Goal: Book appointment/travel/reservation

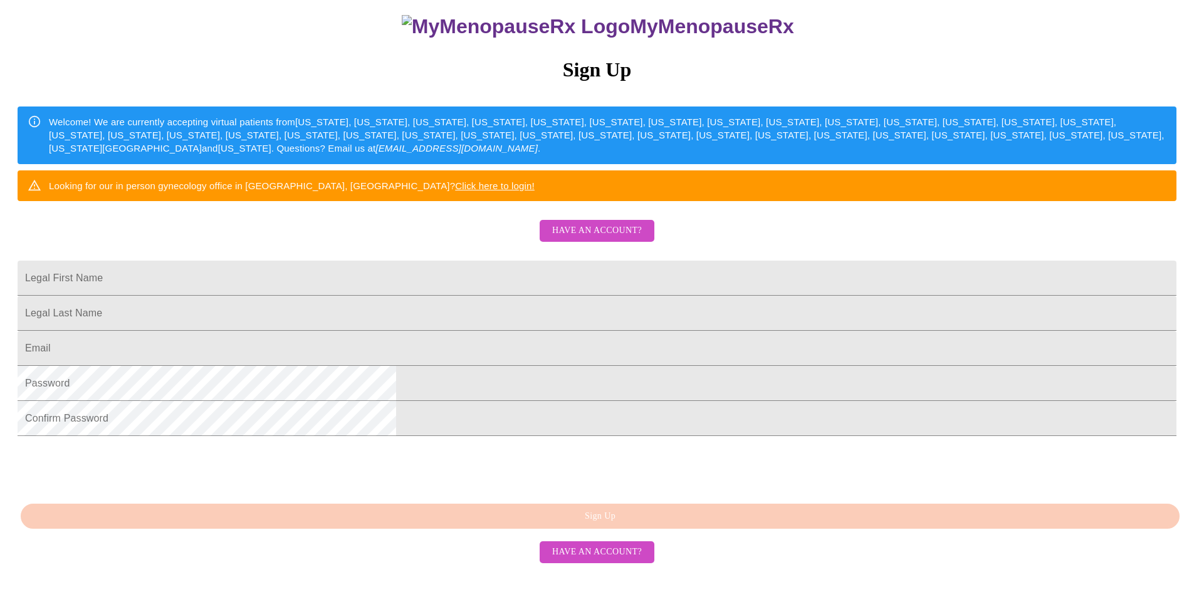
scroll to position [191, 0]
click at [448, 263] on input "Legal First Name" at bounding box center [597, 278] width 1159 height 35
type input "[PERSON_NAME]"
click at [574, 311] on input "Legal First Name" at bounding box center [597, 313] width 1159 height 35
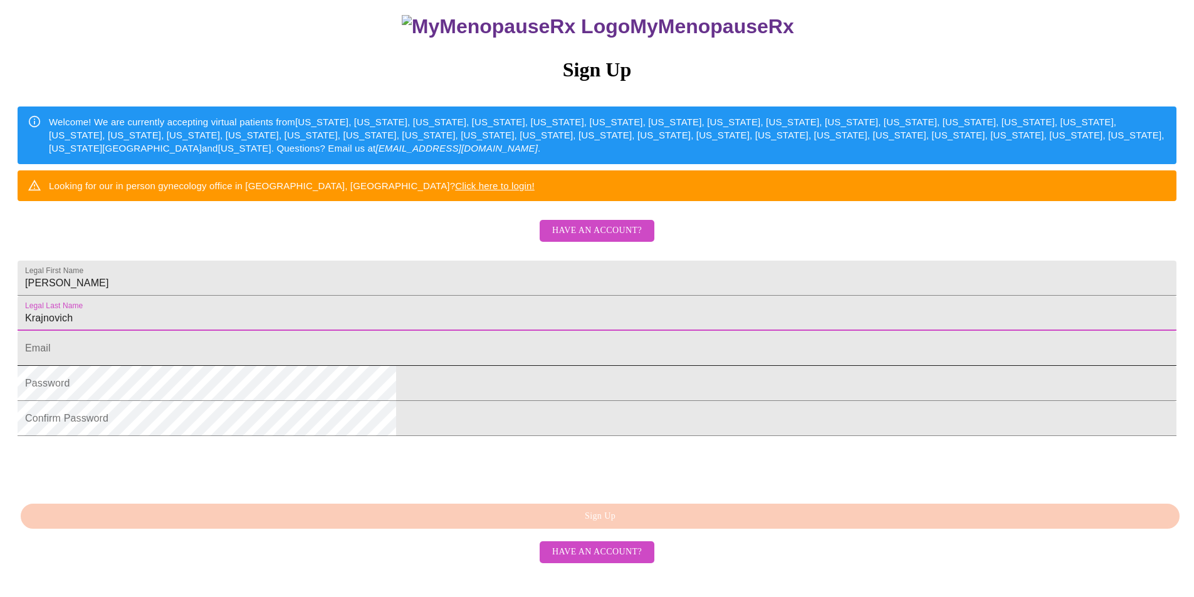
type input "Krajnovich"
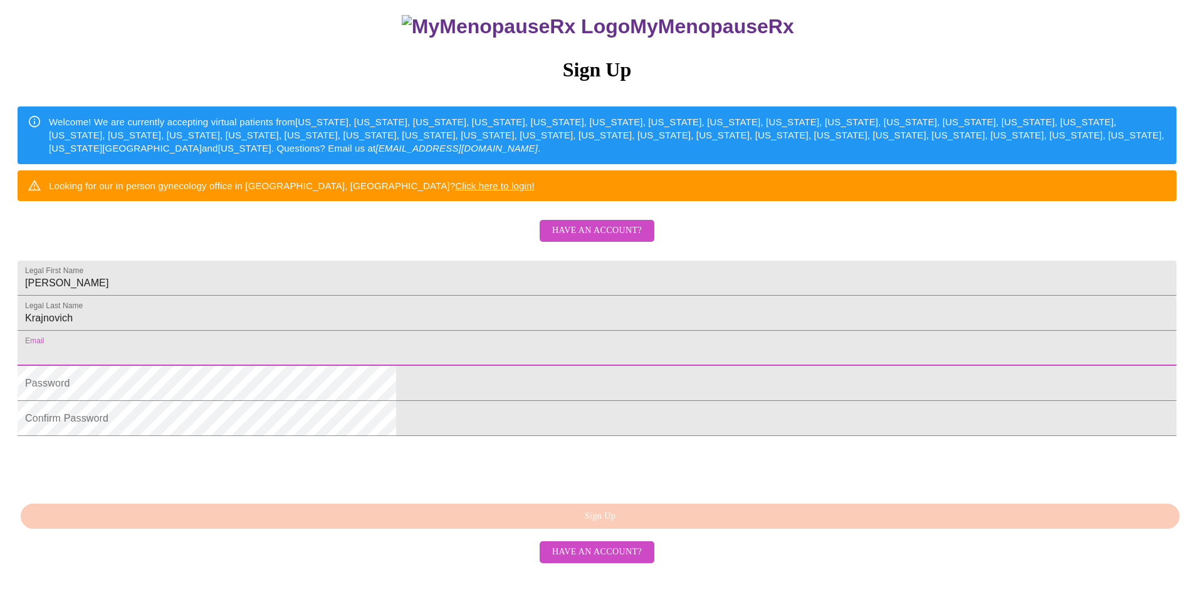
click at [565, 353] on input "Legal First Name" at bounding box center [597, 348] width 1159 height 35
type input "[DOMAIN_NAME][EMAIL_ADDRESS][DOMAIN_NAME]"
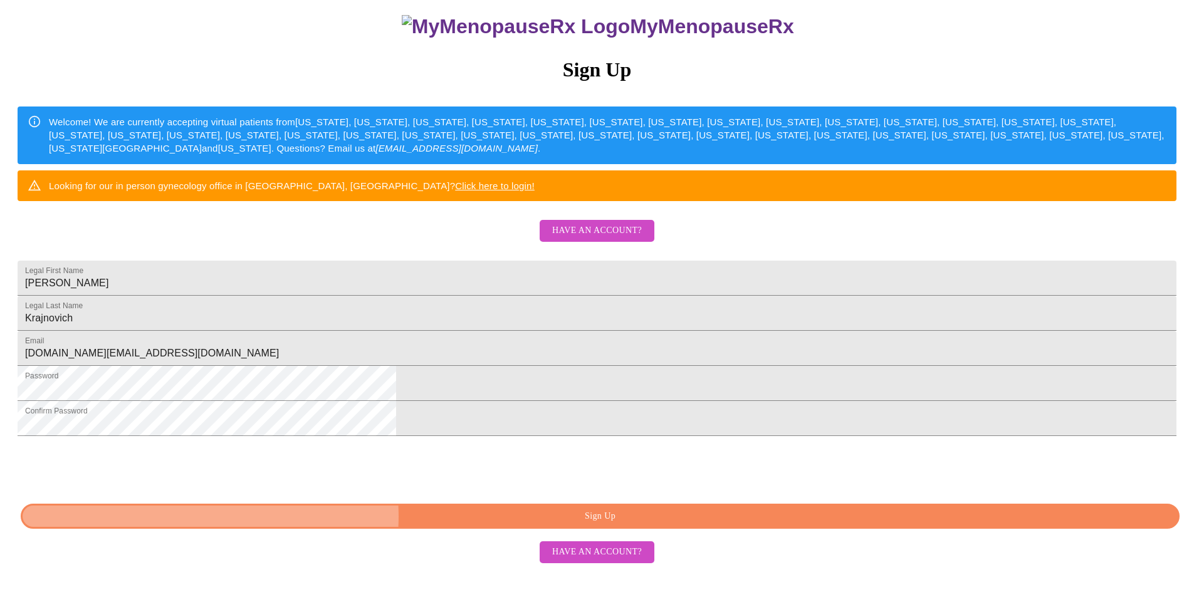
click at [585, 525] on span "Sign Up" at bounding box center [600, 517] width 1130 height 16
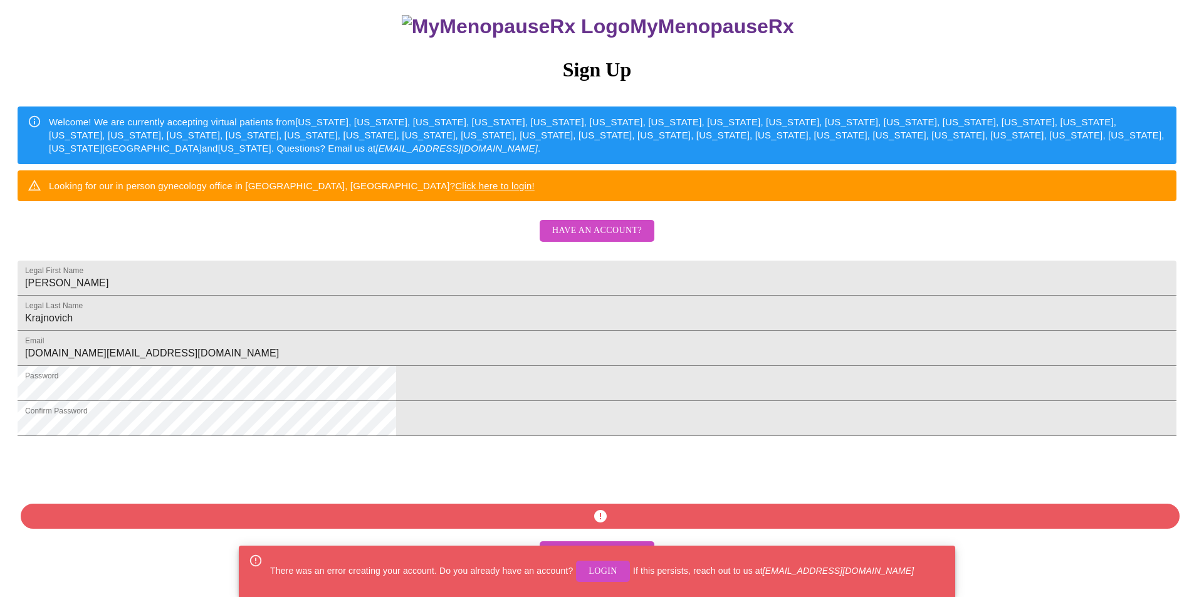
scroll to position [212, 0]
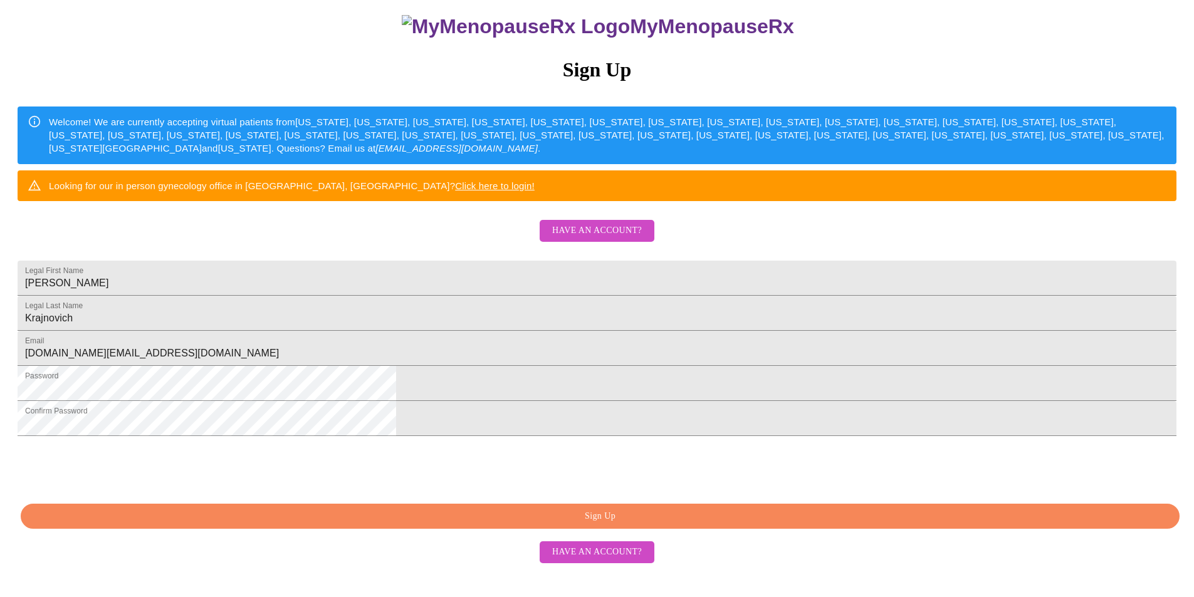
click at [632, 525] on span "Sign Up" at bounding box center [600, 517] width 1130 height 16
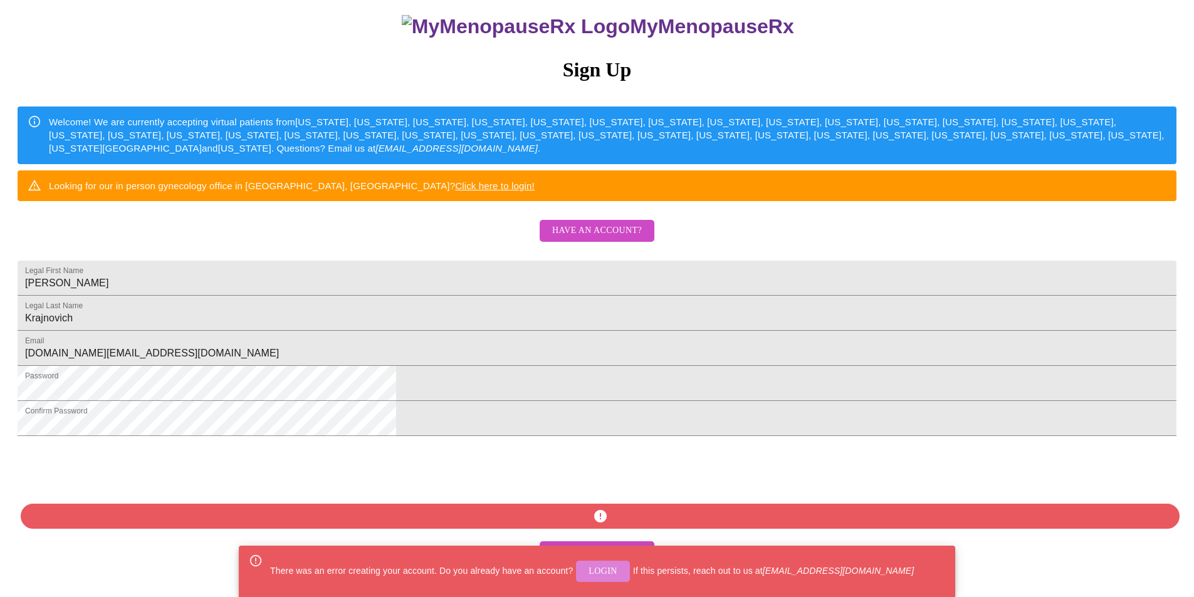
click at [605, 576] on span "Login" at bounding box center [603, 572] width 29 height 16
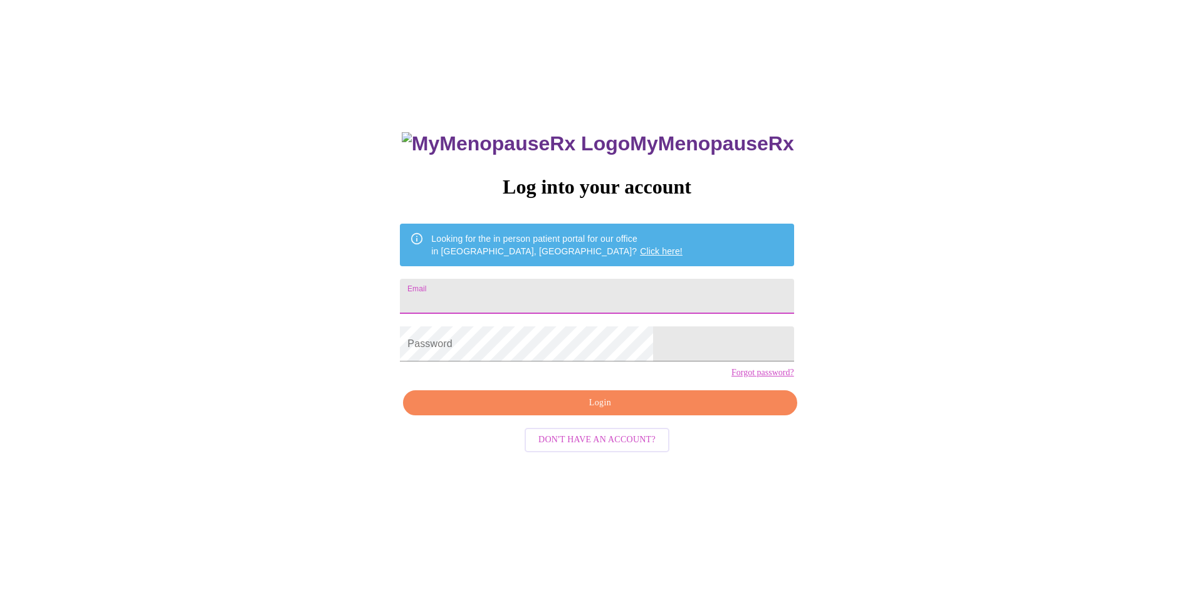
click at [549, 289] on input "Email" at bounding box center [597, 296] width 394 height 35
type input "[DOMAIN_NAME][EMAIL_ADDRESS][DOMAIN_NAME]"
click at [592, 411] on span "Login" at bounding box center [599, 404] width 365 height 16
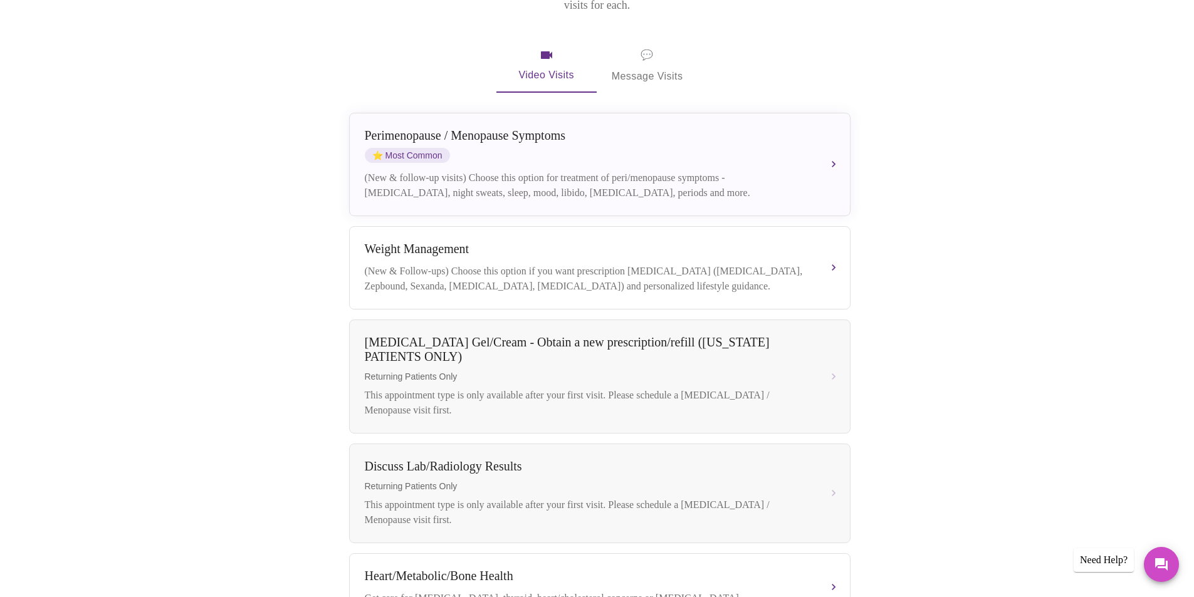
scroll to position [211, 0]
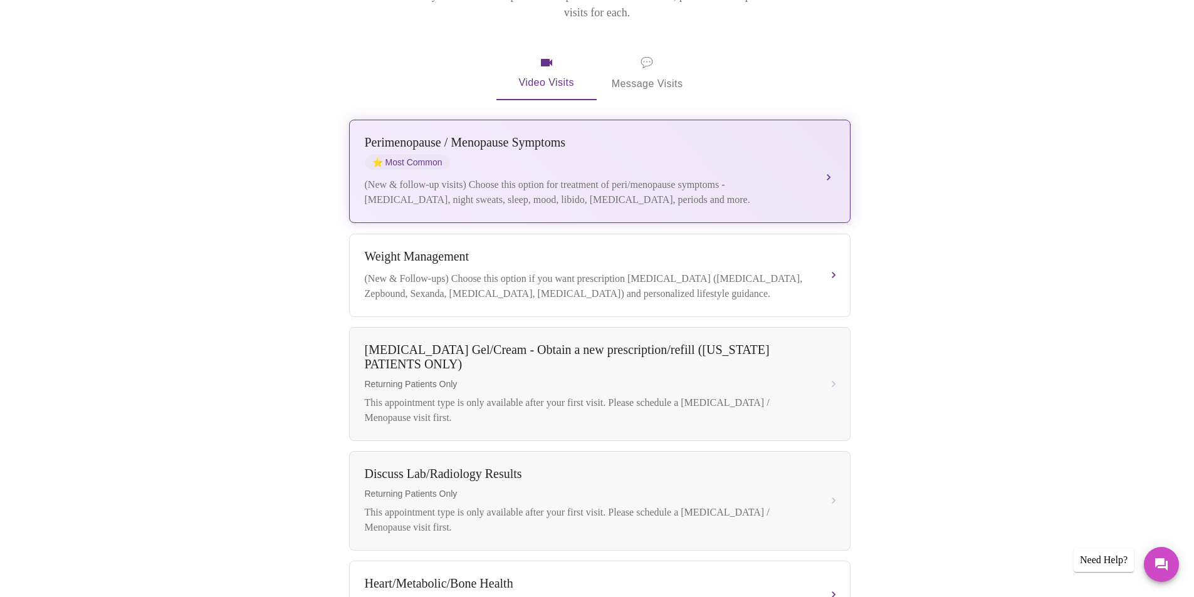
click at [829, 153] on button "[MEDICAL_DATA] / Menopause Symptoms ⭐ Most Common (New & follow-up visits) Choo…" at bounding box center [599, 171] width 501 height 103
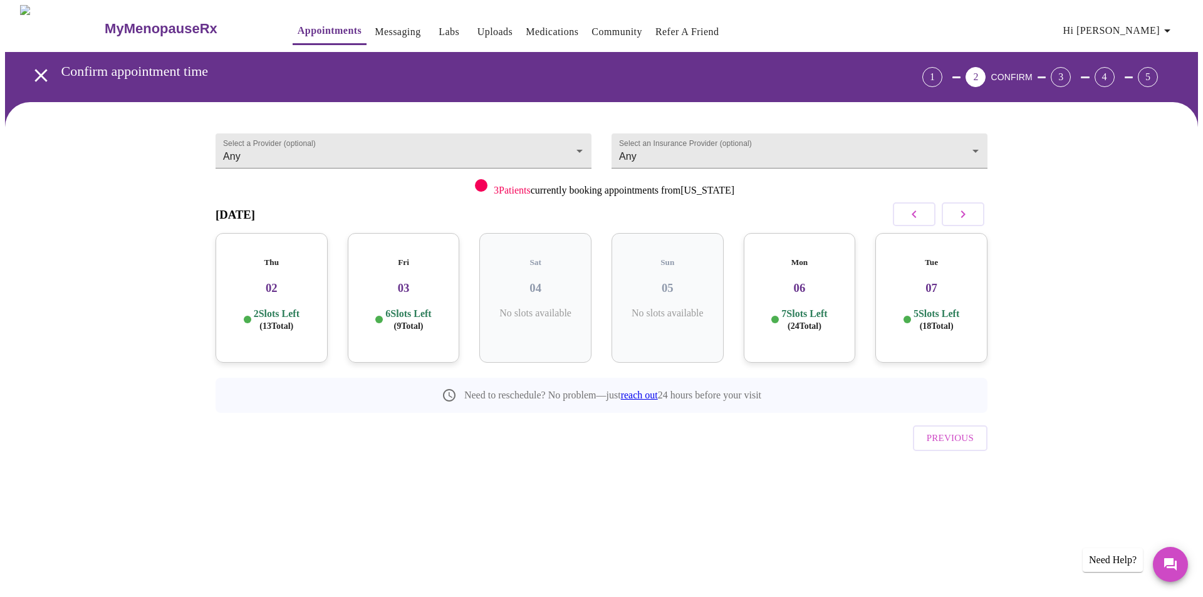
click at [299, 258] on h5 "Thu" at bounding box center [272, 263] width 92 height 10
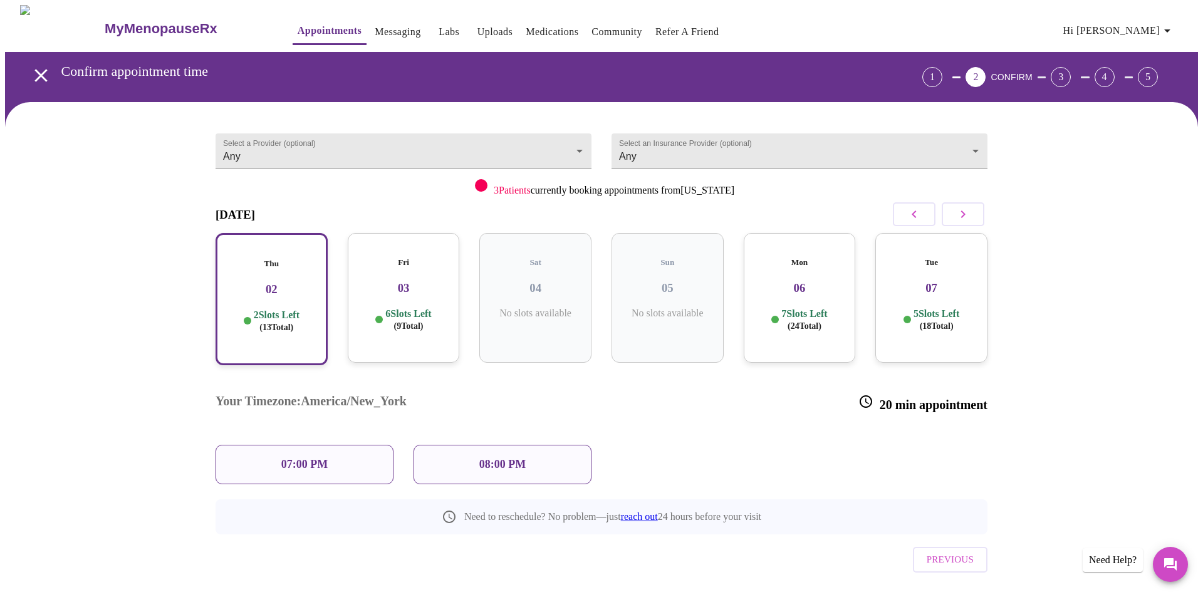
click at [510, 458] on p "08:00 PM" at bounding box center [502, 464] width 46 height 13
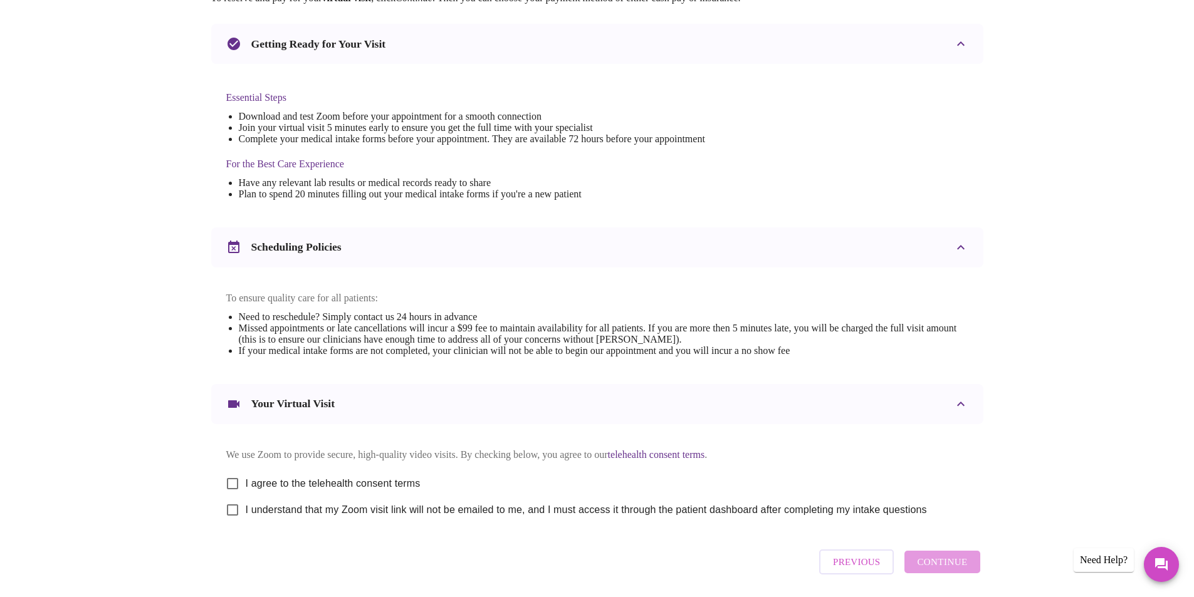
scroll to position [312, 0]
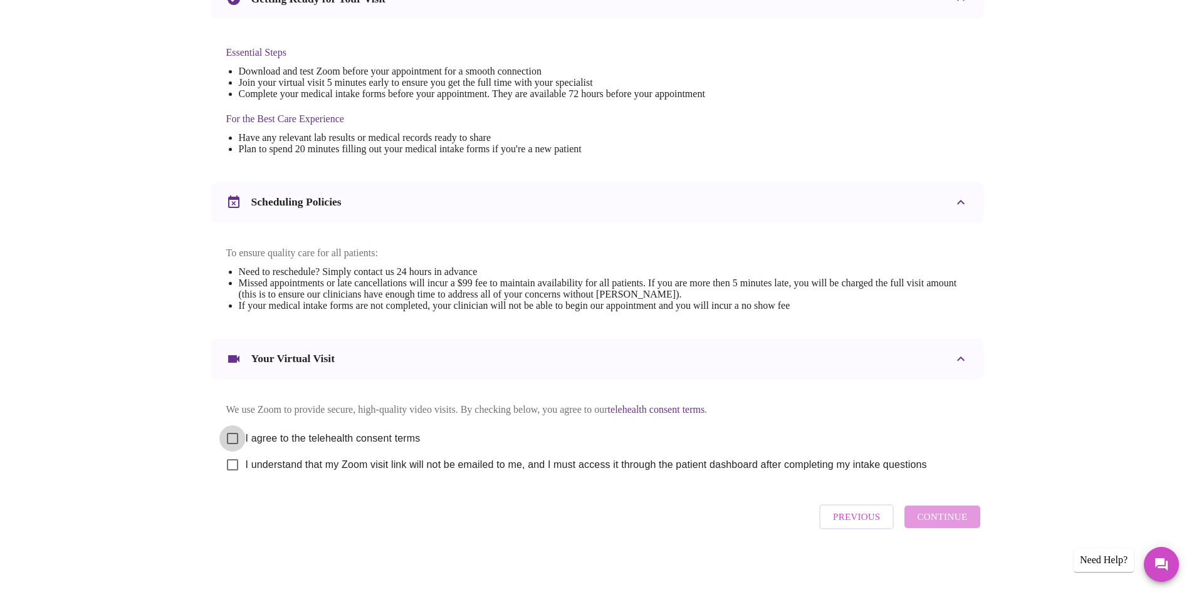
click at [230, 436] on input "I agree to the telehealth consent terms" at bounding box center [232, 439] width 26 height 26
checkbox input "true"
click at [234, 463] on input "I understand that my Zoom visit link will not be emailed to me, and I must acce…" at bounding box center [232, 465] width 26 height 26
checkbox input "true"
click at [945, 525] on span "Continue" at bounding box center [942, 517] width 50 height 16
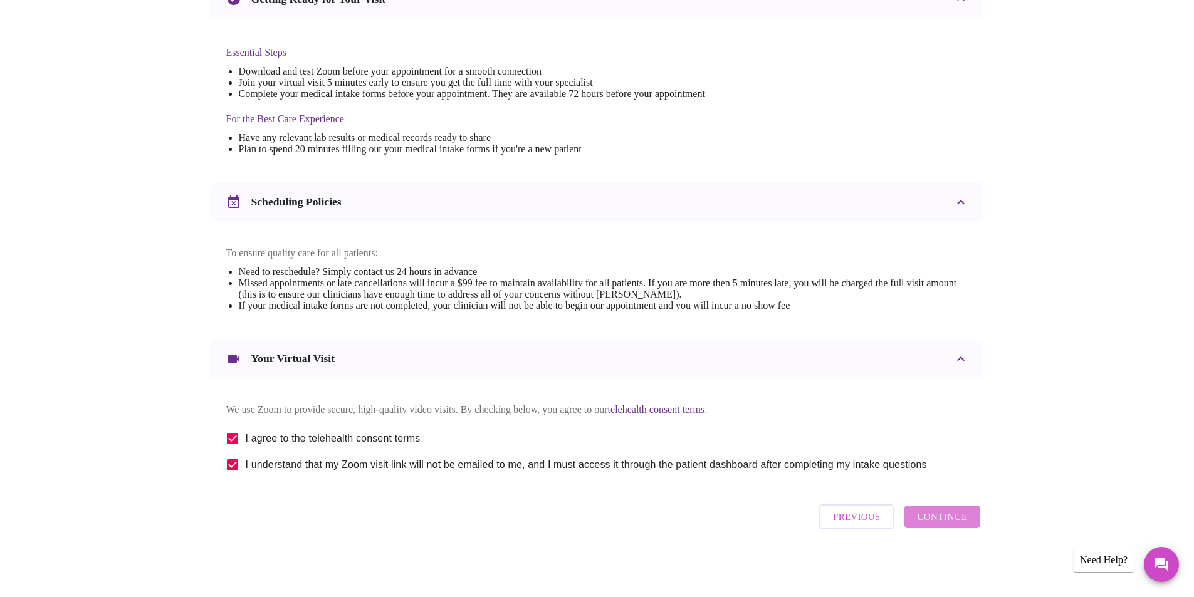
scroll to position [0, 0]
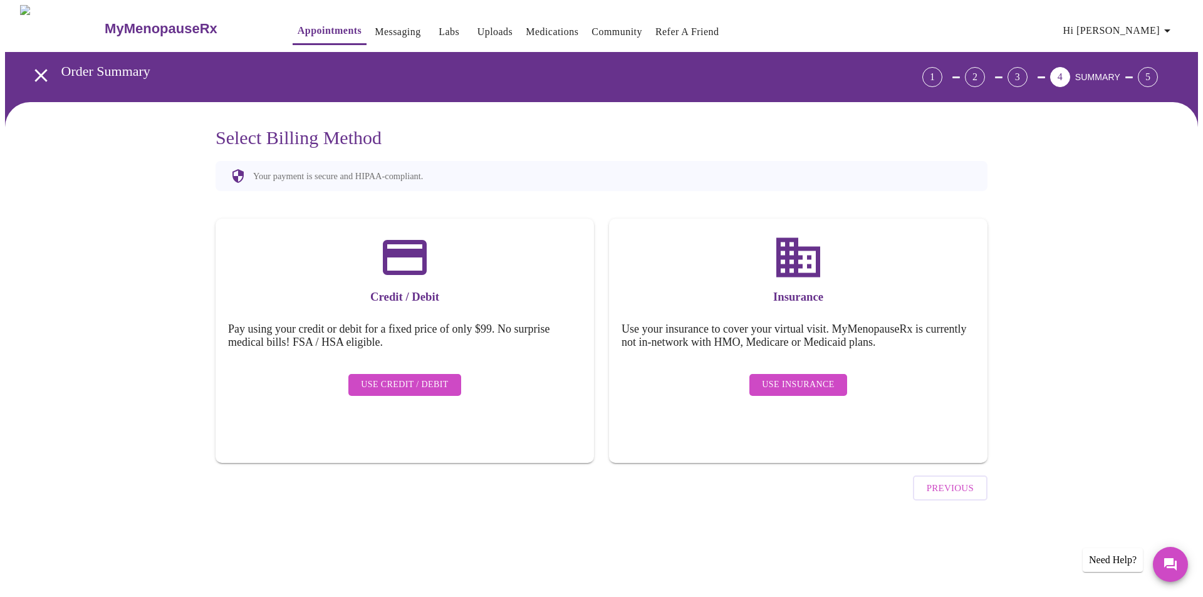
click at [757, 377] on button "Use Insurance" at bounding box center [798, 385] width 97 height 22
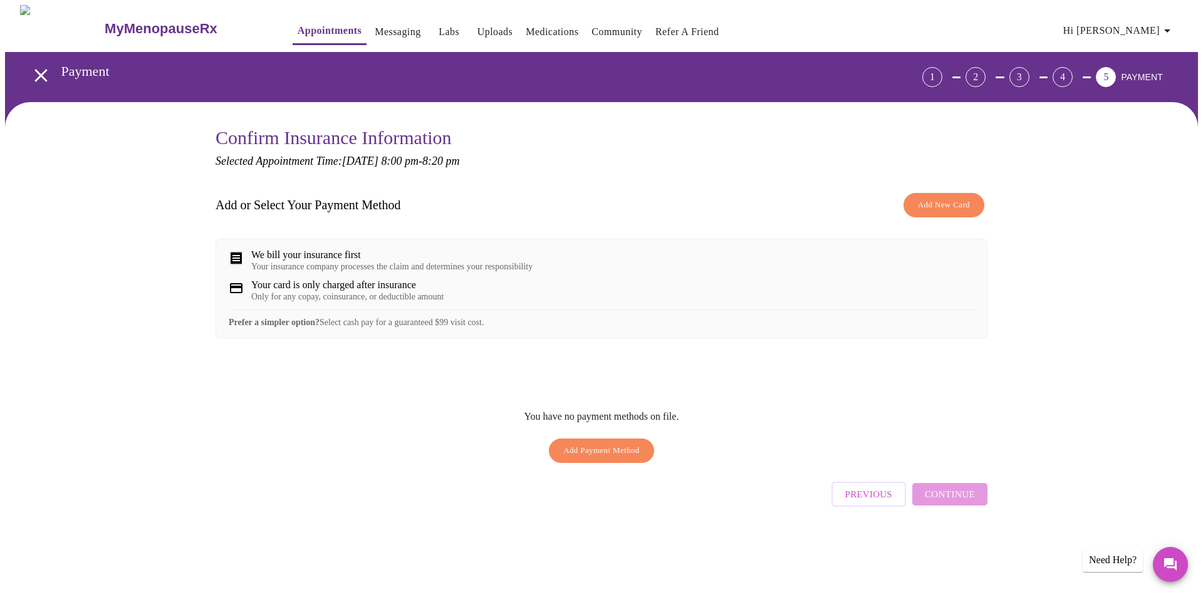
click at [353, 268] on div "Your insurance company processes the claim and determines your responsibility" at bounding box center [391, 267] width 281 height 10
click at [233, 261] on icon at bounding box center [236, 258] width 15 height 15
click at [365, 328] on div "Prefer a simpler option? Select cash pay for a guaranteed $99 visit cost." at bounding box center [602, 319] width 746 height 18
click at [587, 440] on div "You have no payment methods on file. Add Payment Method" at bounding box center [602, 435] width 155 height 68
click at [589, 458] on span "Add Payment Method" at bounding box center [601, 451] width 76 height 14
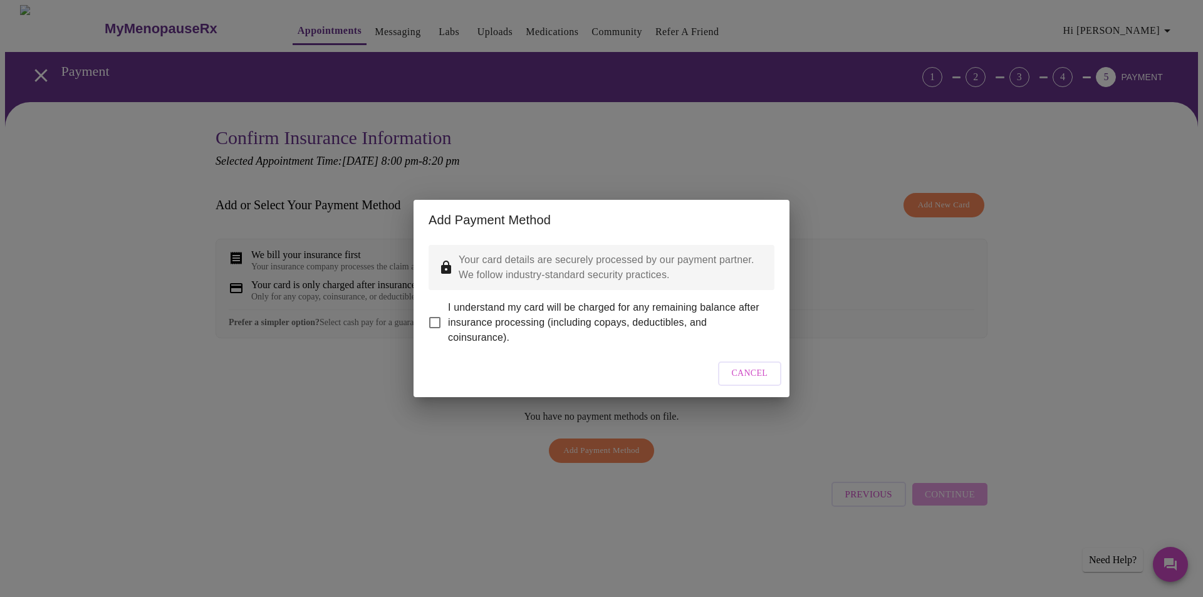
click at [733, 382] on button "Cancel" at bounding box center [750, 374] width 64 height 24
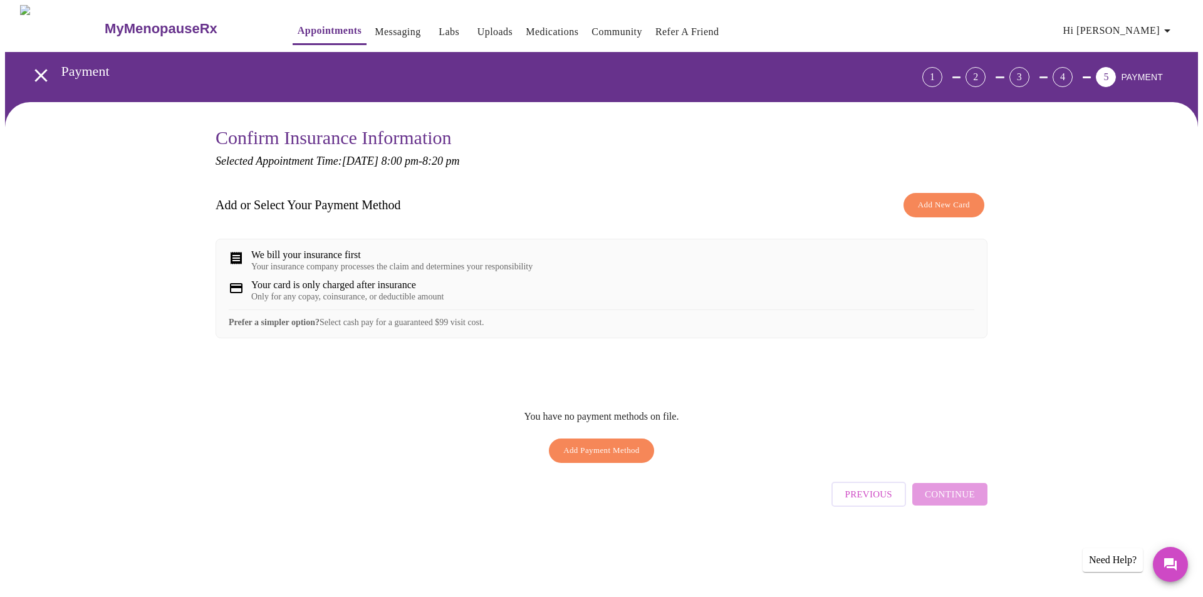
click at [321, 302] on div "Only for any copay, coinsurance, or deductible amount" at bounding box center [347, 297] width 192 height 10
click at [595, 458] on span "Add Payment Method" at bounding box center [601, 451] width 76 height 14
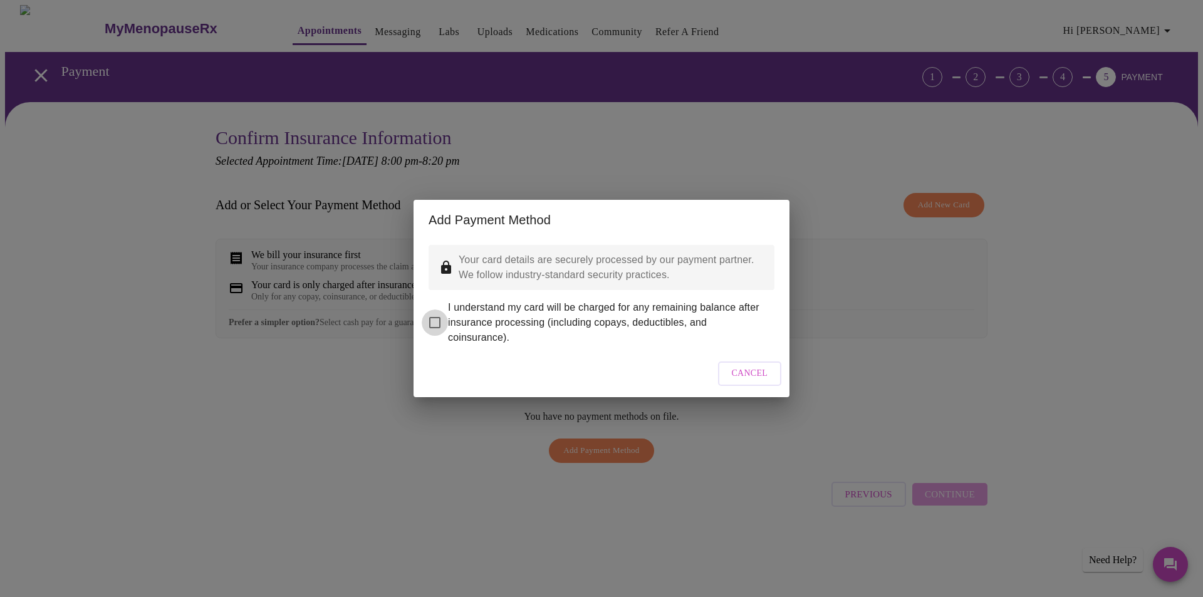
click at [436, 310] on input "I understand my card will be charged for any remaining balance after insurance …" at bounding box center [435, 323] width 26 height 26
checkbox input "true"
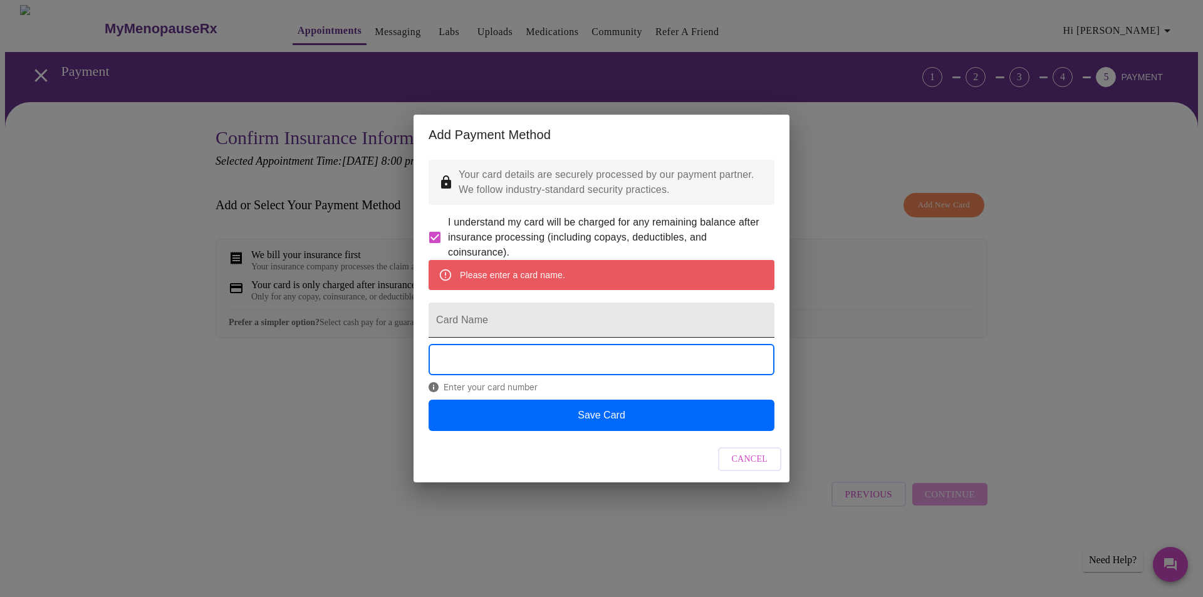
click at [521, 327] on input "Card Name" at bounding box center [602, 320] width 346 height 35
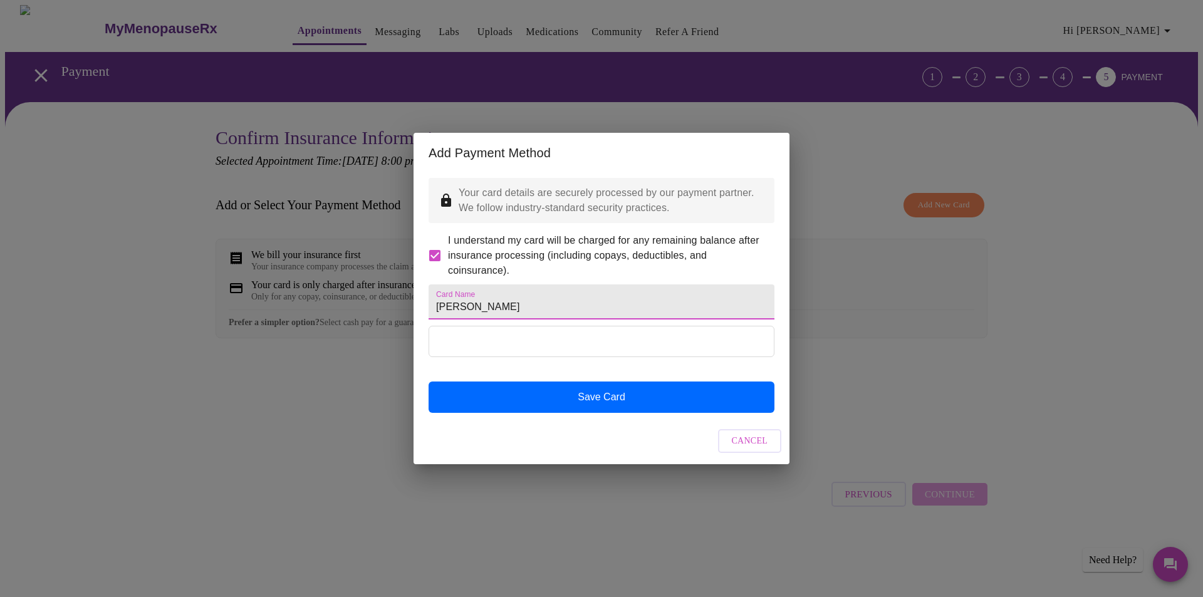
type input "[PERSON_NAME]"
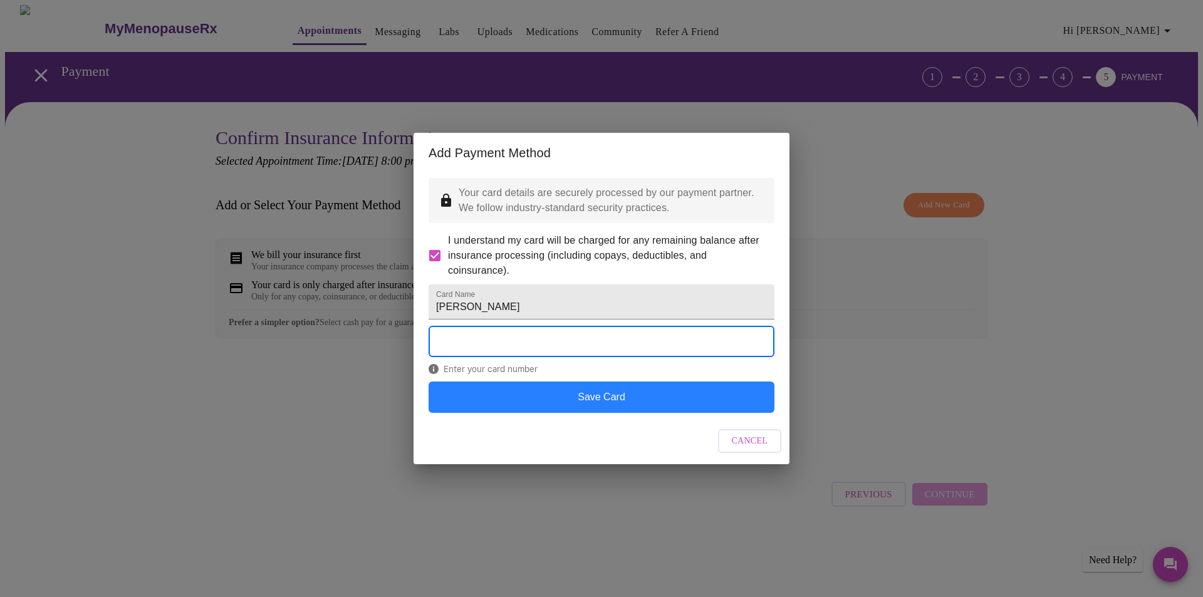
click at [574, 407] on button "Save Card" at bounding box center [602, 397] width 346 height 31
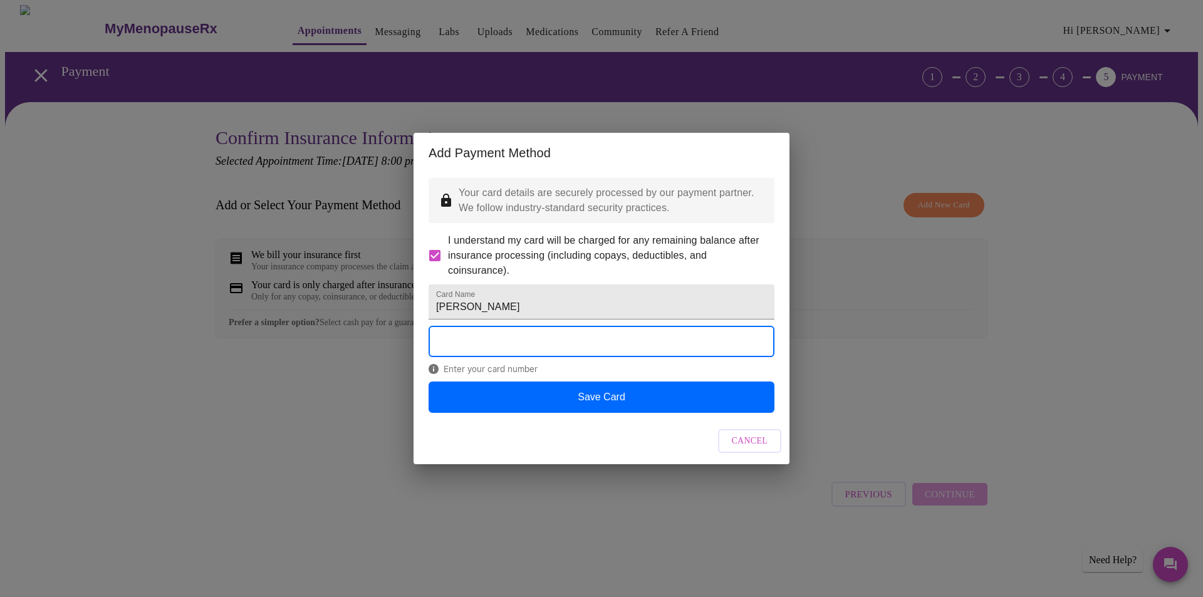
click at [580, 413] on button "Save Card" at bounding box center [602, 397] width 346 height 31
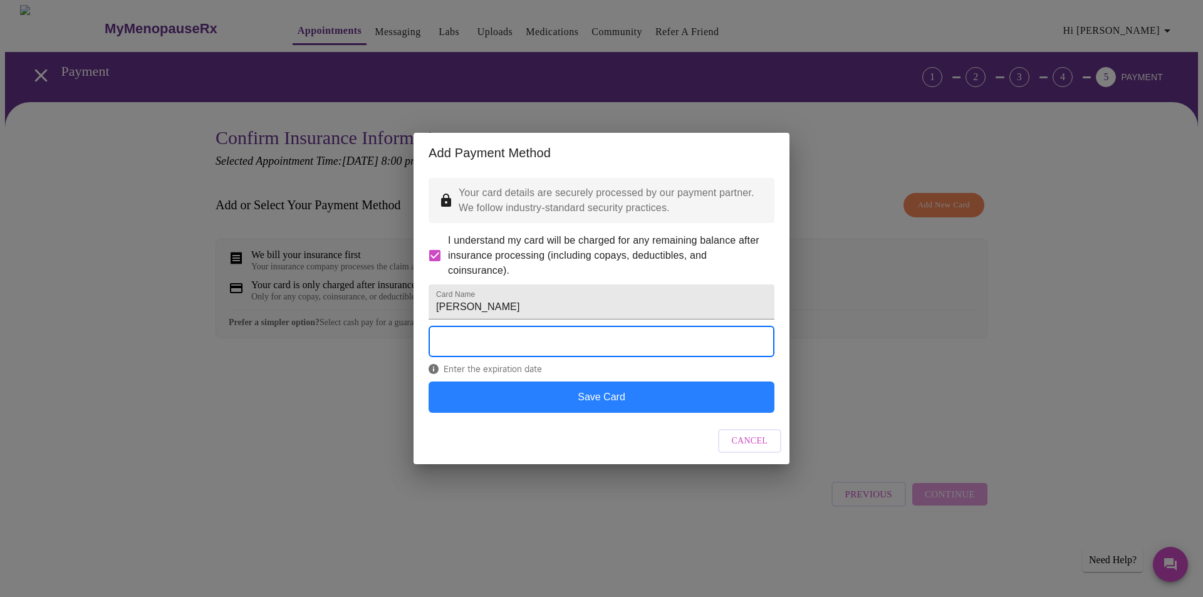
click at [719, 413] on button "Save Card" at bounding box center [602, 397] width 346 height 31
click at [608, 407] on button "Save Card" at bounding box center [602, 397] width 346 height 31
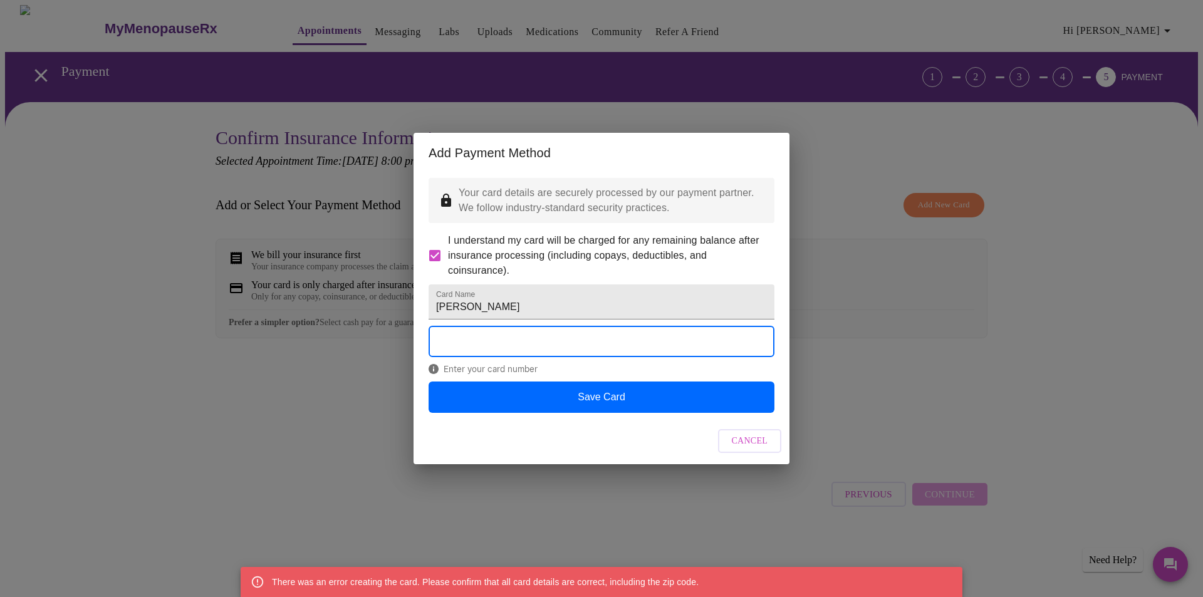
click at [761, 449] on span "Cancel" at bounding box center [750, 442] width 36 height 16
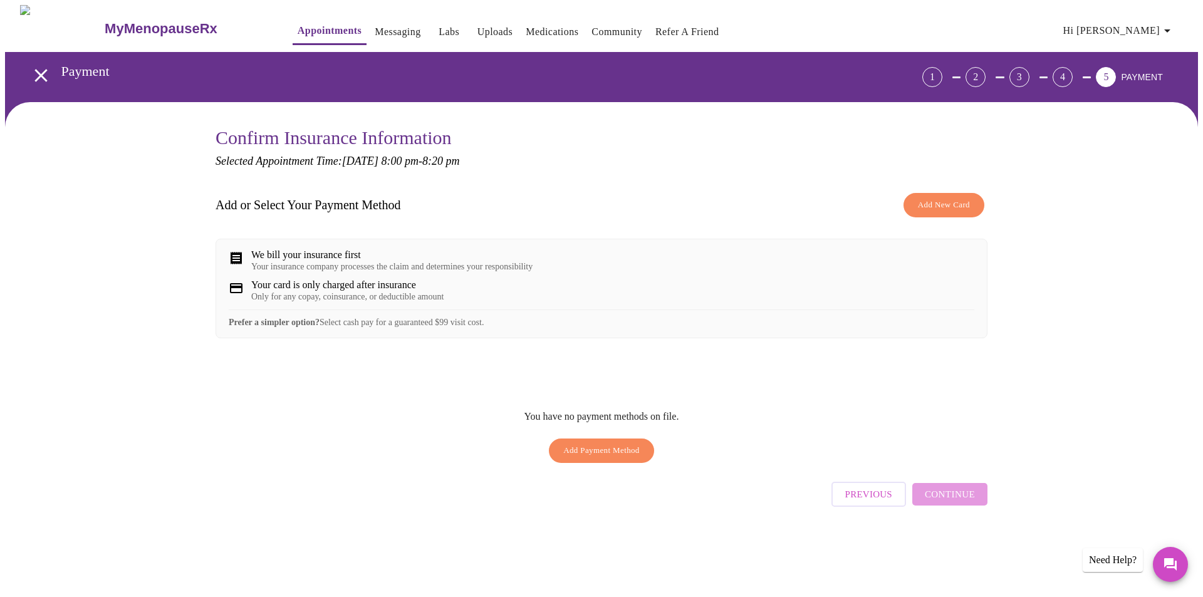
click at [1102, 564] on div "Need Help?" at bounding box center [1113, 560] width 60 height 24
click at [1103, 553] on div "Need Help?" at bounding box center [1113, 560] width 60 height 24
click at [1171, 565] on icon "Messages" at bounding box center [1171, 564] width 13 height 13
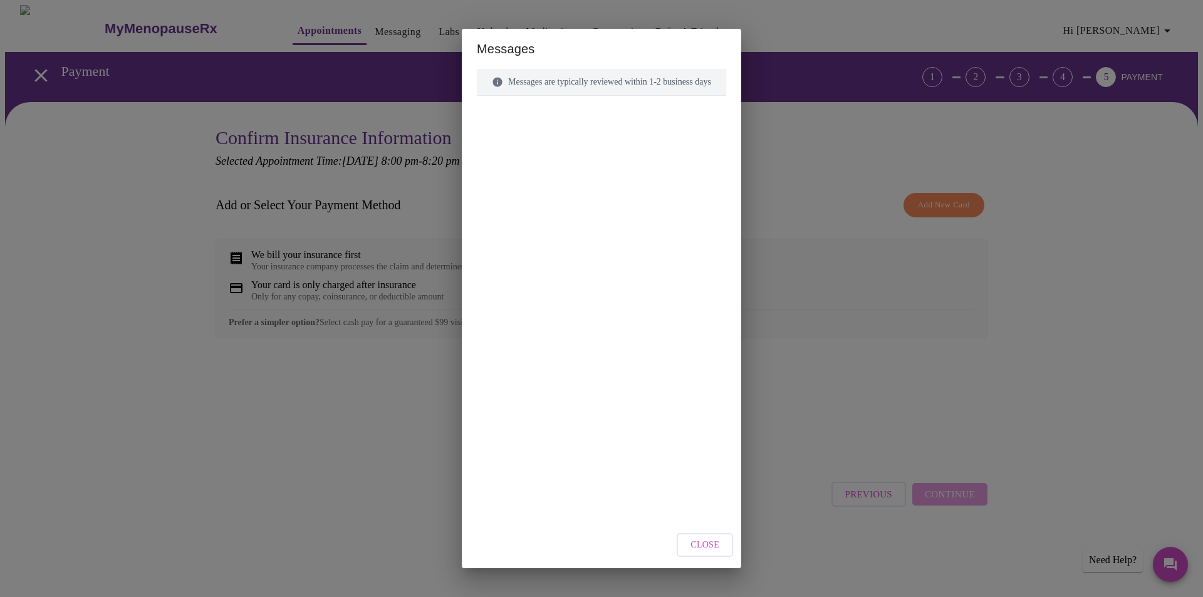
click at [910, 438] on div "Messages Messages are typically reviewed within 1-2 business days Close" at bounding box center [601, 298] width 1203 height 597
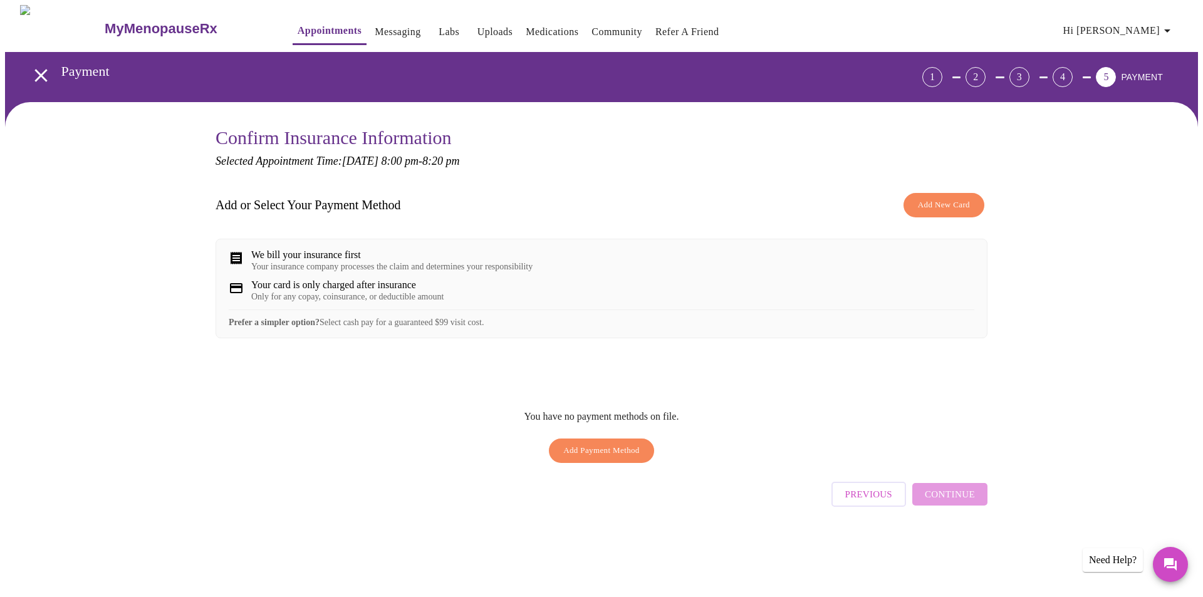
click at [38, 66] on icon "open drawer" at bounding box center [41, 76] width 22 height 22
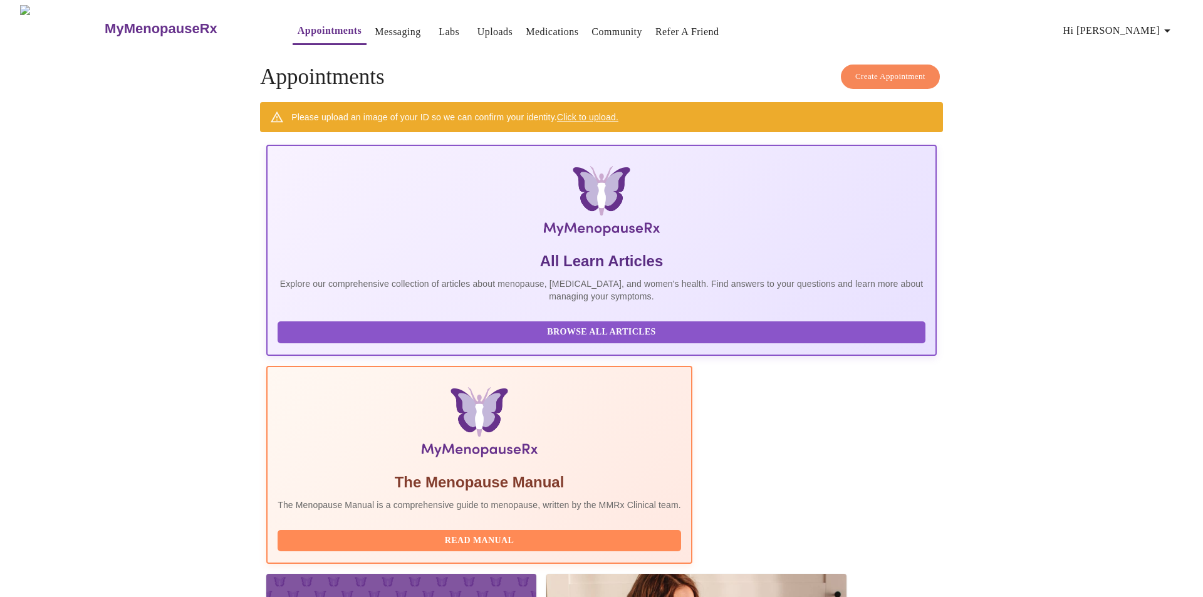
click at [601, 112] on link "Click to upload." at bounding box center [587, 117] width 61 height 10
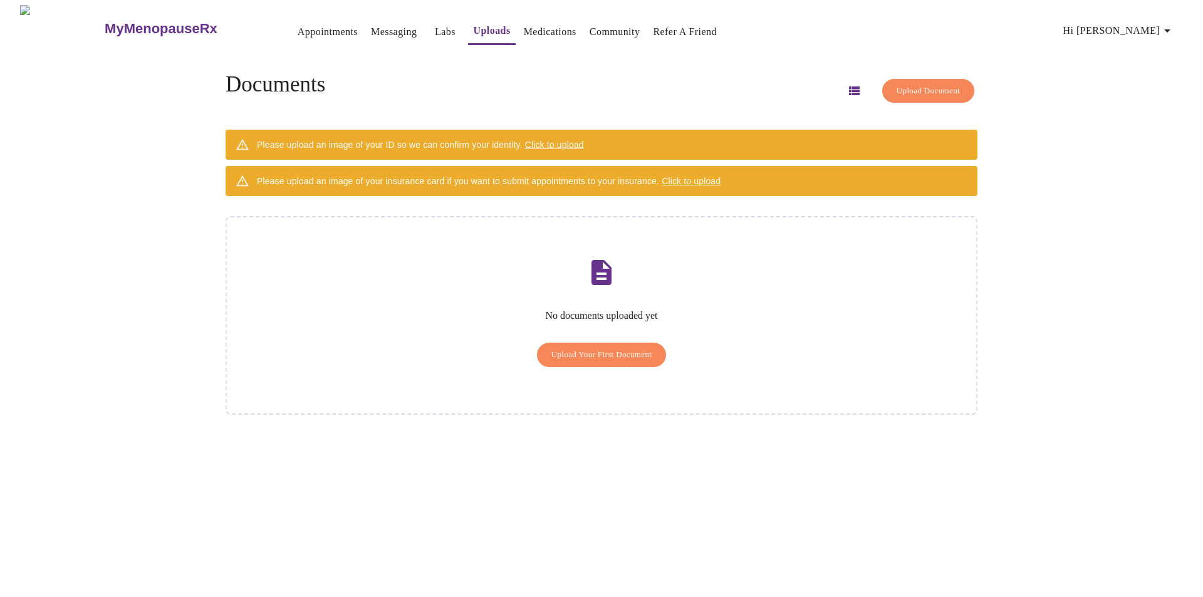
click at [629, 348] on span "Upload Your First Document" at bounding box center [602, 355] width 101 height 14
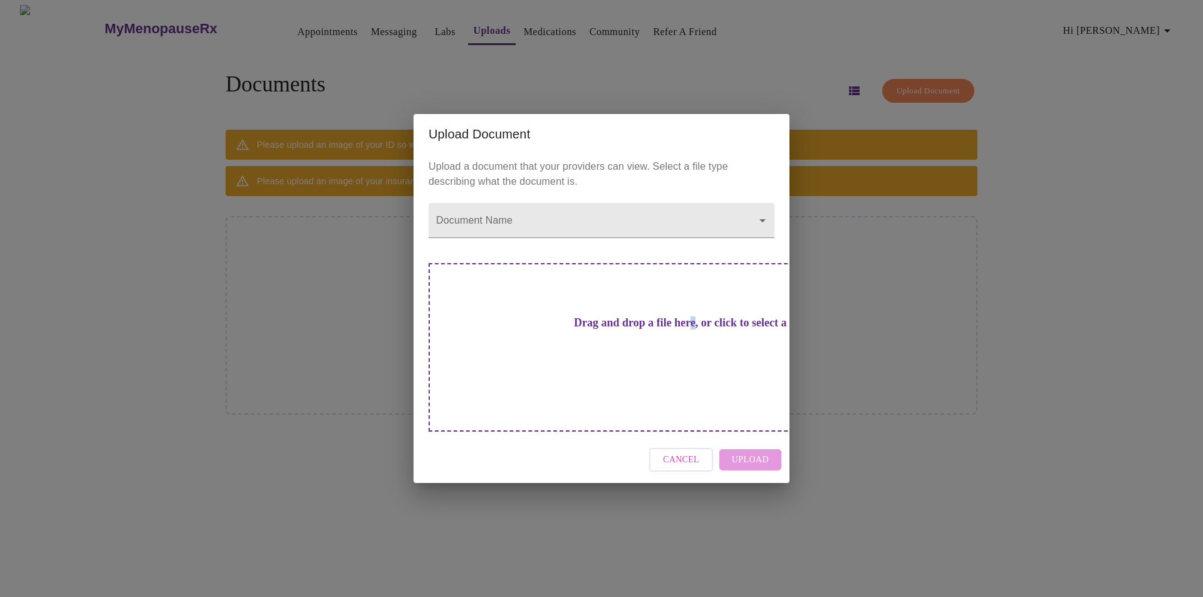
click at [652, 330] on h3 "Drag and drop a file here, or click to select a file" at bounding box center [689, 323] width 346 height 13
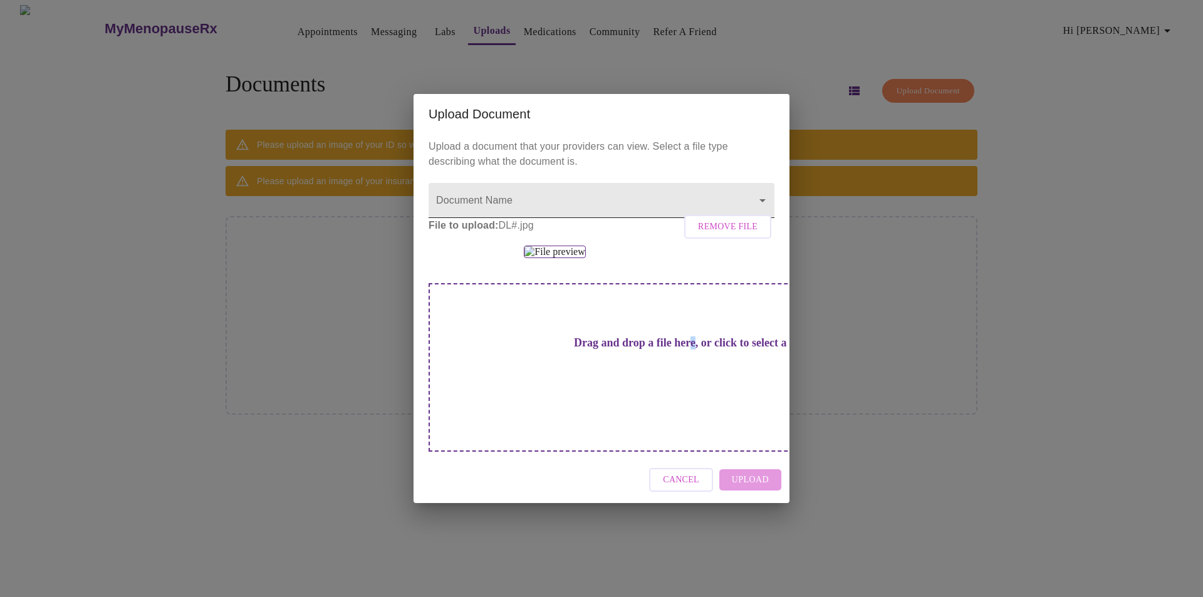
click at [760, 123] on body "MyMenopauseRx Appointments Messaging Labs Uploads Medications Community Refer a…" at bounding box center [601, 303] width 1193 height 597
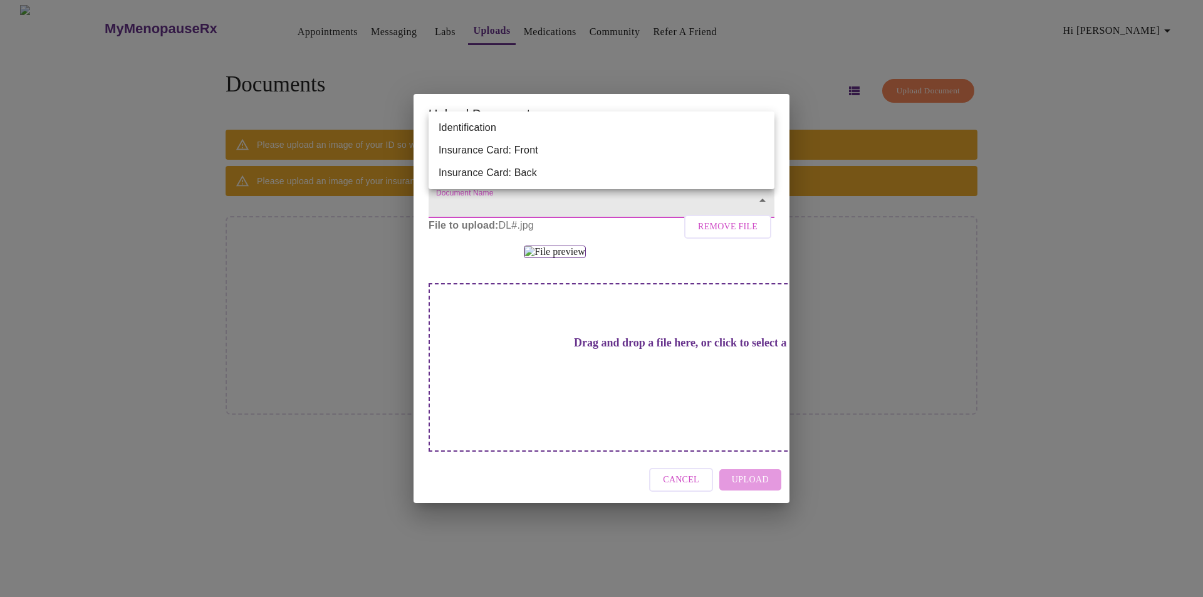
click at [939, 242] on div at bounding box center [601, 298] width 1203 height 597
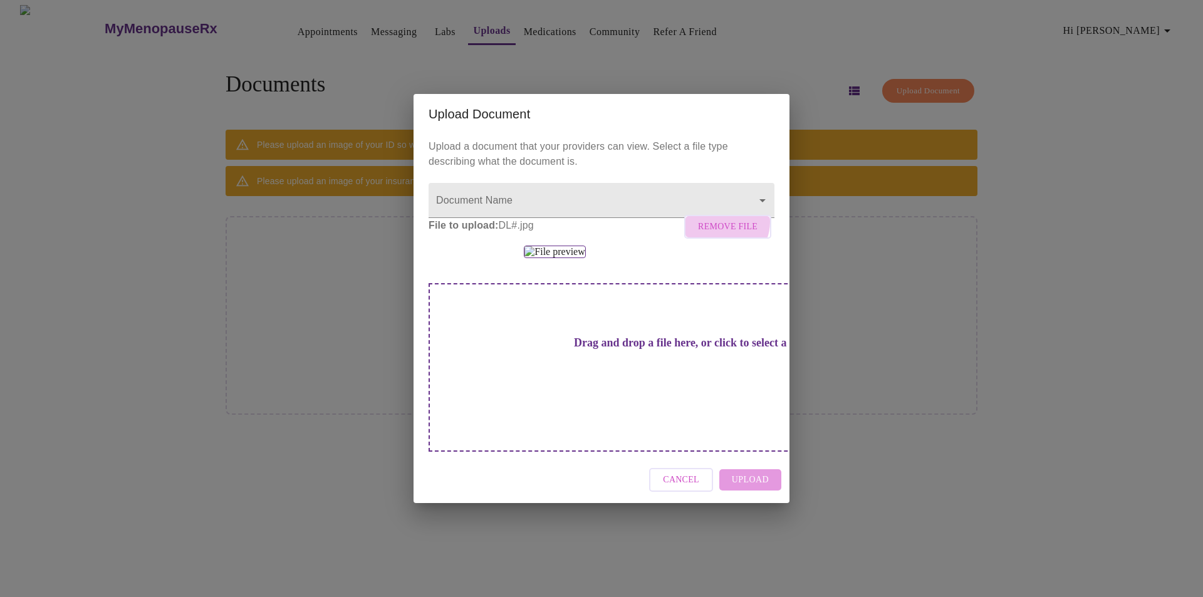
click at [725, 219] on span "Remove File" at bounding box center [728, 227] width 60 height 16
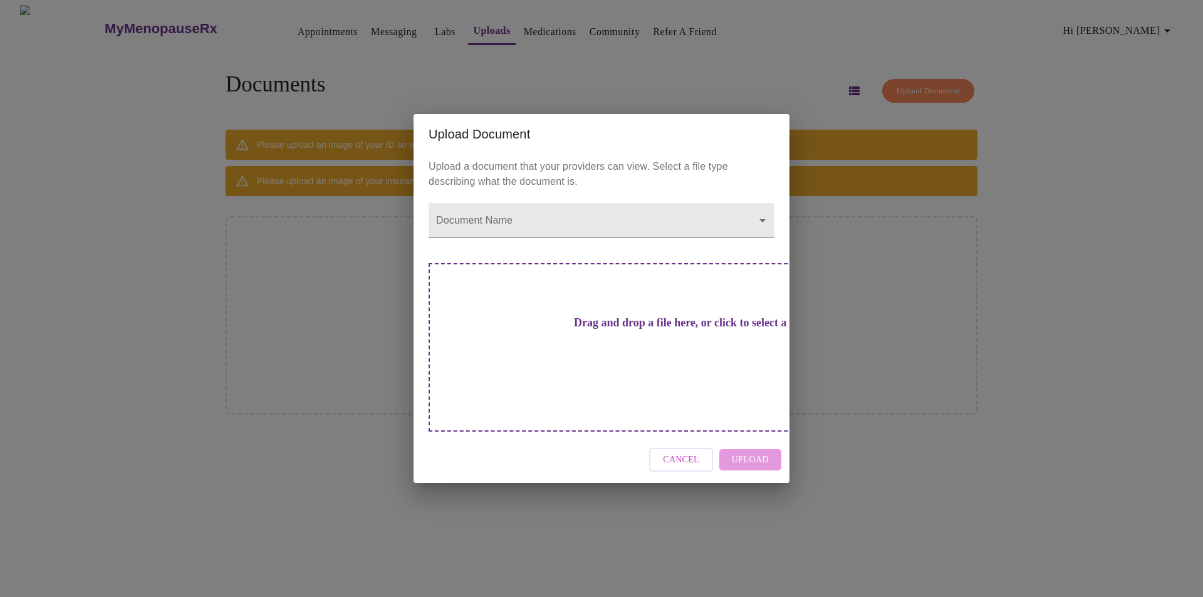
click at [1193, 405] on div "Upload Document Upload a document that your providers can view. Select a file t…" at bounding box center [601, 298] width 1203 height 597
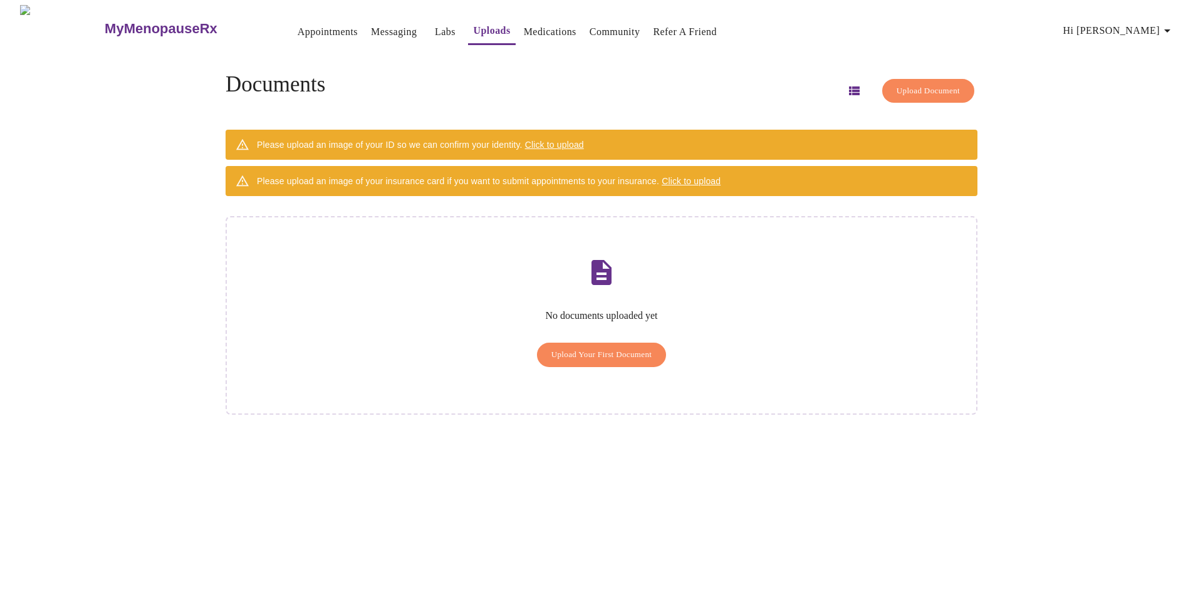
click at [584, 140] on span "Click to upload" at bounding box center [554, 145] width 59 height 10
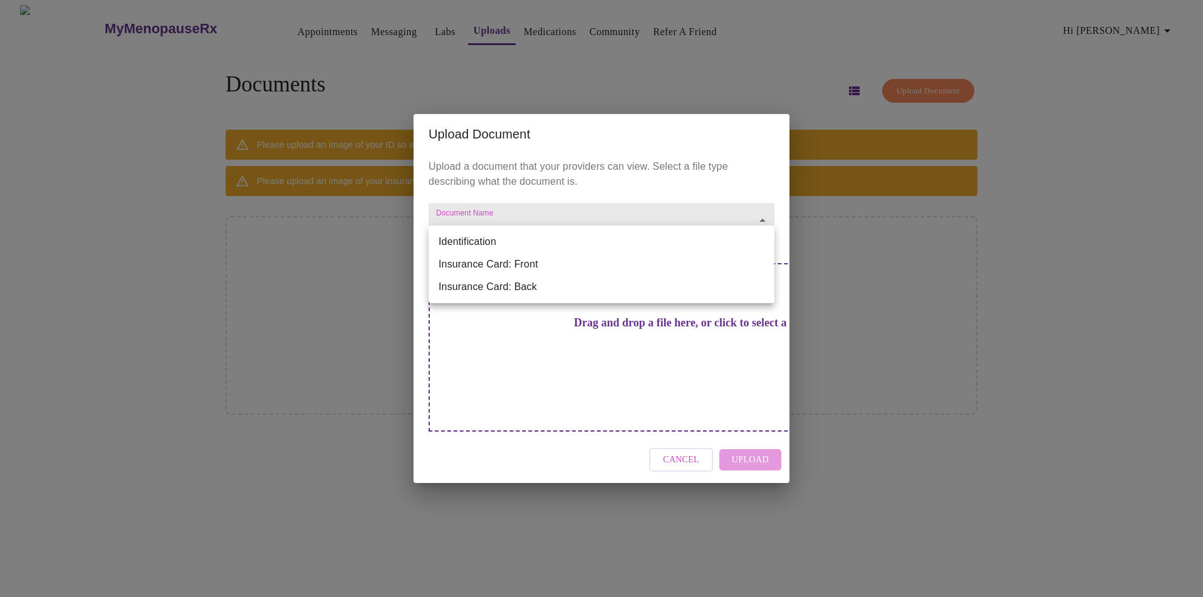
click at [767, 239] on body "MyMenopauseRx Appointments Messaging Labs Uploads Medications Community Refer a…" at bounding box center [601, 303] width 1193 height 597
click at [481, 240] on li "Identification" at bounding box center [602, 242] width 346 height 23
type input "Identification"
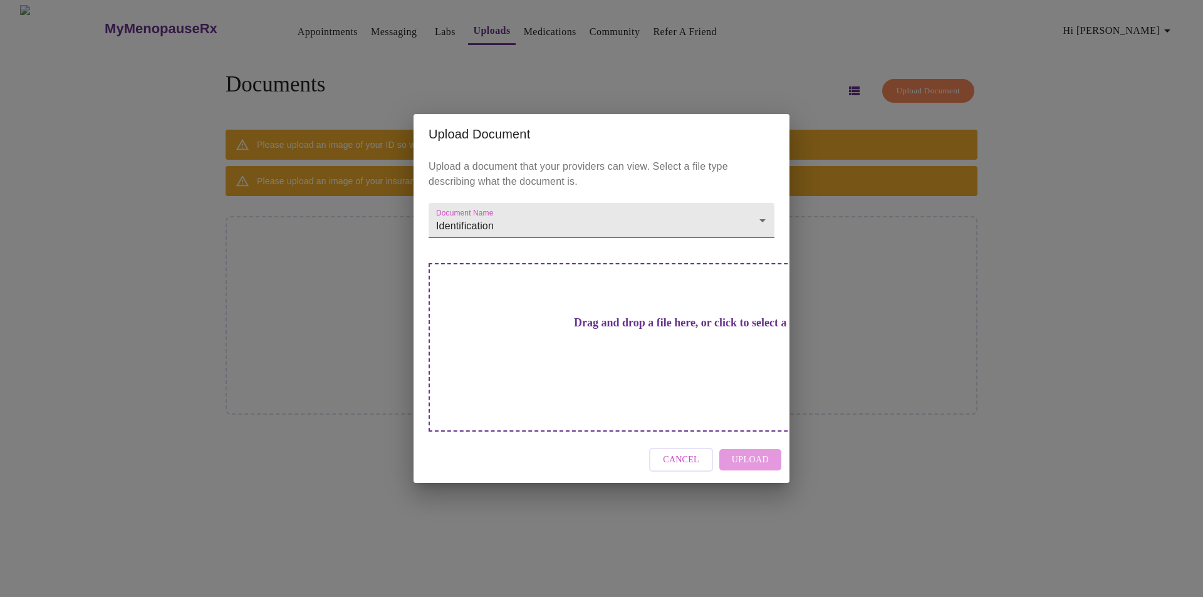
click at [631, 359] on div "Drag and drop a file here, or click to select a file" at bounding box center [689, 347] width 521 height 169
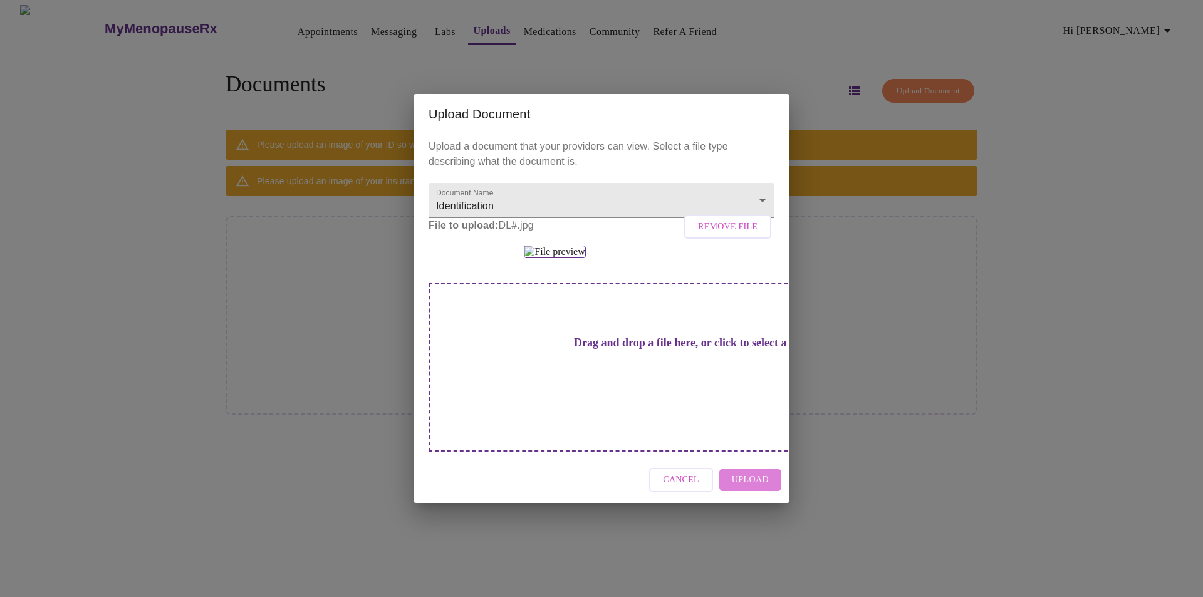
click at [727, 491] on button "Upload" at bounding box center [751, 480] width 62 height 22
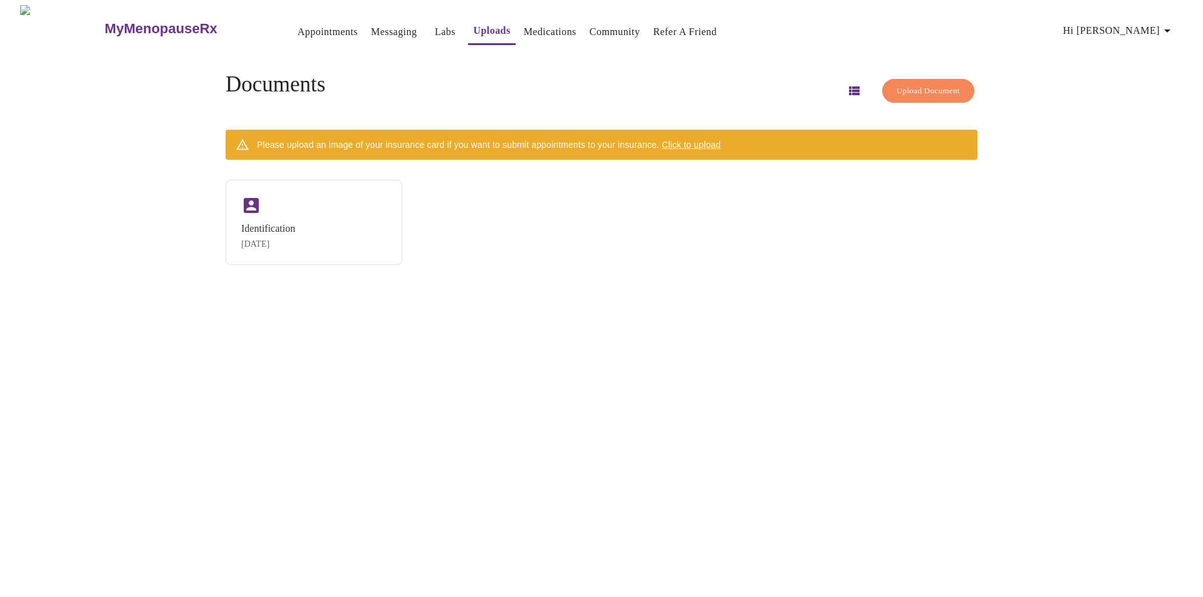
click at [1111, 325] on div "MyMenopauseRx Appointments Messaging Labs Uploads Medications Community Refer a…" at bounding box center [601, 303] width 1193 height 597
click at [718, 142] on span "Click to upload" at bounding box center [691, 145] width 59 height 10
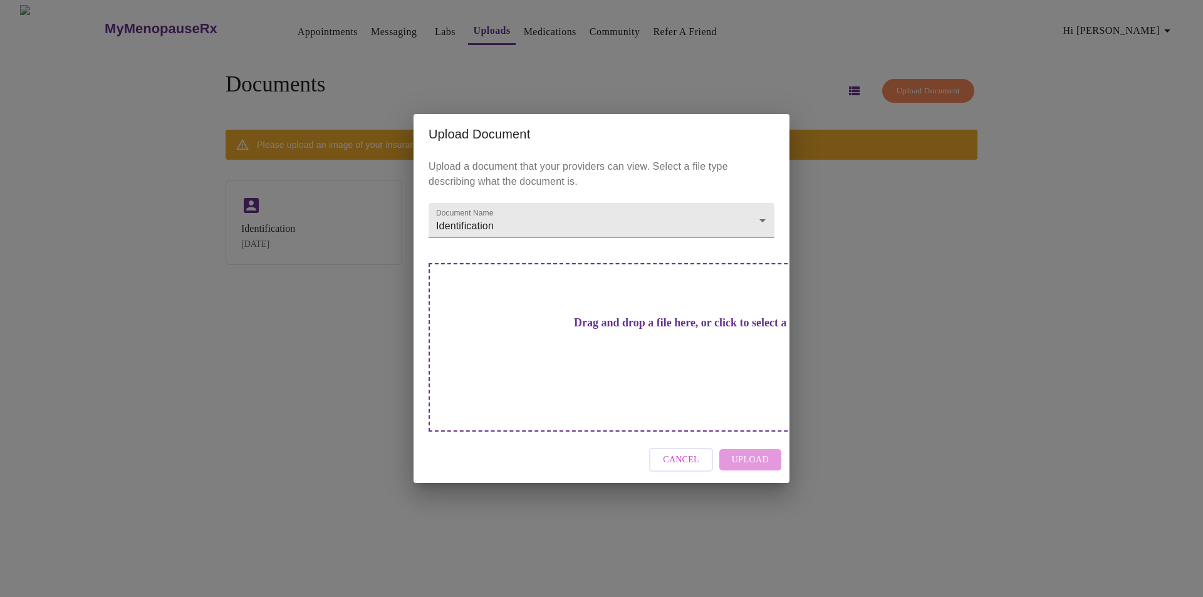
click at [622, 330] on h3 "Drag and drop a file here, or click to select a file" at bounding box center [689, 323] width 346 height 13
click at [619, 323] on div "Drag and drop a file here, or click to select a file" at bounding box center [689, 347] width 521 height 169
click at [693, 453] on span "Cancel" at bounding box center [681, 461] width 36 height 16
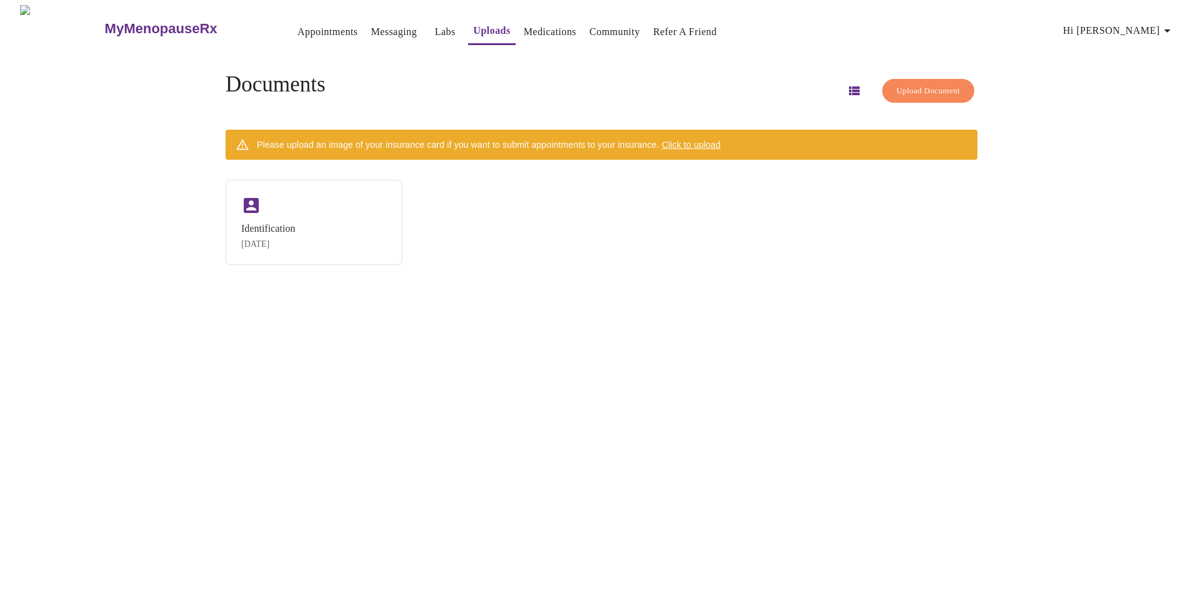
click at [721, 144] on span "Click to upload" at bounding box center [691, 145] width 59 height 10
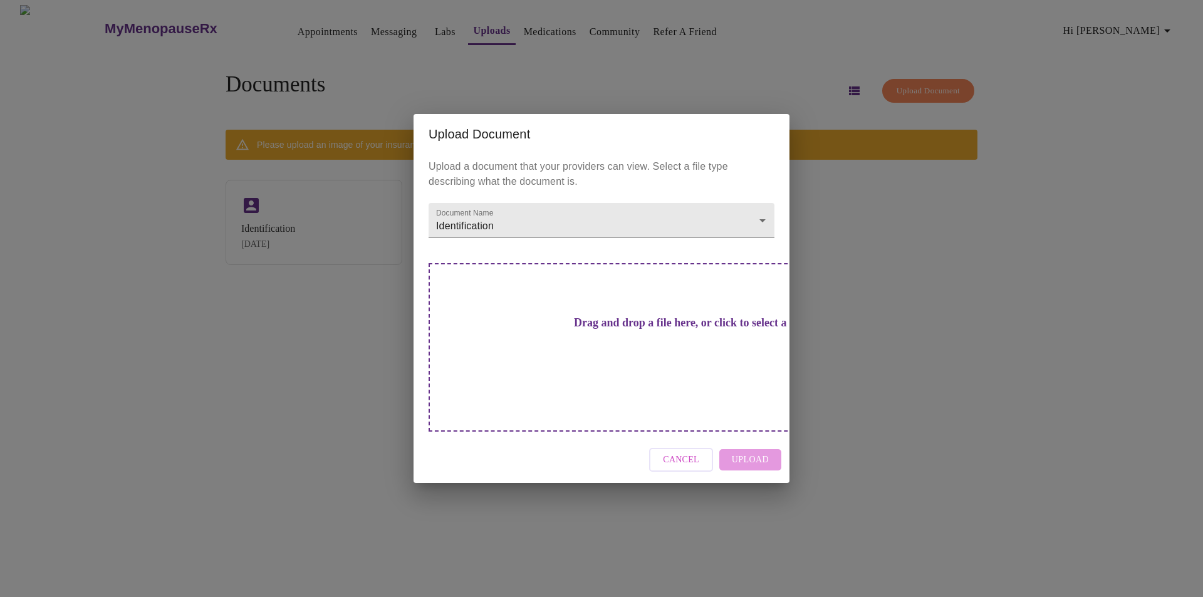
click at [633, 330] on h3 "Drag and drop a file here, or click to select a file" at bounding box center [689, 323] width 346 height 13
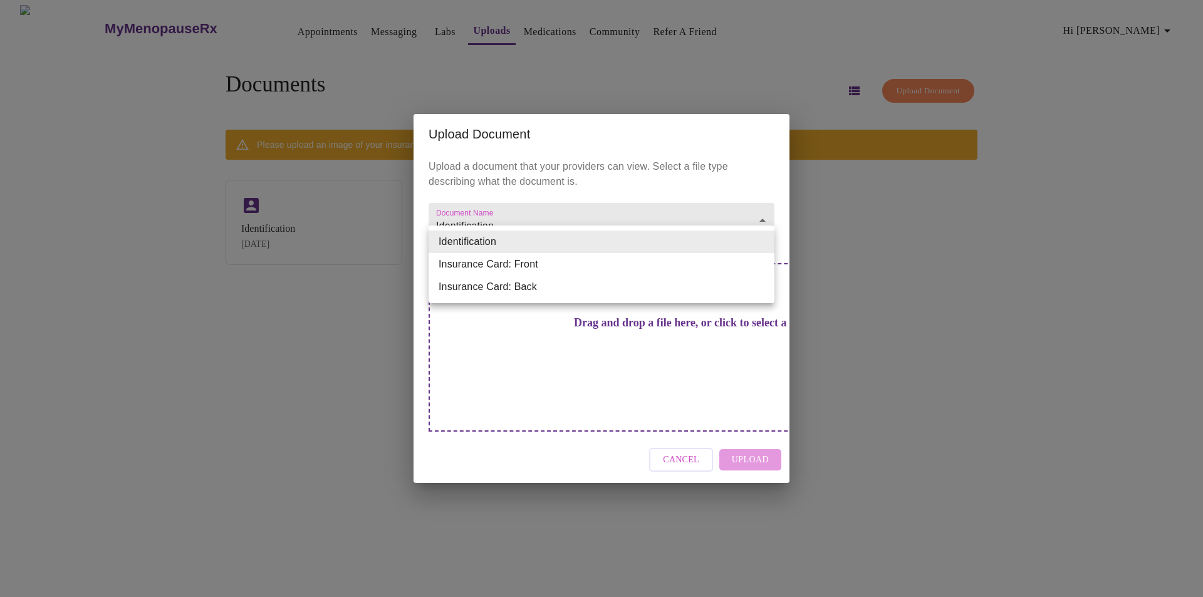
click at [764, 249] on body "MyMenopauseRx Appointments Messaging Labs Uploads Medications Community Refer a…" at bounding box center [601, 303] width 1193 height 597
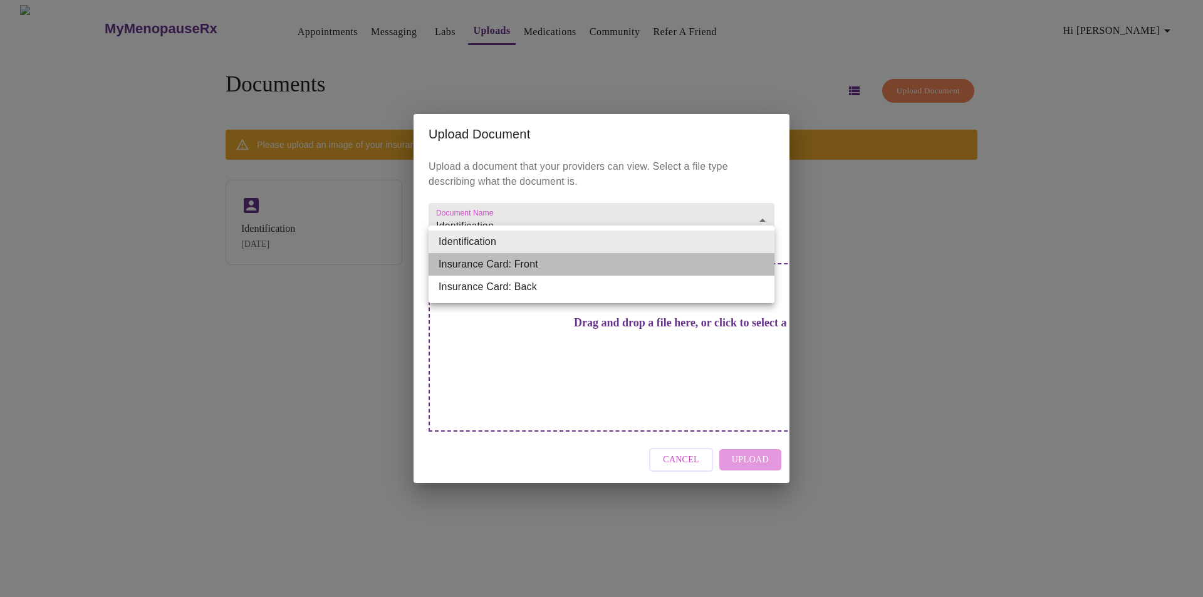
click at [506, 261] on li "Insurance Card: Front" at bounding box center [602, 264] width 346 height 23
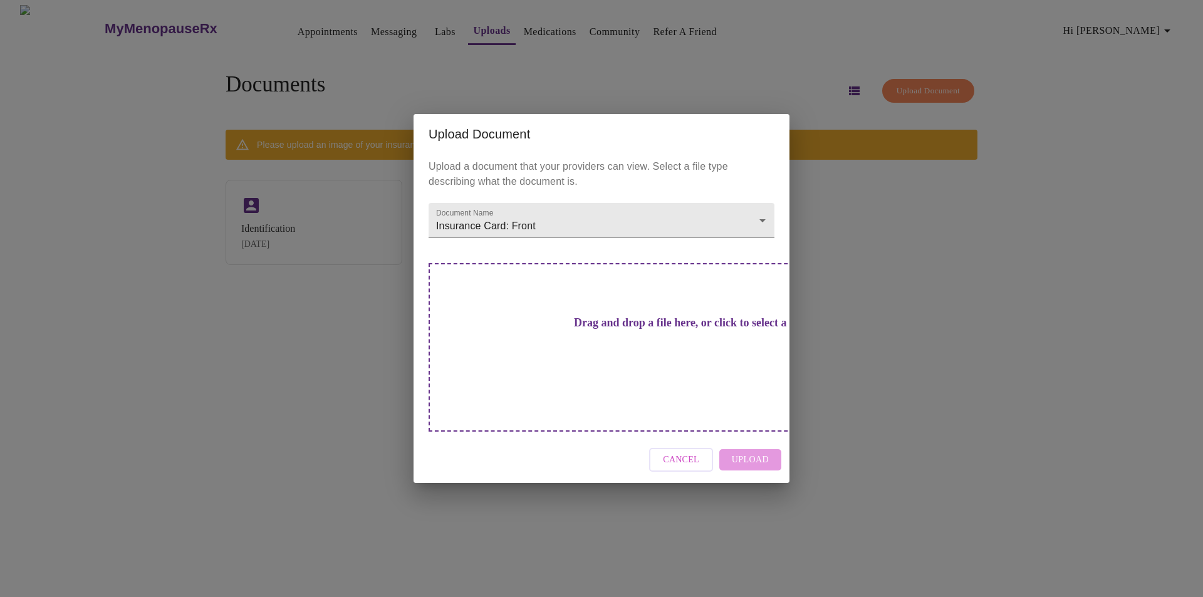
click at [636, 330] on h3 "Drag and drop a file here, or click to select a file" at bounding box center [689, 323] width 346 height 13
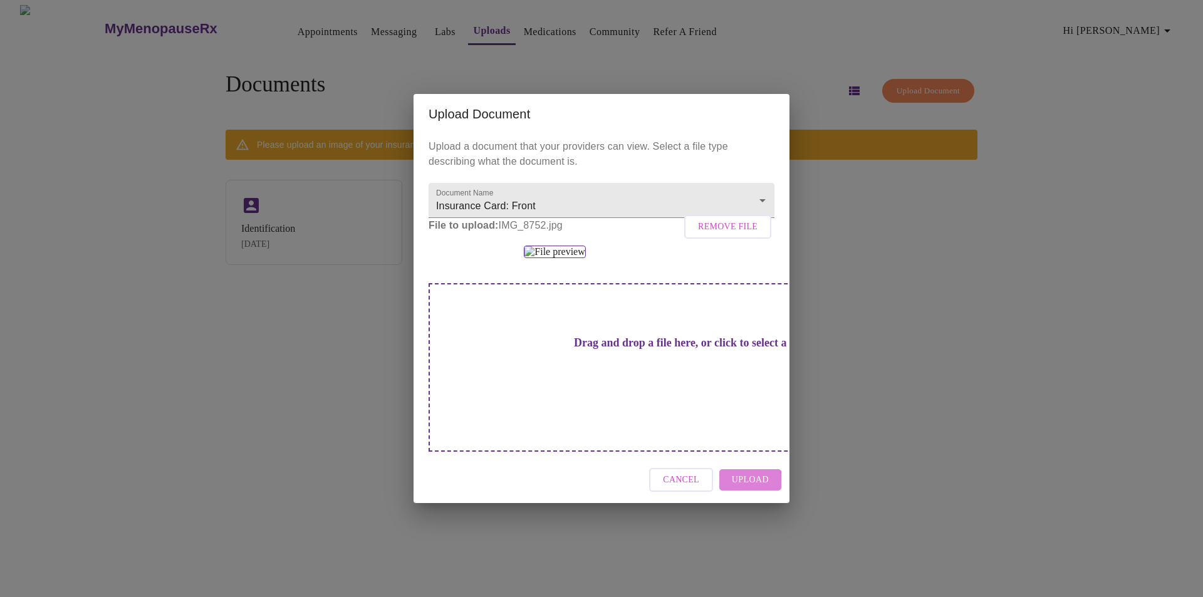
click at [737, 488] on span "Upload" at bounding box center [750, 481] width 37 height 16
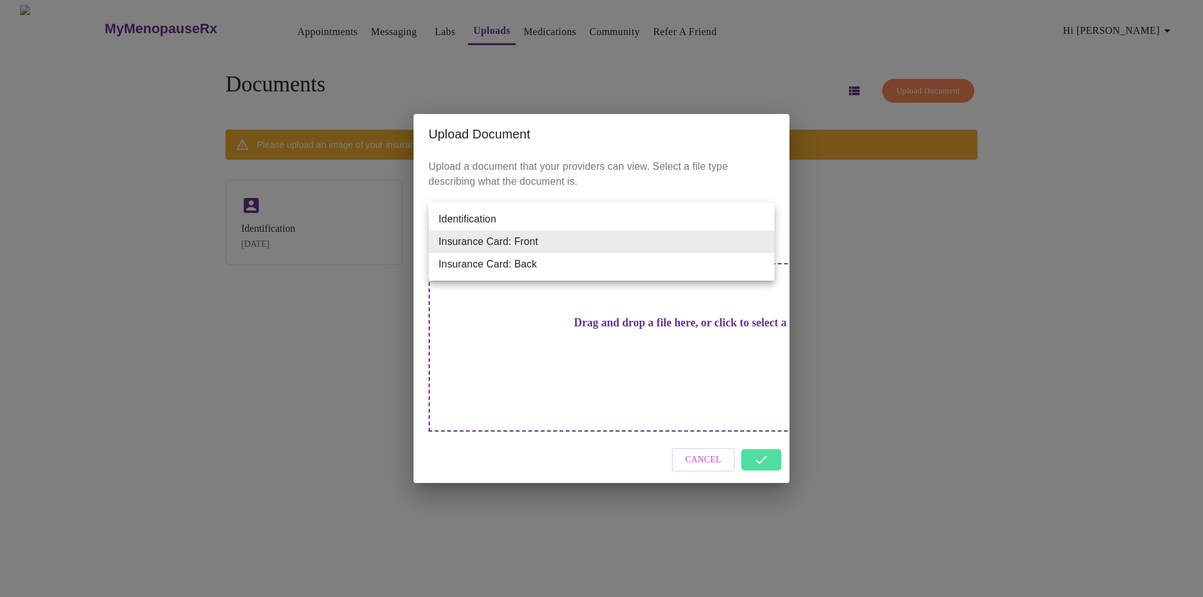
click at [759, 241] on body "MyMenopauseRx Appointments Messaging Labs Uploads Medications Community Refer a…" at bounding box center [601, 303] width 1193 height 597
click at [570, 263] on li "Insurance Card: Back" at bounding box center [602, 264] width 346 height 23
type input "Insurance Card: Back"
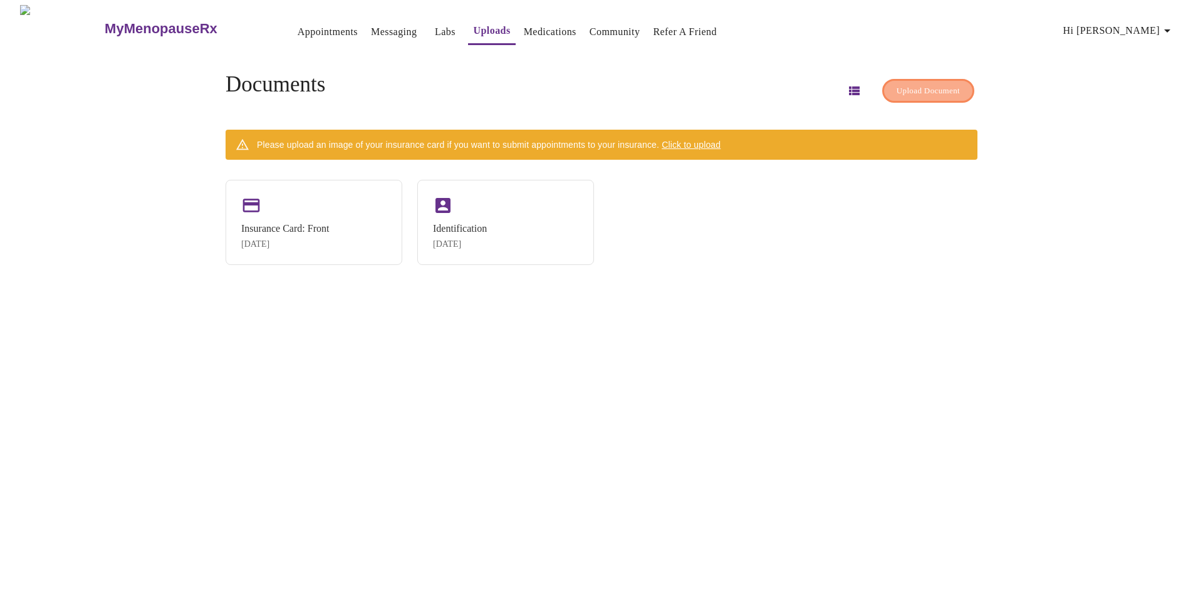
click at [897, 84] on span "Upload Document" at bounding box center [928, 91] width 63 height 14
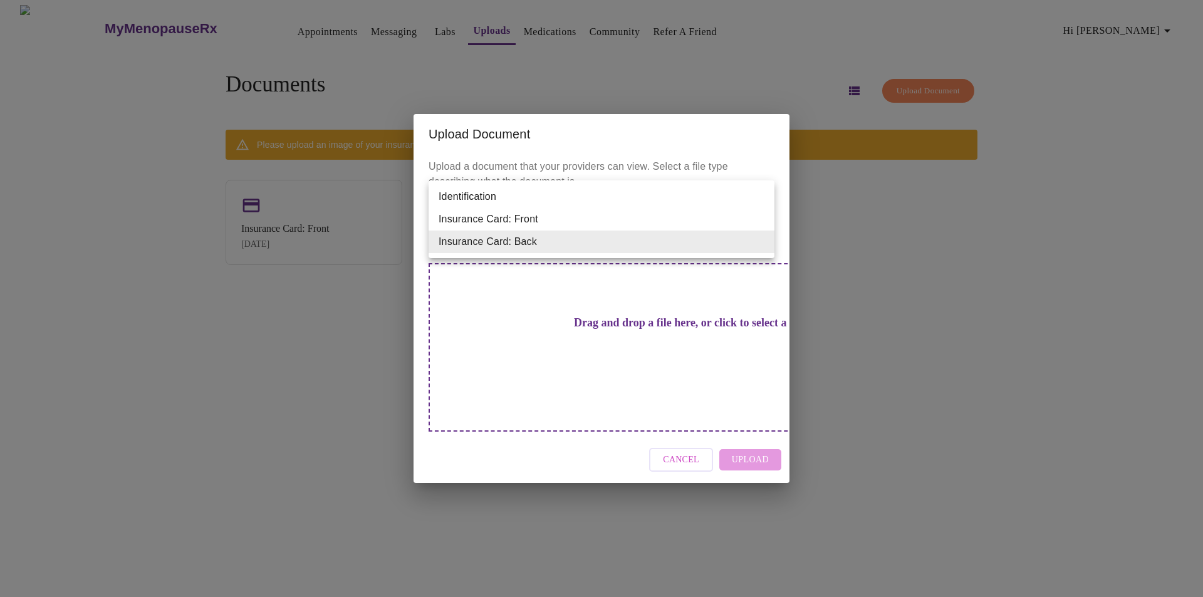
click at [747, 239] on body "MyMenopauseRx Appointments Messaging Labs Uploads Medications Community Refer a…" at bounding box center [601, 303] width 1193 height 597
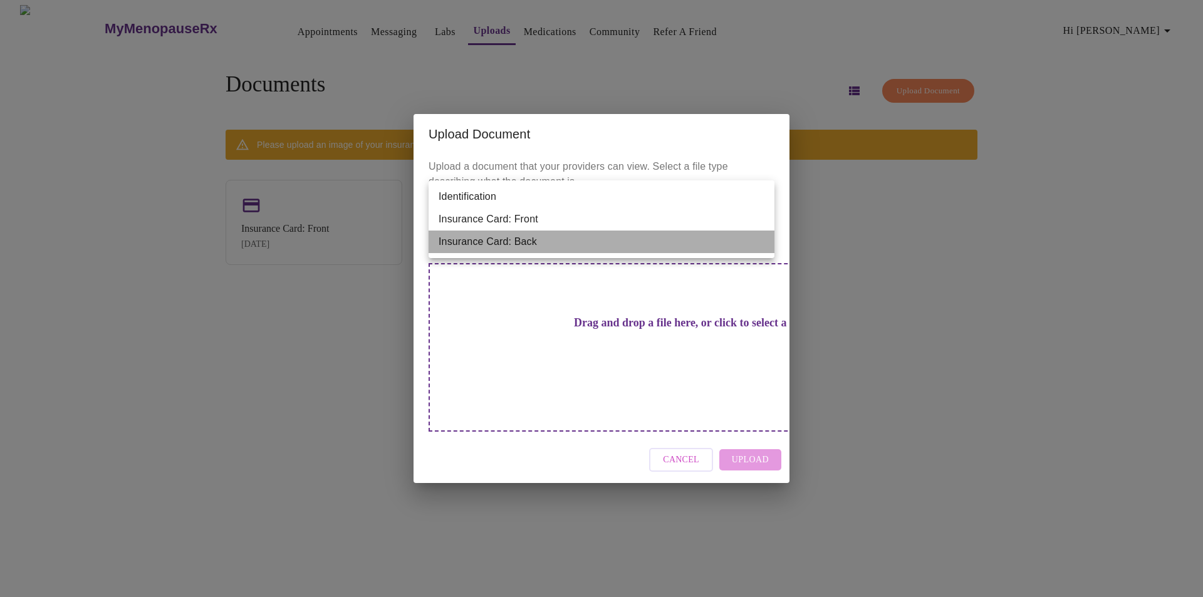
click at [535, 236] on li "Insurance Card: Back" at bounding box center [602, 242] width 346 height 23
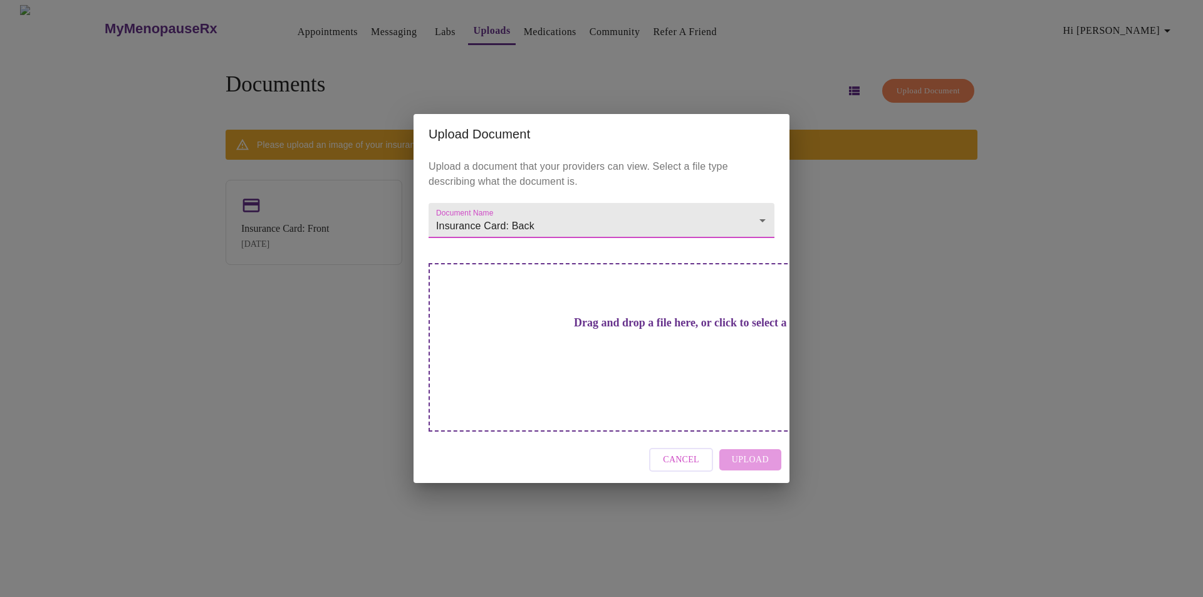
click at [706, 448] on button "Cancel" at bounding box center [681, 460] width 64 height 24
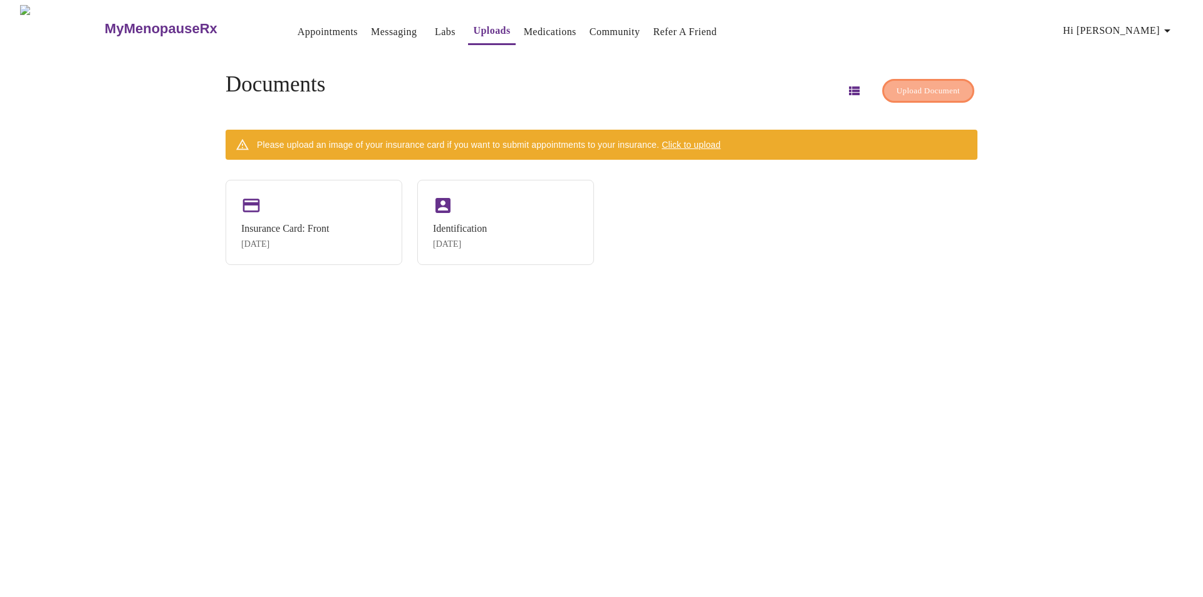
click at [897, 92] on span "Upload Document" at bounding box center [928, 91] width 63 height 14
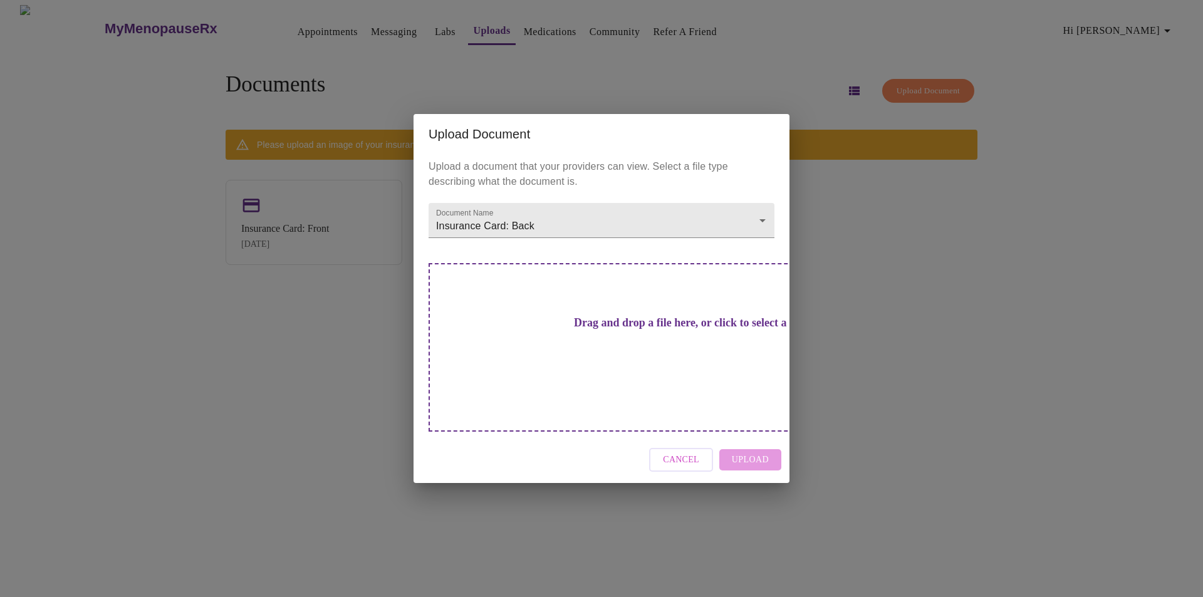
click at [644, 387] on div "Drag and drop a file here, or click to select a file" at bounding box center [689, 347] width 521 height 169
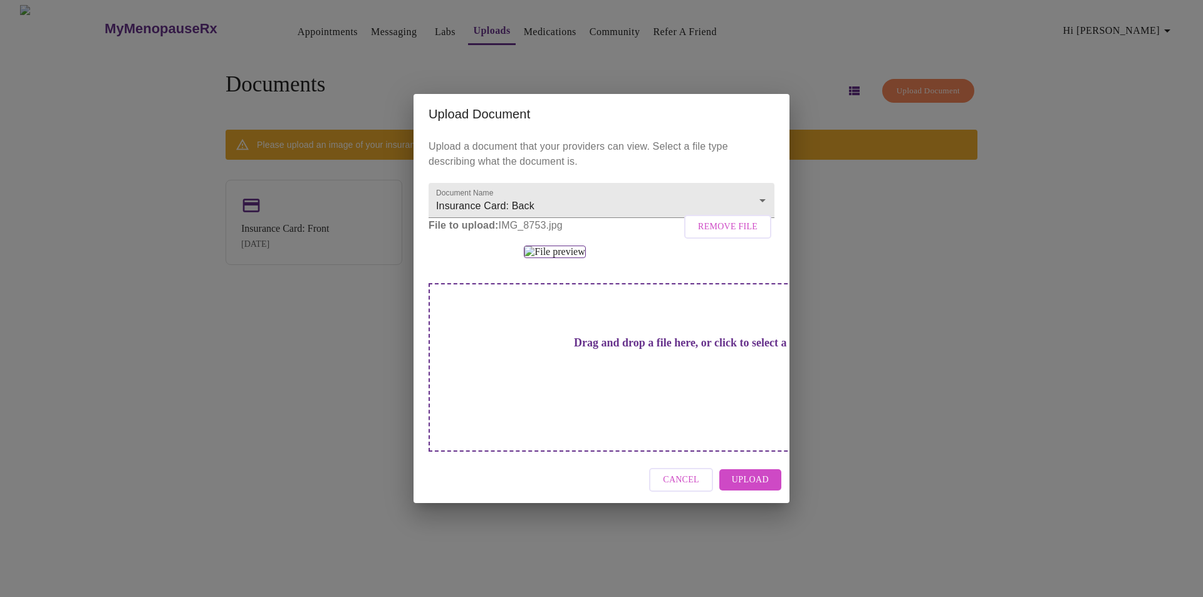
click at [735, 488] on span "Upload" at bounding box center [750, 481] width 37 height 16
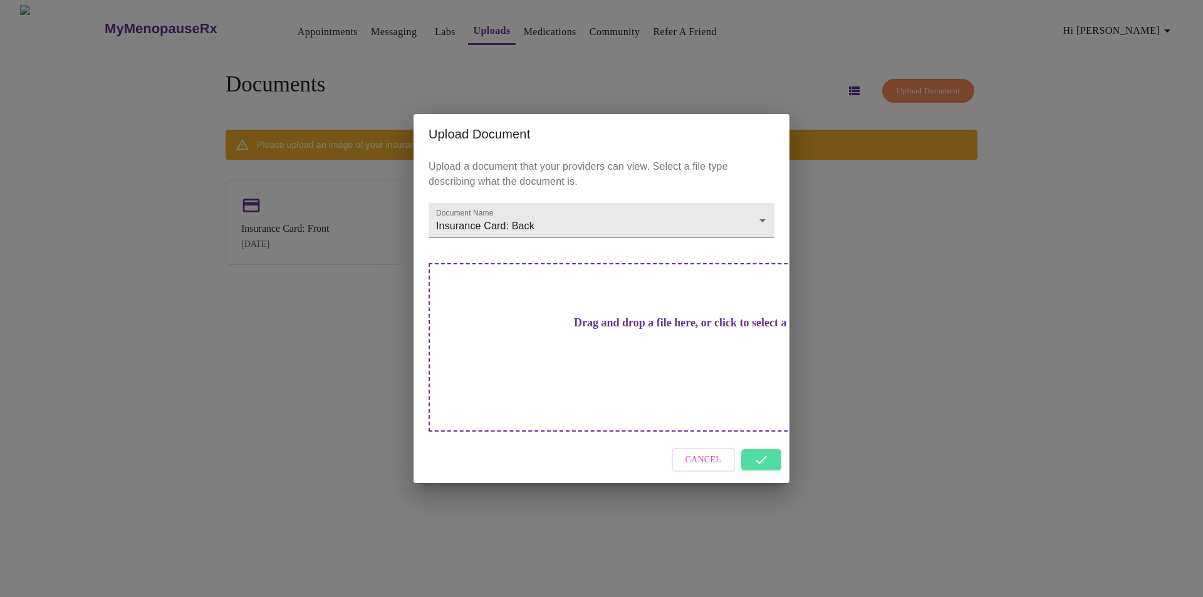
click at [1015, 379] on div "Upload Document Upload a document that your providers can view. Select a file t…" at bounding box center [601, 298] width 1203 height 597
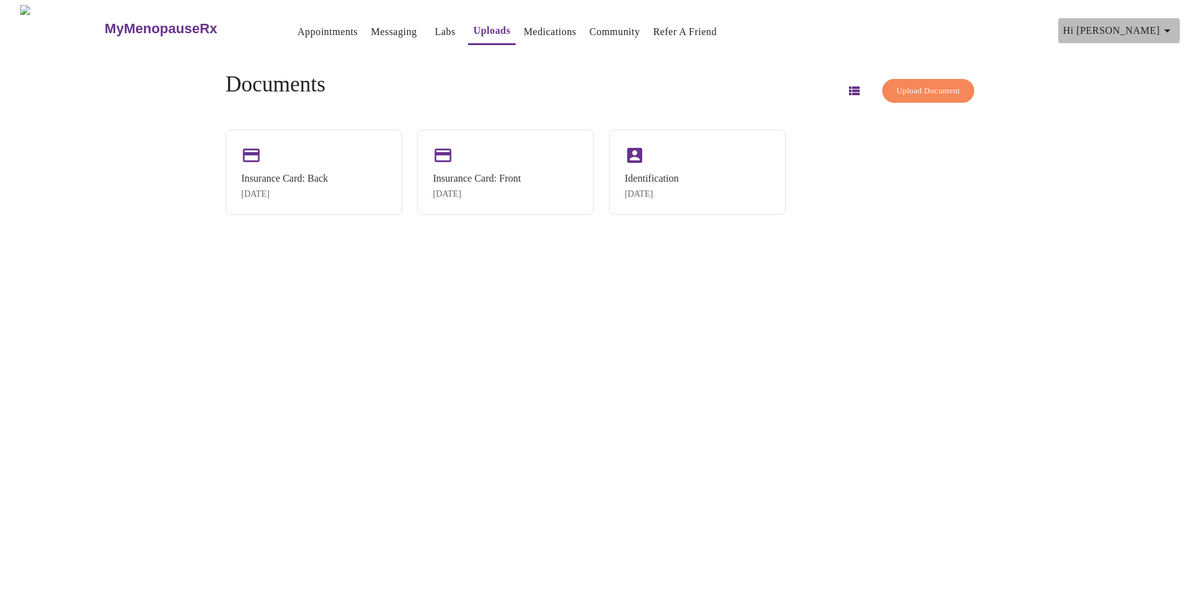
click at [1168, 26] on icon "button" at bounding box center [1167, 30] width 15 height 15
click at [1072, 88] on div at bounding box center [601, 298] width 1203 height 597
click at [307, 29] on link "Appointments" at bounding box center [328, 32] width 60 height 18
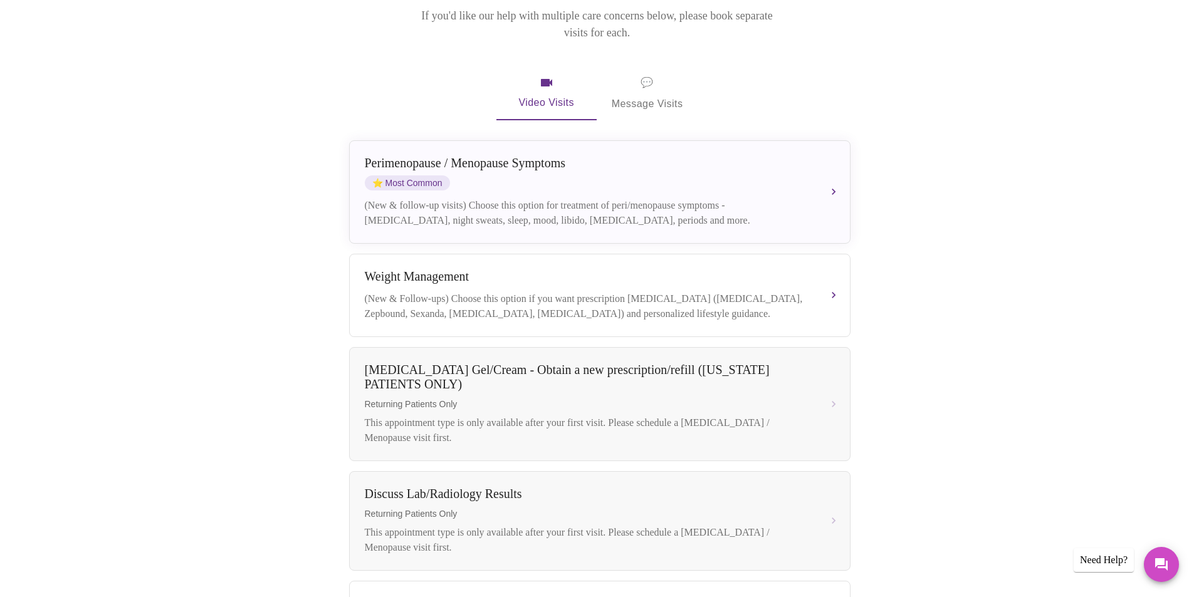
scroll to position [192, 0]
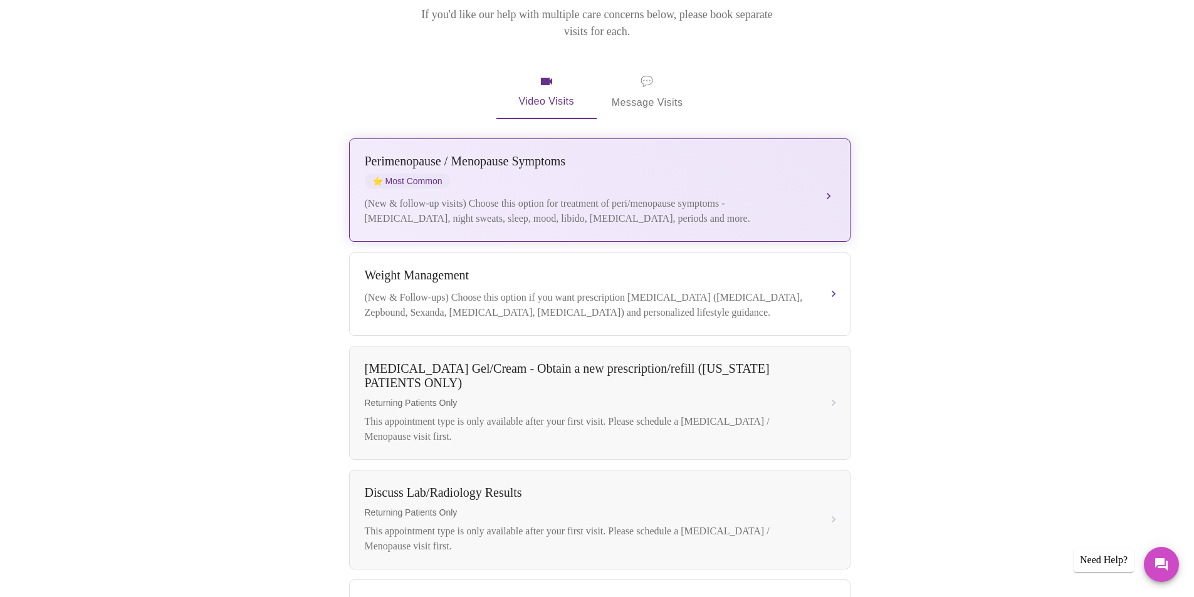
click at [819, 176] on div "[MEDICAL_DATA] / Menopause Symptoms ⭐ Most Common (New & follow-up visits) Choo…" at bounding box center [600, 190] width 470 height 72
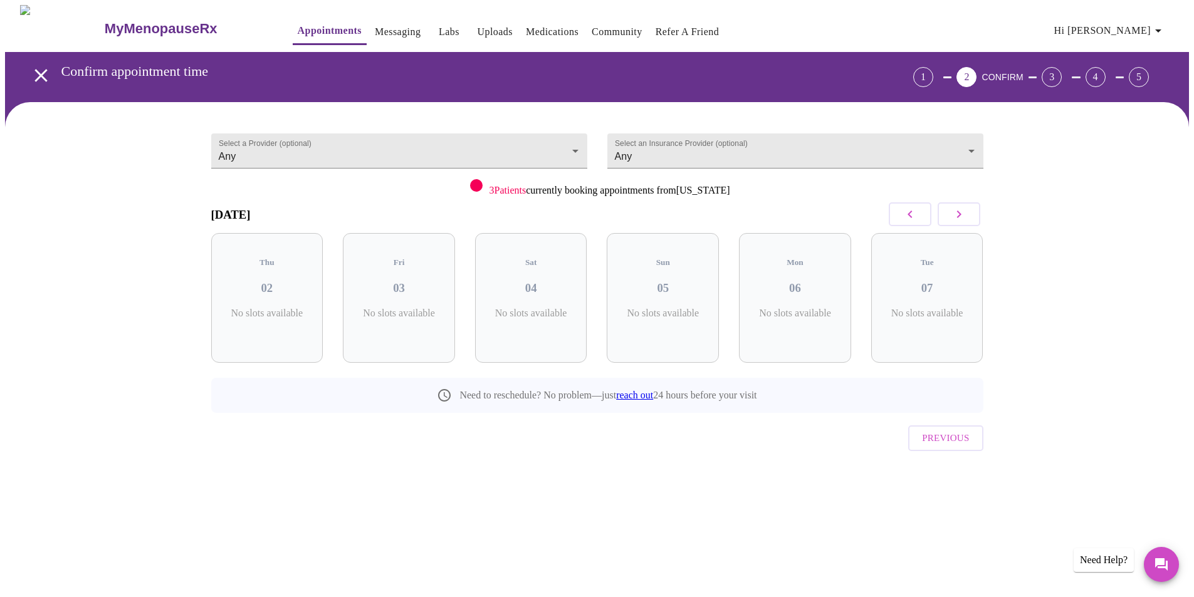
scroll to position [0, 0]
click at [260, 281] on h3 "02" at bounding box center [272, 288] width 92 height 14
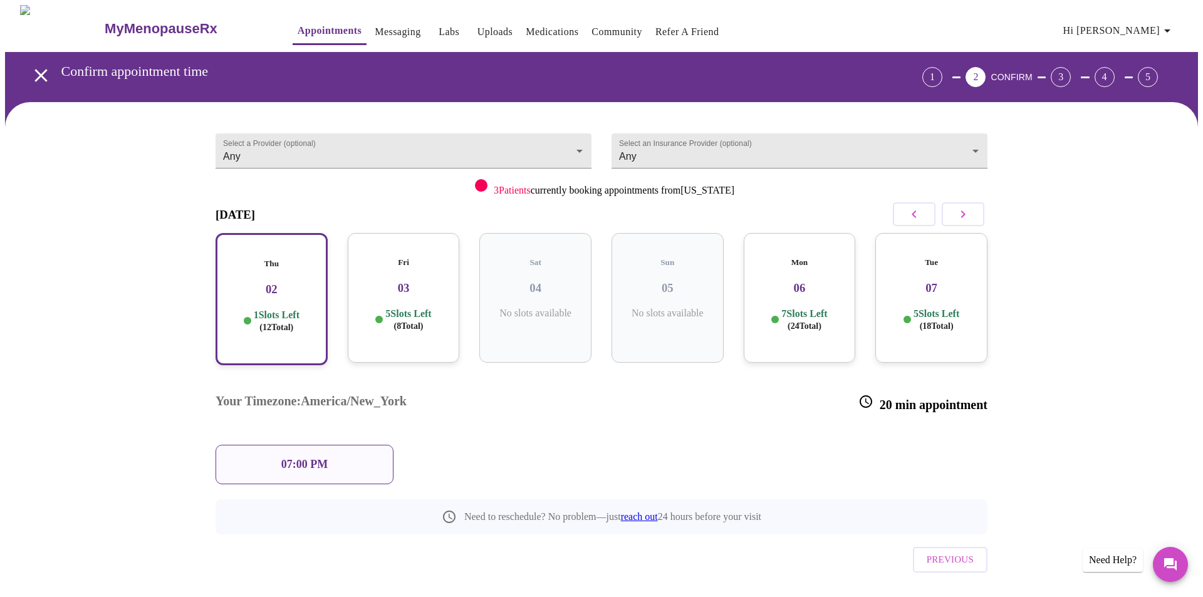
click at [364, 445] on div "07:00 PM" at bounding box center [305, 464] width 178 height 39
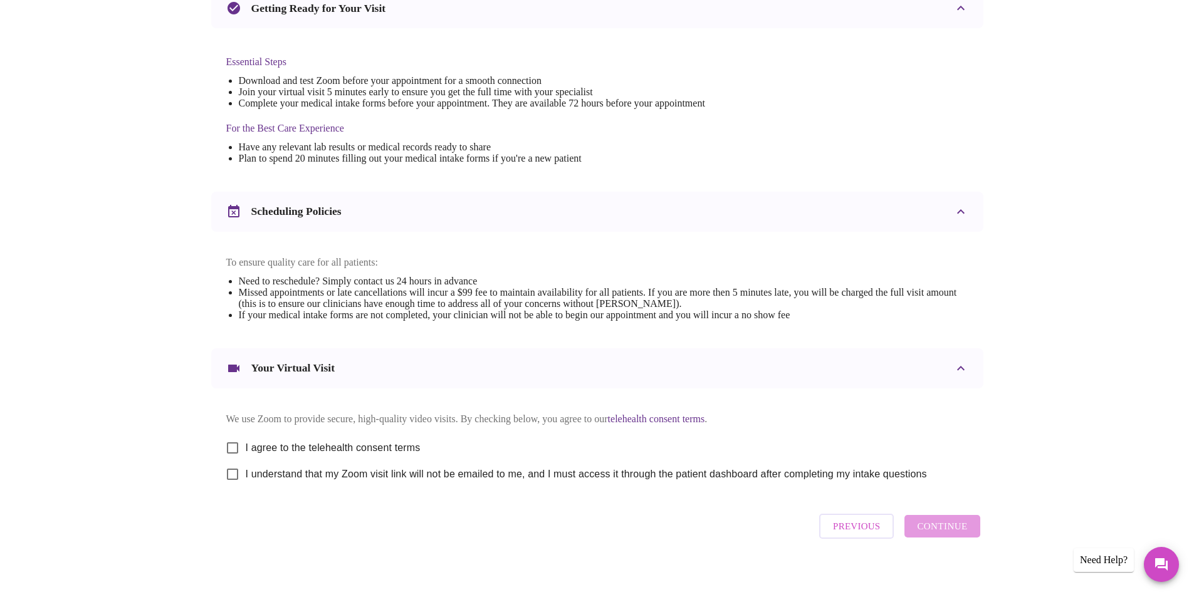
scroll to position [291, 0]
click at [235, 446] on input "I agree to the telehealth consent terms" at bounding box center [232, 446] width 26 height 26
checkbox input "true"
click at [232, 486] on input "I understand that my Zoom visit link will not be emailed to me, and I must acce…" at bounding box center [232, 472] width 26 height 26
checkbox input "true"
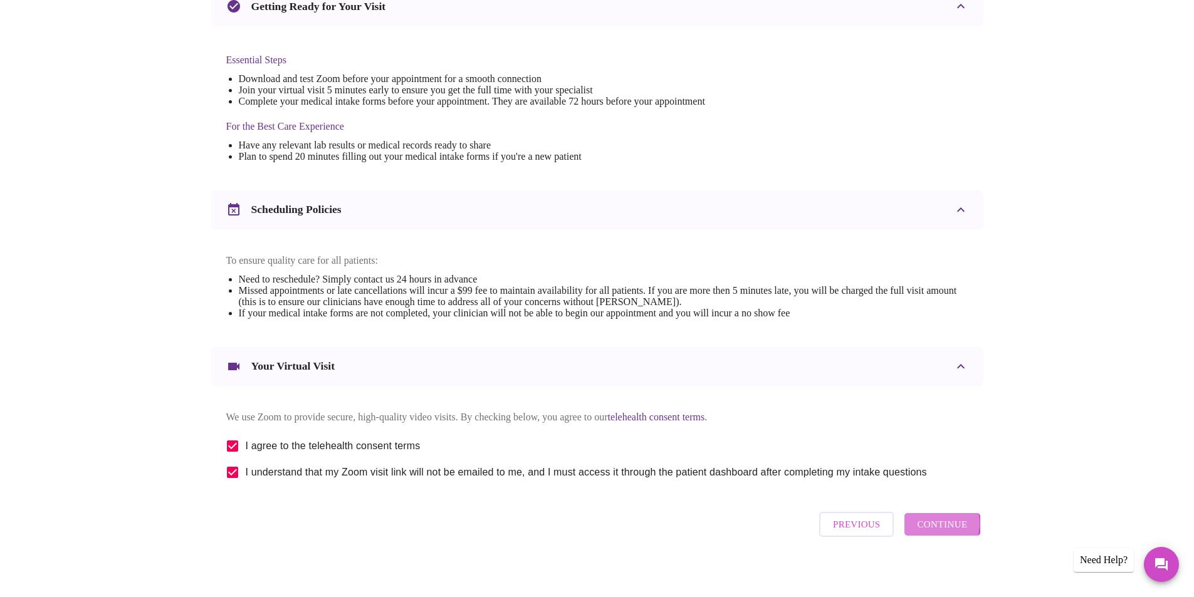
click at [938, 533] on span "Continue" at bounding box center [942, 524] width 50 height 16
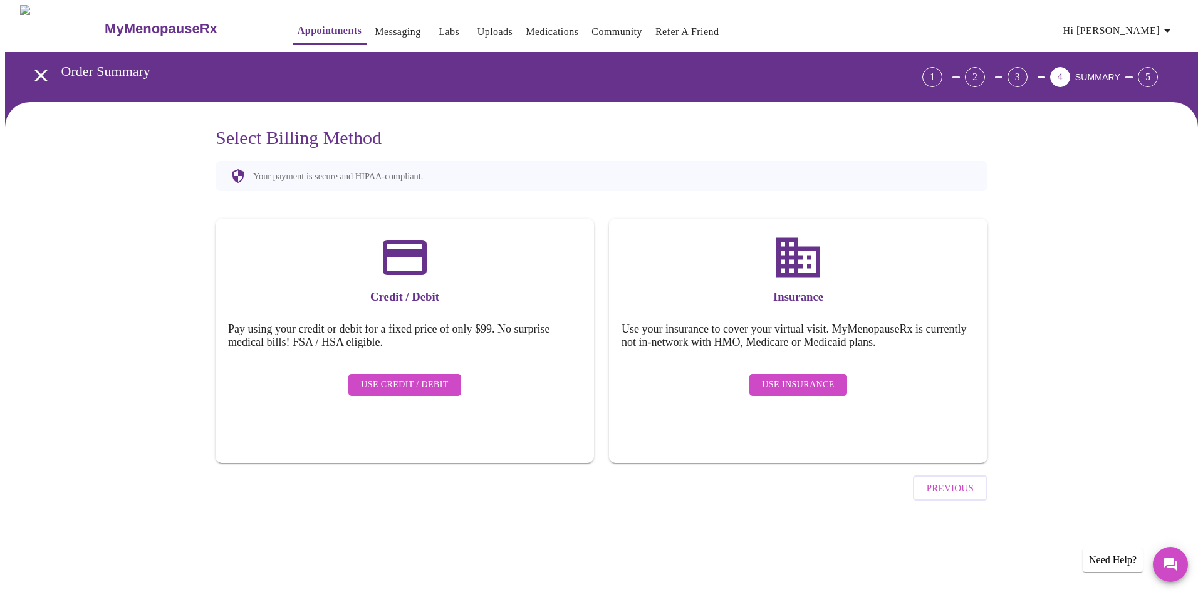
click at [813, 379] on span "Use Insurance" at bounding box center [798, 385] width 72 height 16
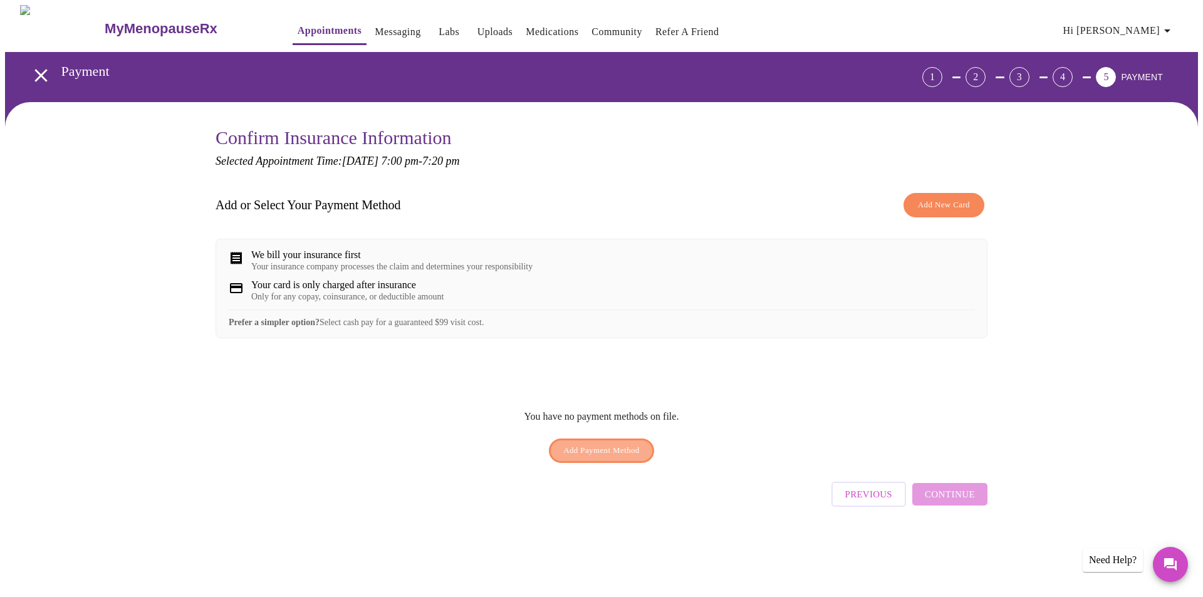
click at [631, 458] on span "Add Payment Method" at bounding box center [601, 451] width 76 height 14
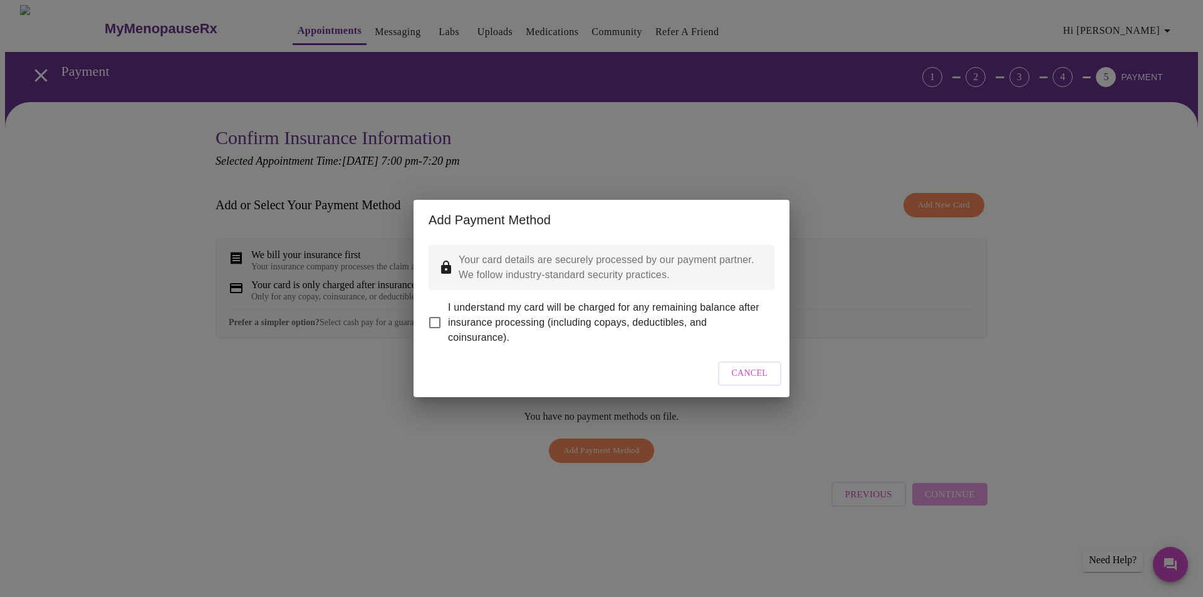
click at [434, 315] on input "I understand my card will be charged for any remaining balance after insurance …" at bounding box center [435, 323] width 26 height 26
checkbox input "true"
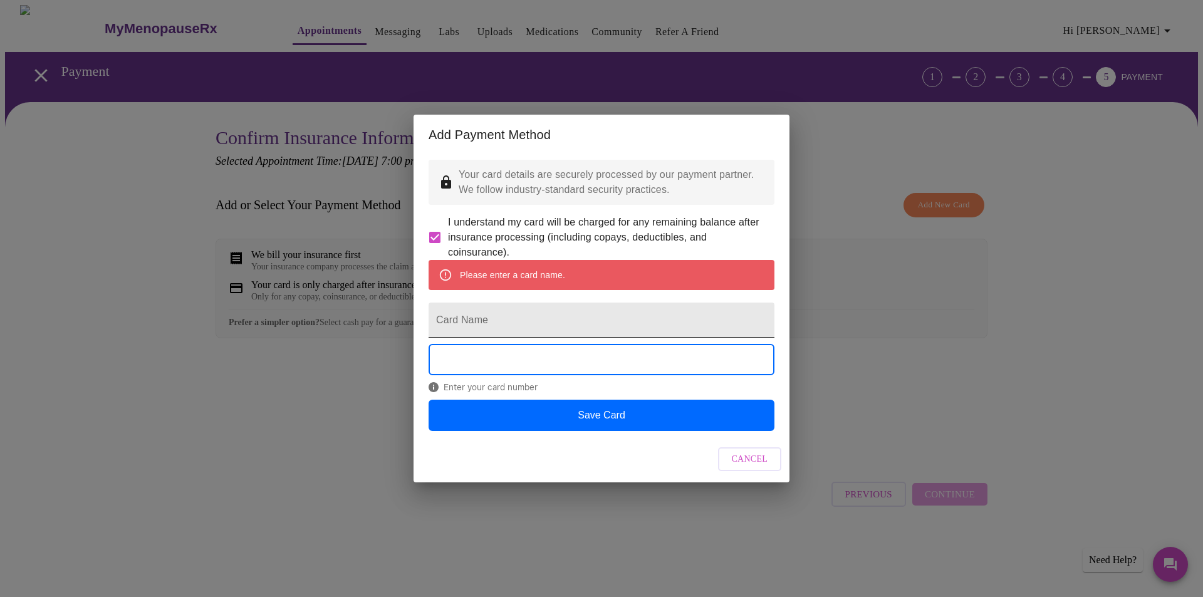
click at [561, 330] on input "Card Name" at bounding box center [602, 320] width 346 height 35
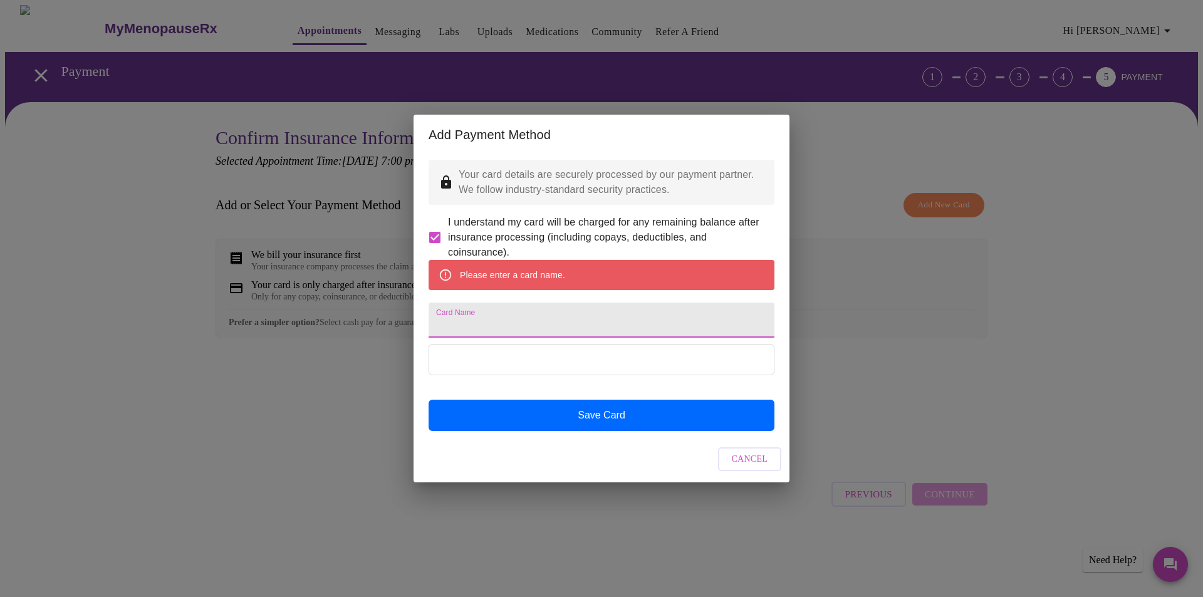
type input "[PERSON_NAME]"
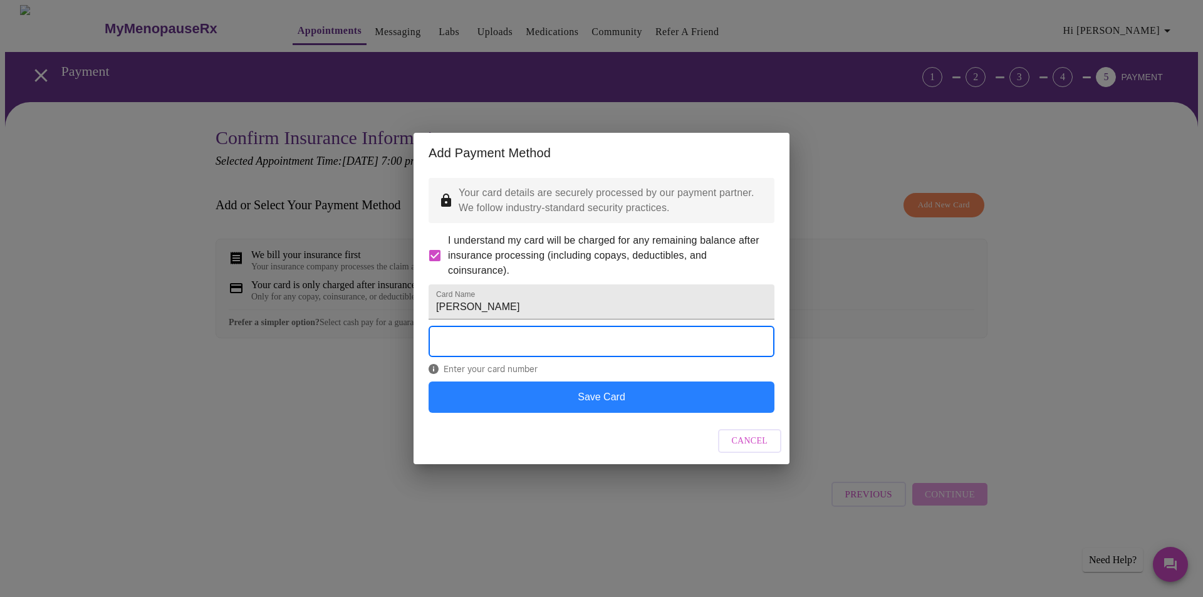
click at [632, 413] on button "Save Card" at bounding box center [602, 397] width 346 height 31
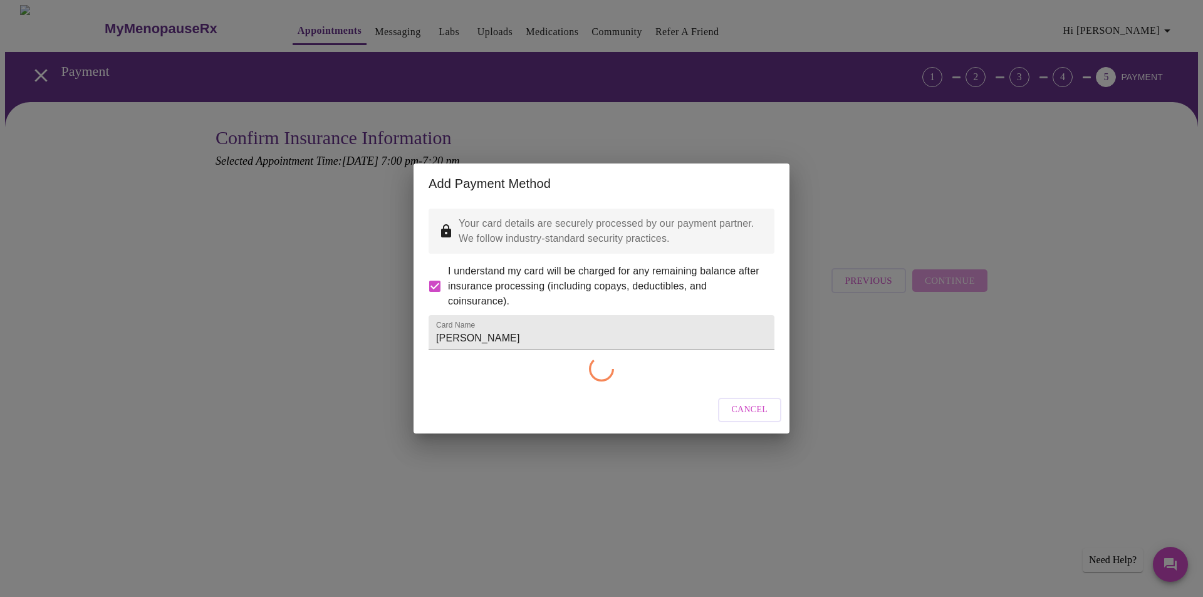
checkbox input "false"
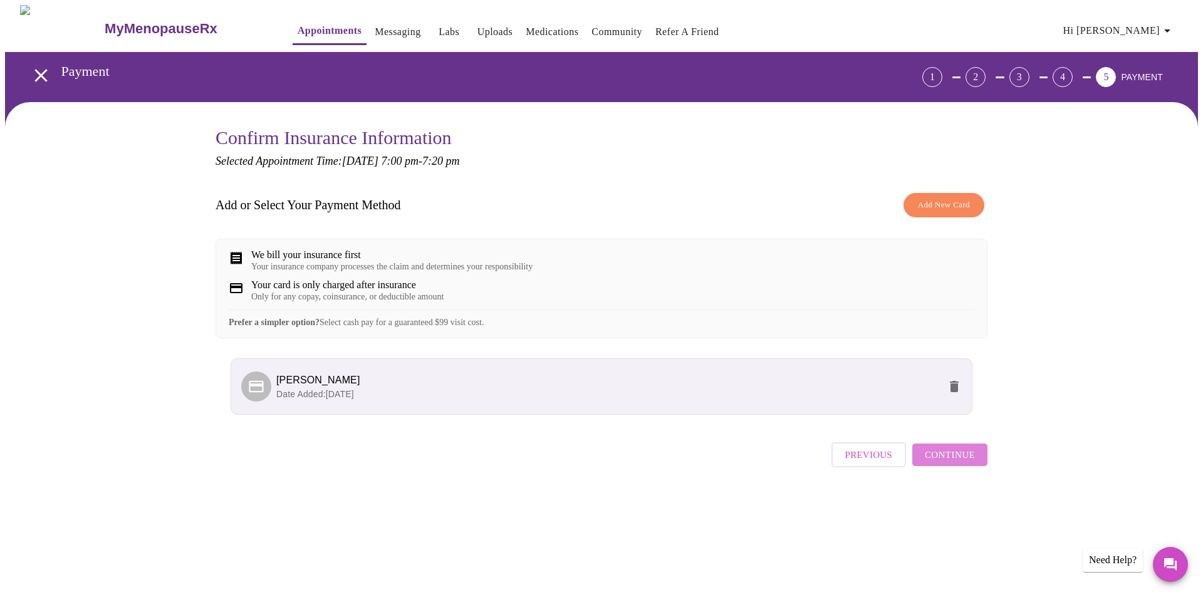
click at [962, 463] on span "Continue" at bounding box center [950, 455] width 50 height 16
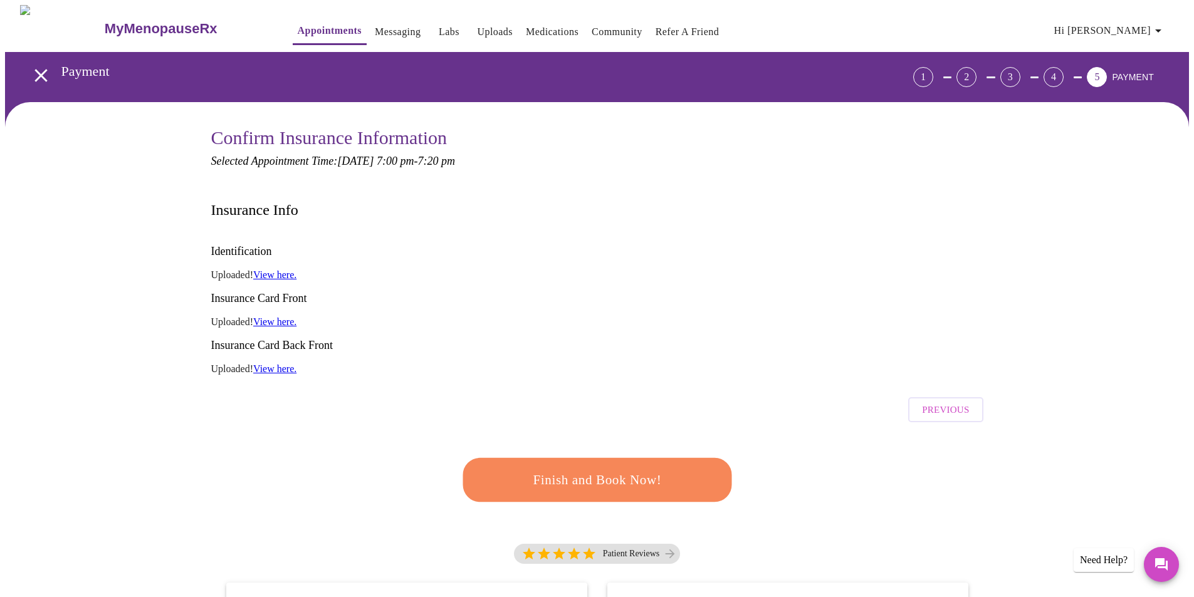
click at [623, 458] on button "Finish and Book Now!" at bounding box center [598, 480] width 270 height 44
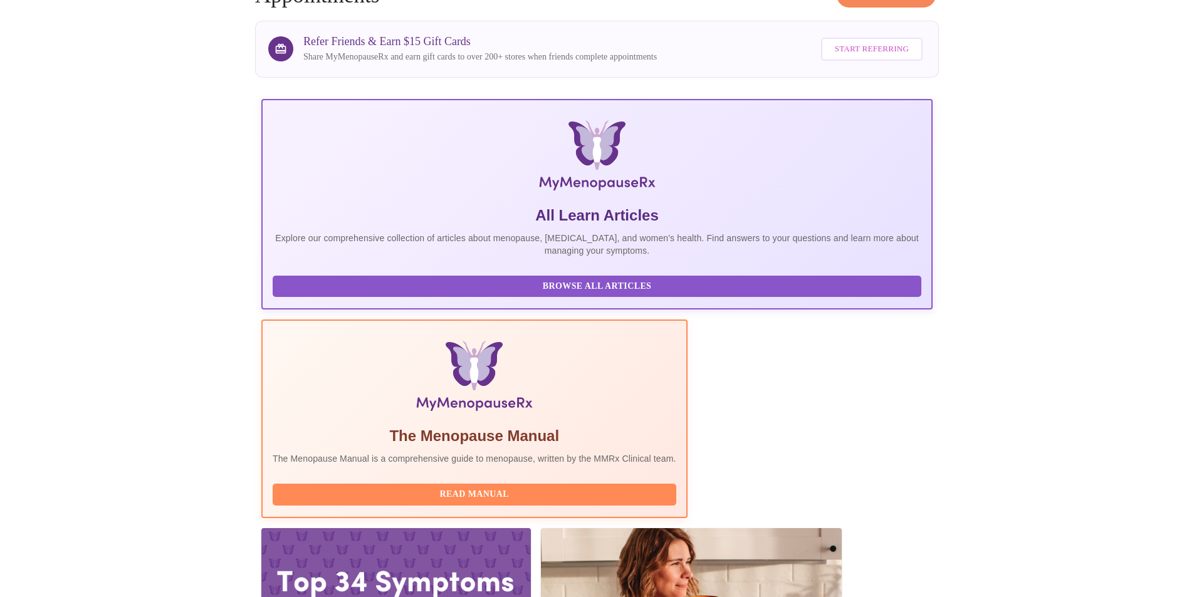
scroll to position [89, 0]
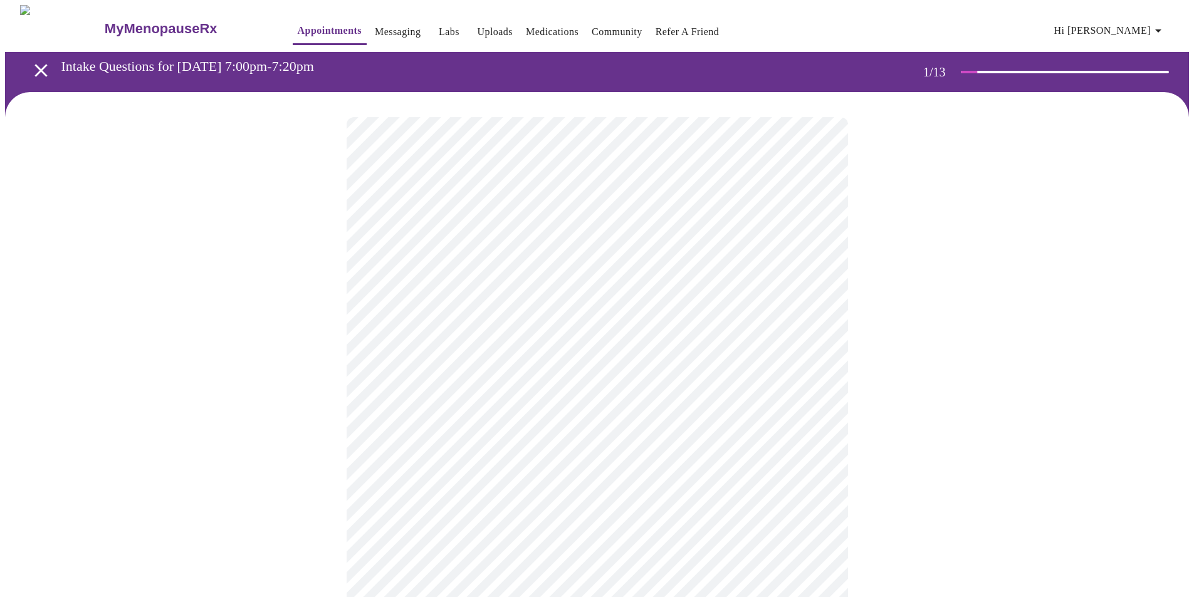
click at [818, 276] on body "MyMenopauseRx Appointments Messaging Labs Uploads Medications Community Refer a…" at bounding box center [597, 581] width 1184 height 1153
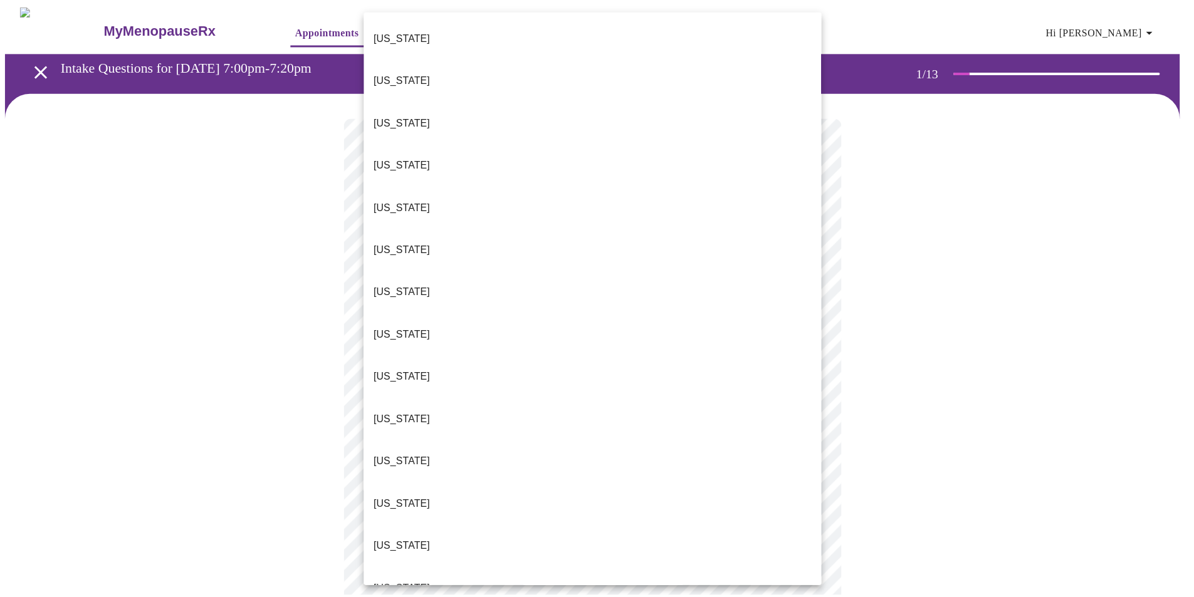
scroll to position [226, 0]
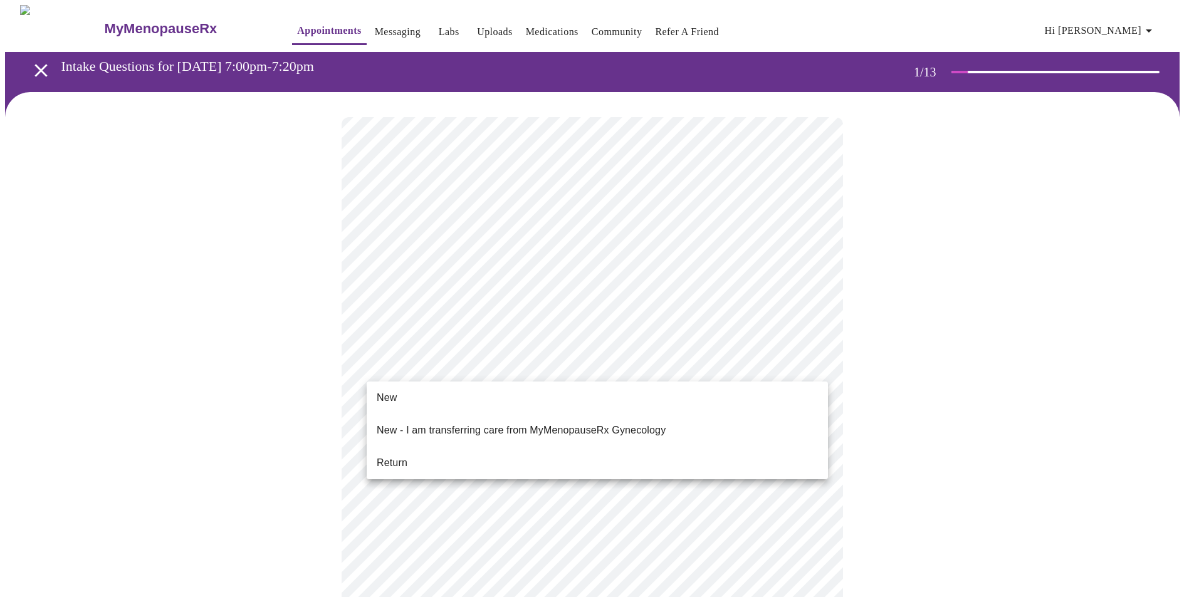
click at [538, 365] on body "MyMenopauseRx Appointments Messaging Labs Uploads Medications Community Refer a…" at bounding box center [597, 577] width 1184 height 1145
click at [422, 394] on li "New" at bounding box center [597, 398] width 461 height 23
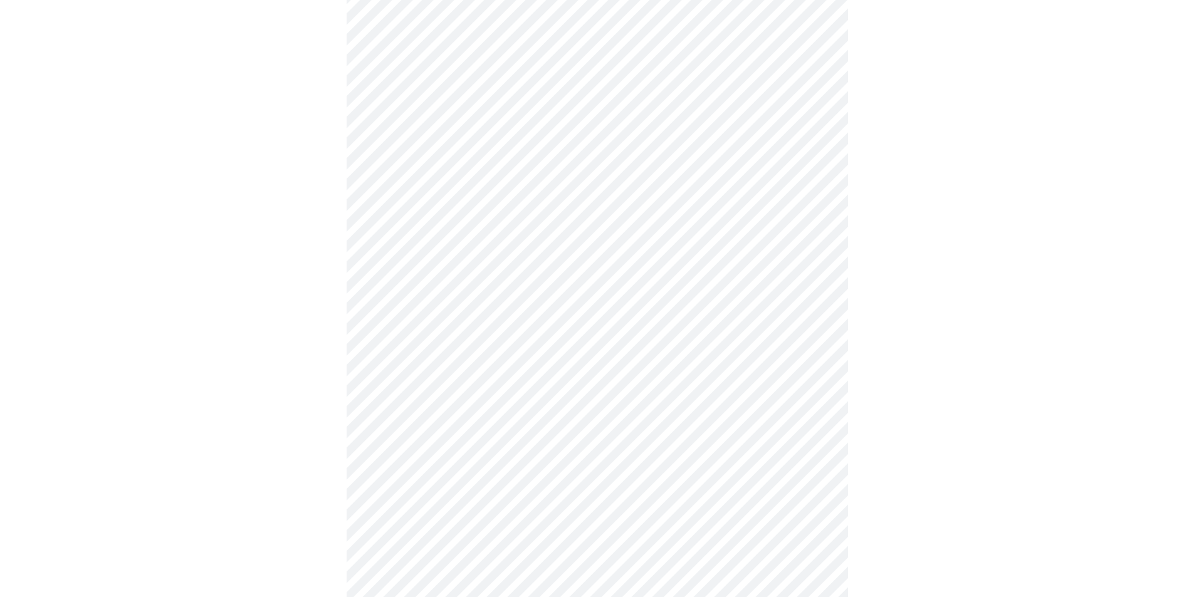
scroll to position [182, 0]
click at [1189, 355] on div at bounding box center [597, 430] width 1184 height 1040
click at [783, 439] on body "MyMenopauseRx Appointments Messaging Labs Uploads Medications Community Refer a…" at bounding box center [597, 62] width 1184 height 1128
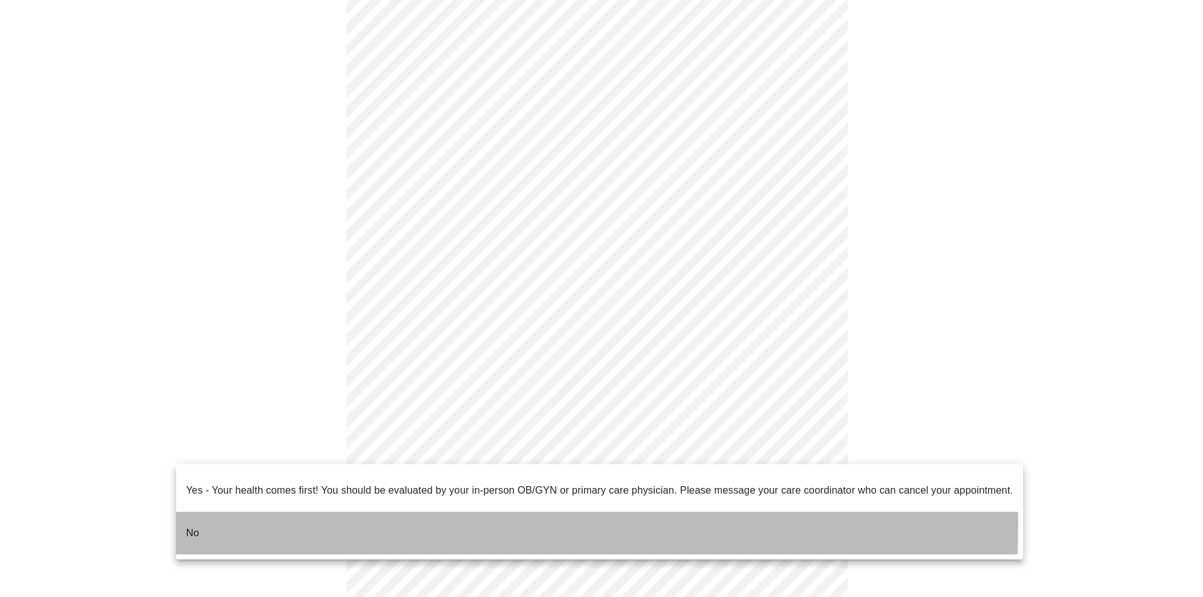
click at [184, 514] on li "No" at bounding box center [599, 533] width 847 height 43
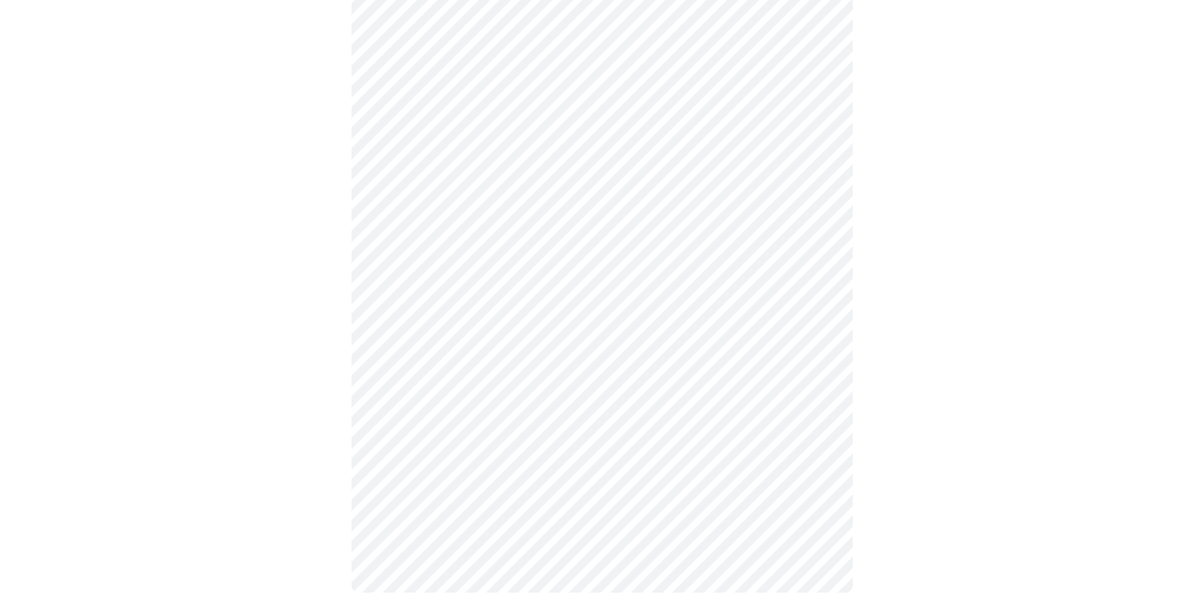
scroll to position [0, 0]
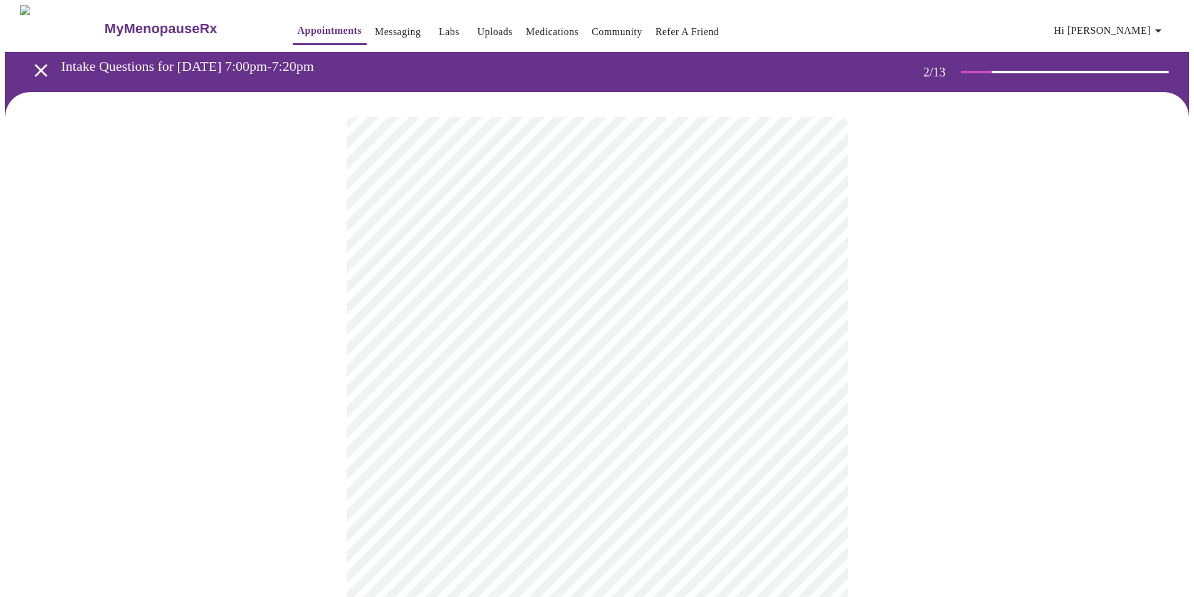
click at [819, 266] on body "MyMenopauseRx Appointments Messaging Labs Uploads Medications Community Refer a…" at bounding box center [597, 381] width 1184 height 753
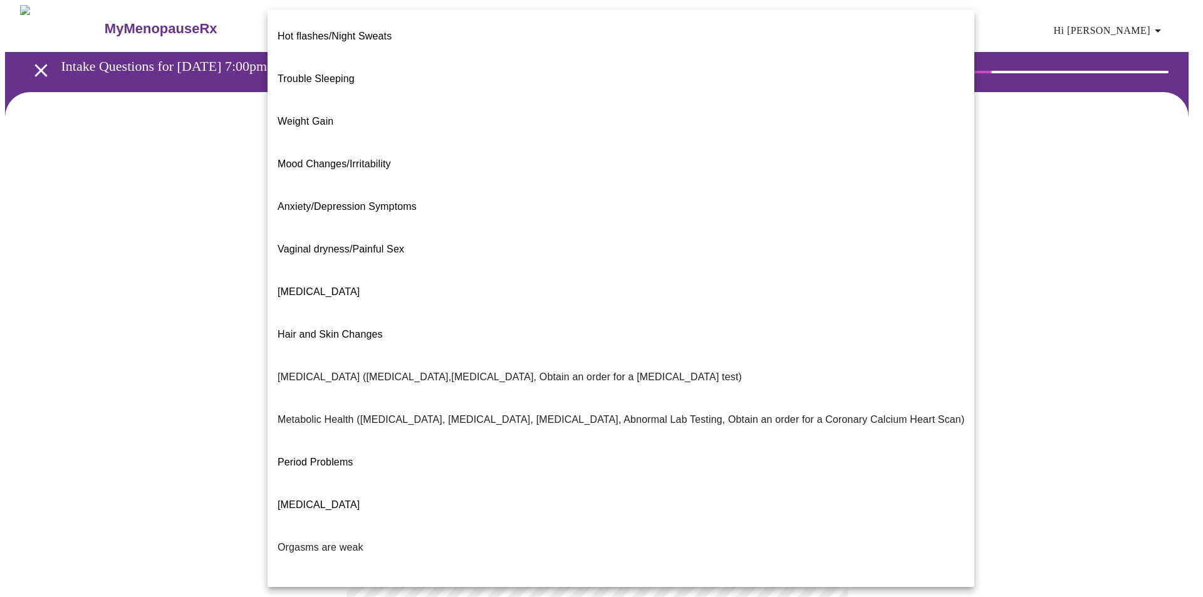
click at [376, 32] on p "Hot flashes/Night Sweats" at bounding box center [335, 36] width 114 height 15
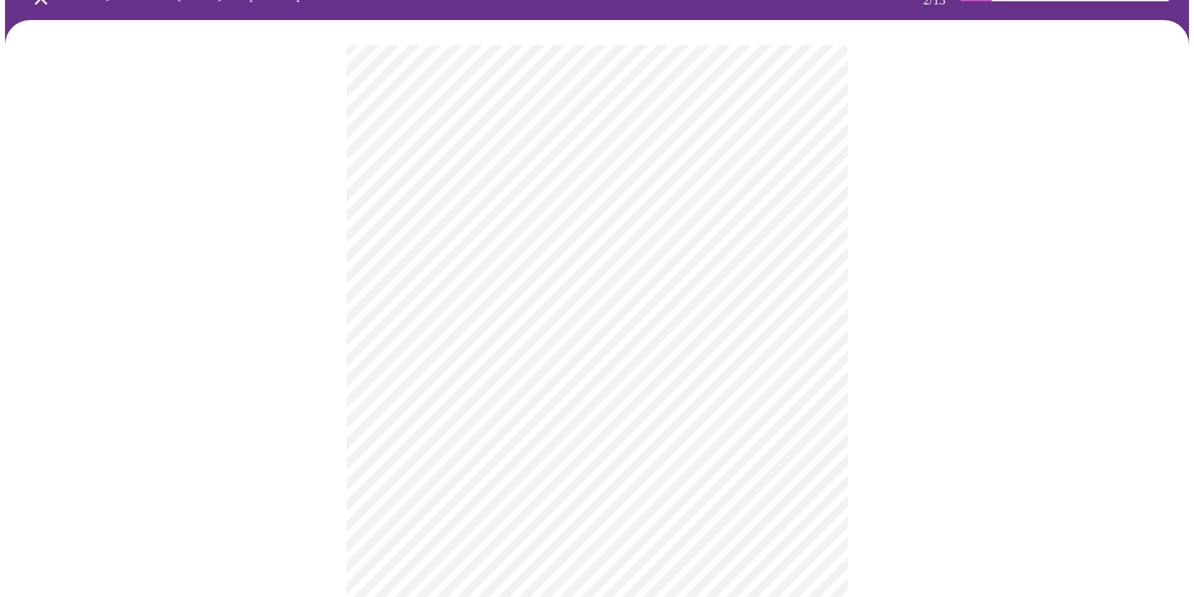
scroll to position [99, 0]
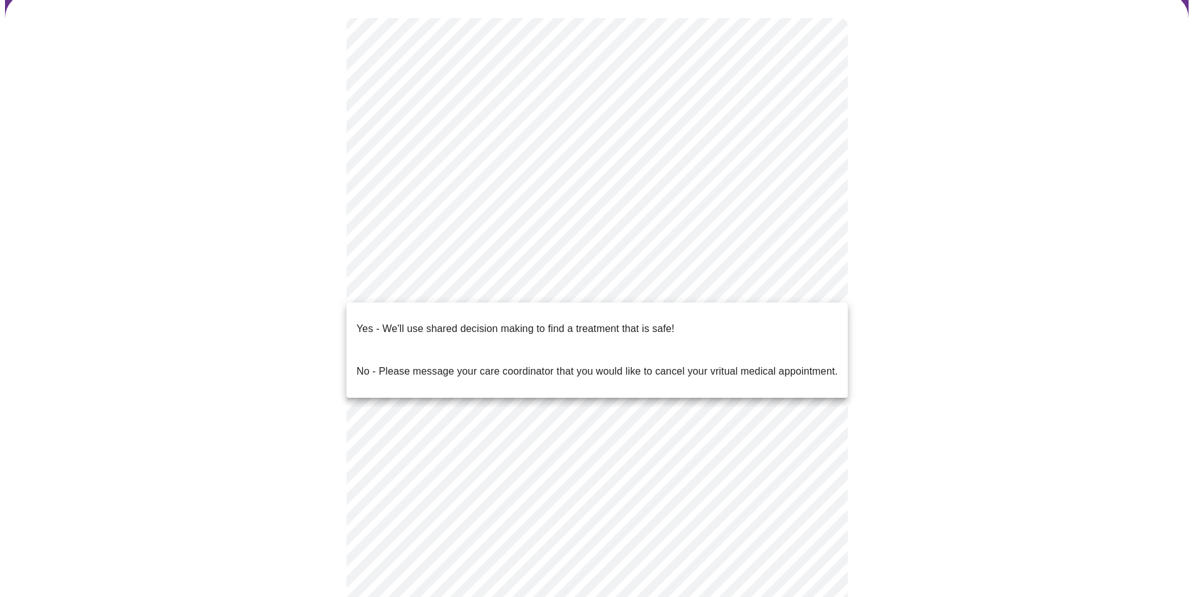
click at [811, 280] on body "MyMenopauseRx Appointments Messaging Labs Uploads Medications Community Refer a…" at bounding box center [601, 279] width 1193 height 746
click at [511, 322] on p "Yes - We'll use shared decision making to find a treatment that is safe!" at bounding box center [516, 329] width 318 height 15
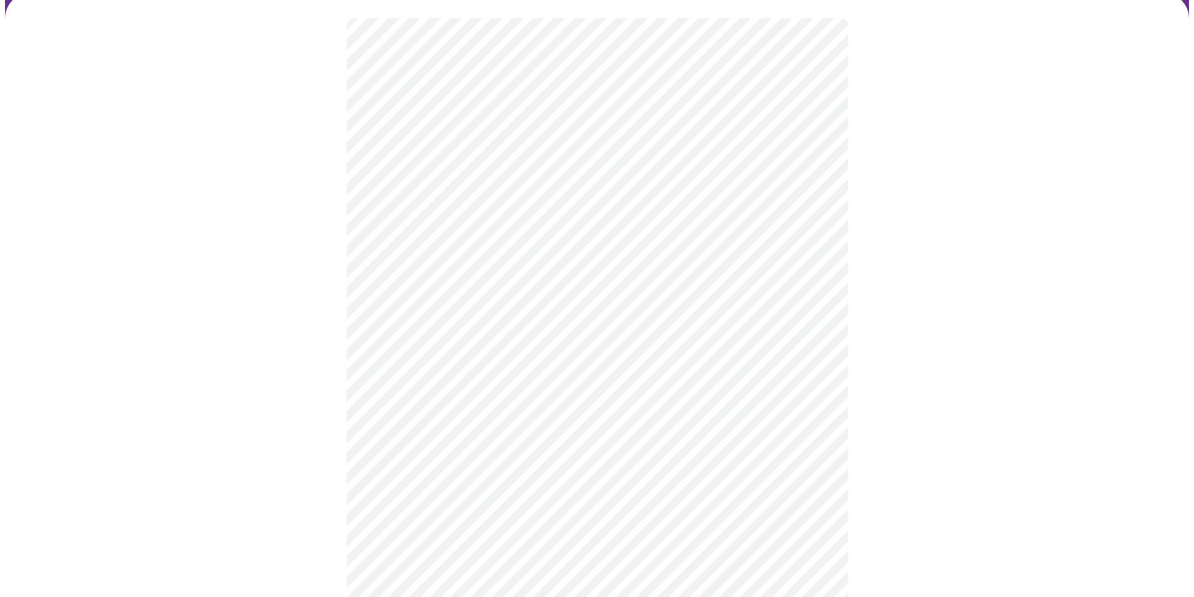
scroll to position [0, 0]
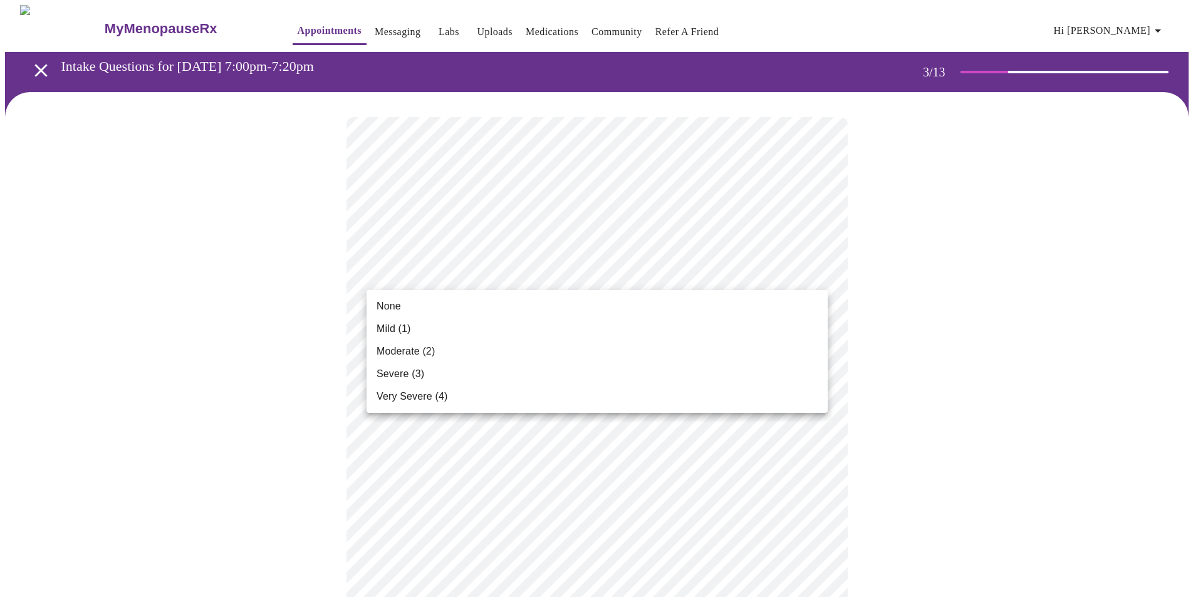
click at [382, 378] on span "Severe (3)" at bounding box center [401, 374] width 48 height 15
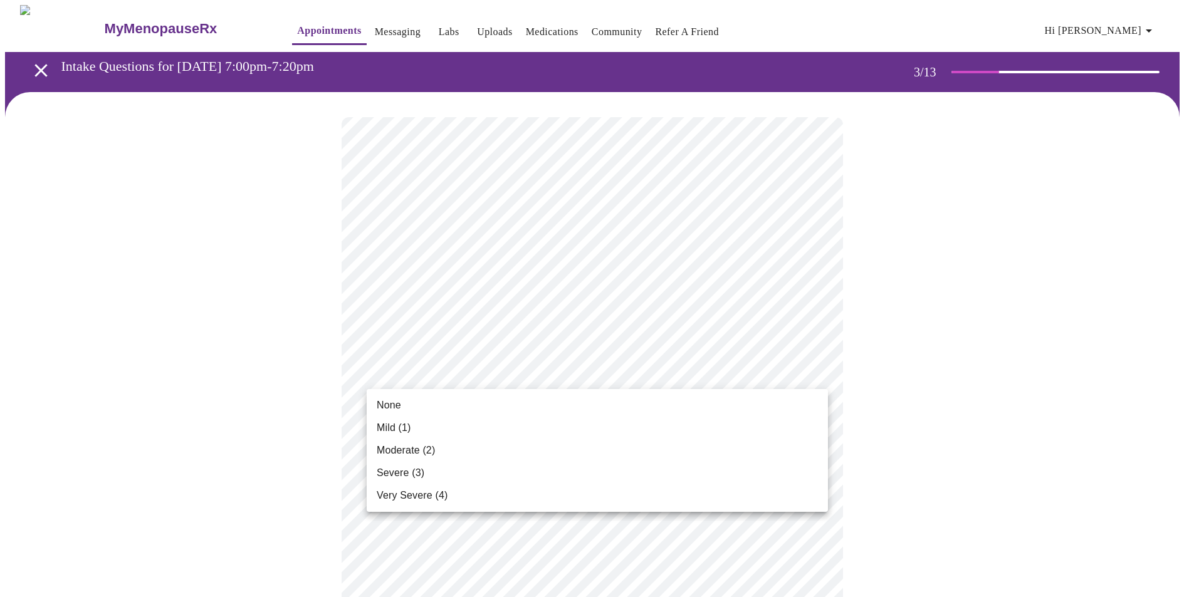
click at [391, 451] on span "Moderate (2)" at bounding box center [406, 450] width 58 height 15
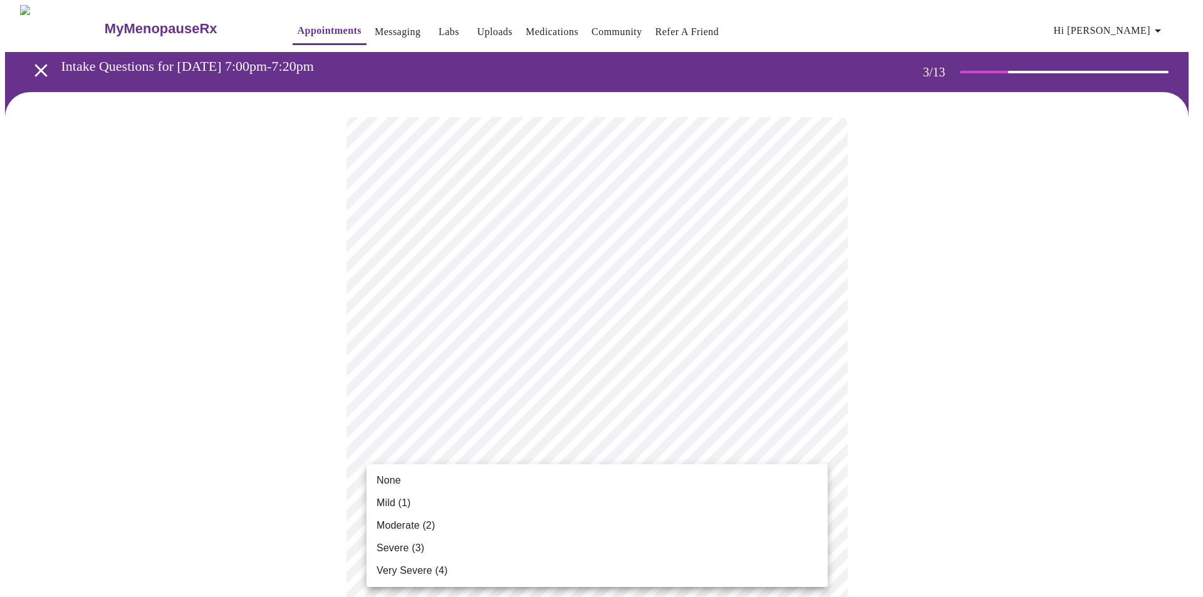
click at [402, 507] on span "Mild (1)" at bounding box center [394, 503] width 34 height 15
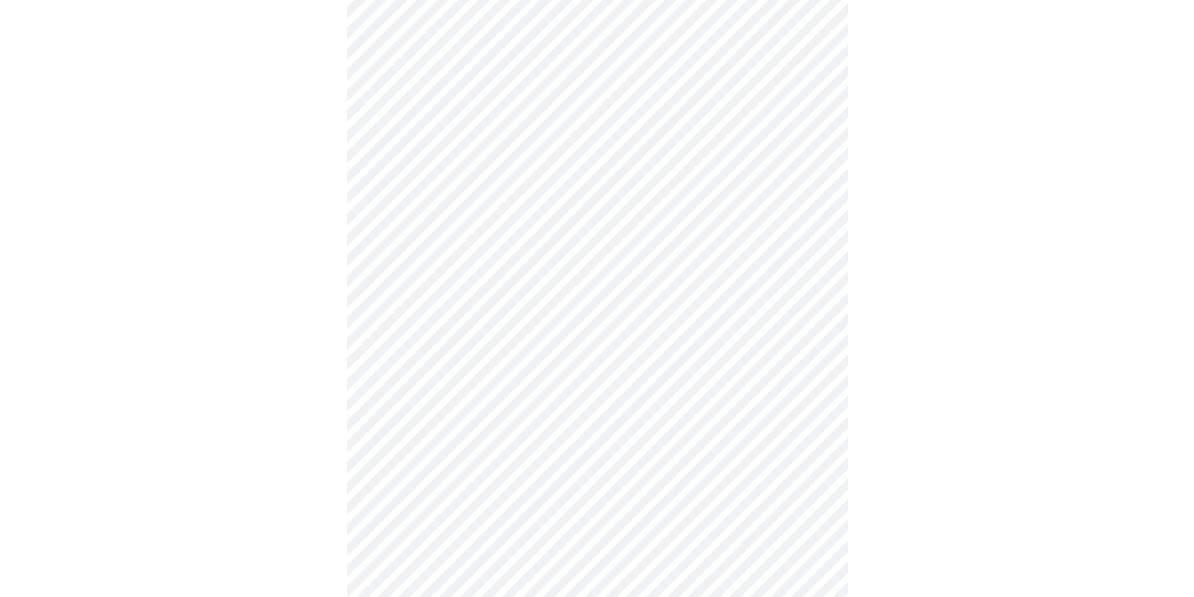
scroll to position [259, 0]
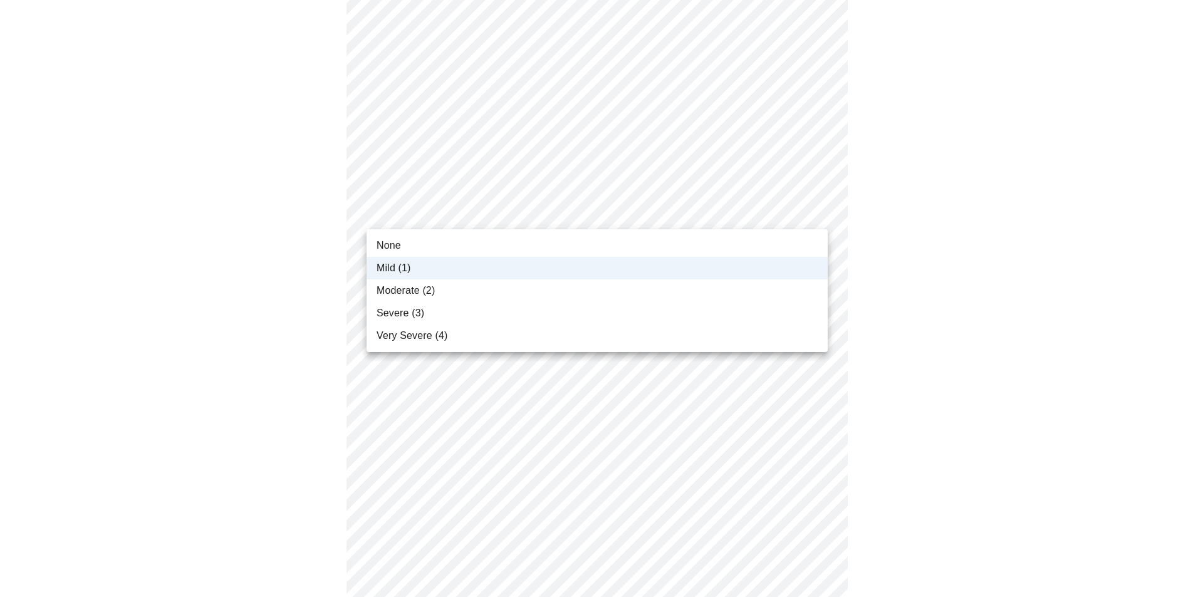
click at [819, 216] on body "MyMenopauseRx Appointments Messaging Labs Uploads Medications Community Refer a…" at bounding box center [601, 553] width 1193 height 1615
click at [418, 297] on span "Moderate (2)" at bounding box center [406, 290] width 58 height 15
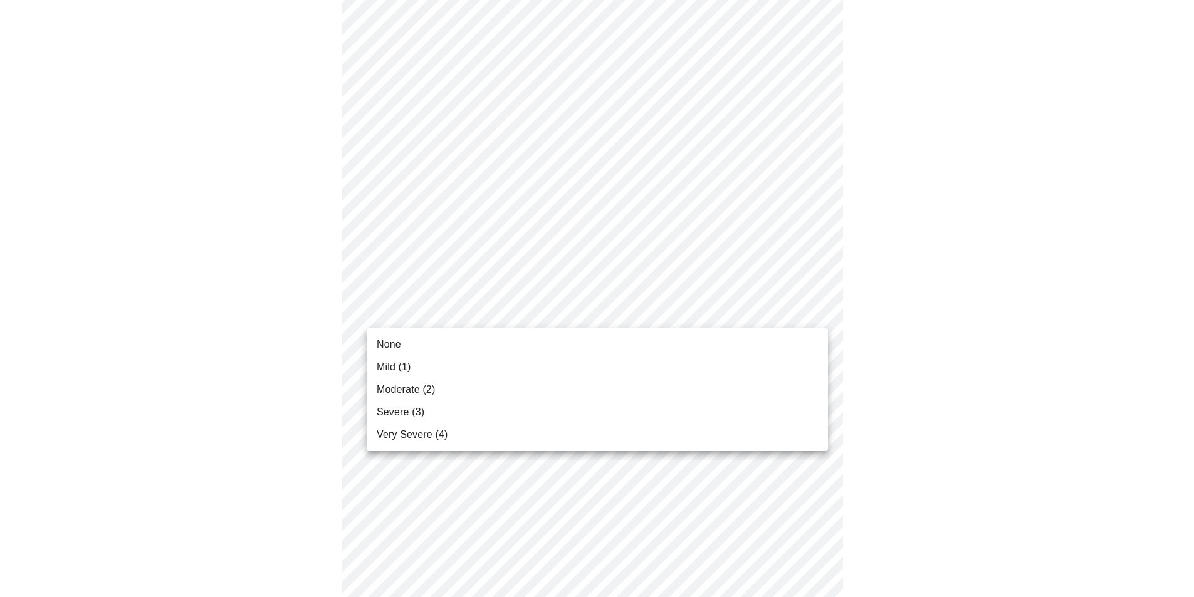
click at [484, 306] on body "MyMenopauseRx Appointments Messaging Labs Uploads Medications Community Refer a…" at bounding box center [597, 553] width 1184 height 1615
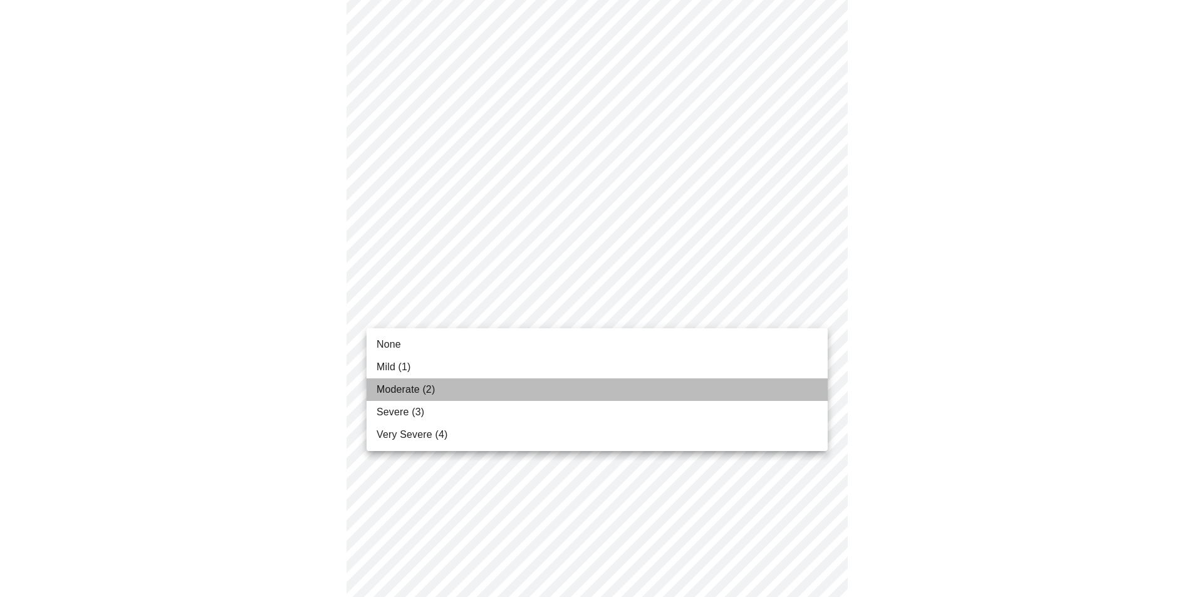
click at [411, 394] on span "Moderate (2)" at bounding box center [406, 389] width 58 height 15
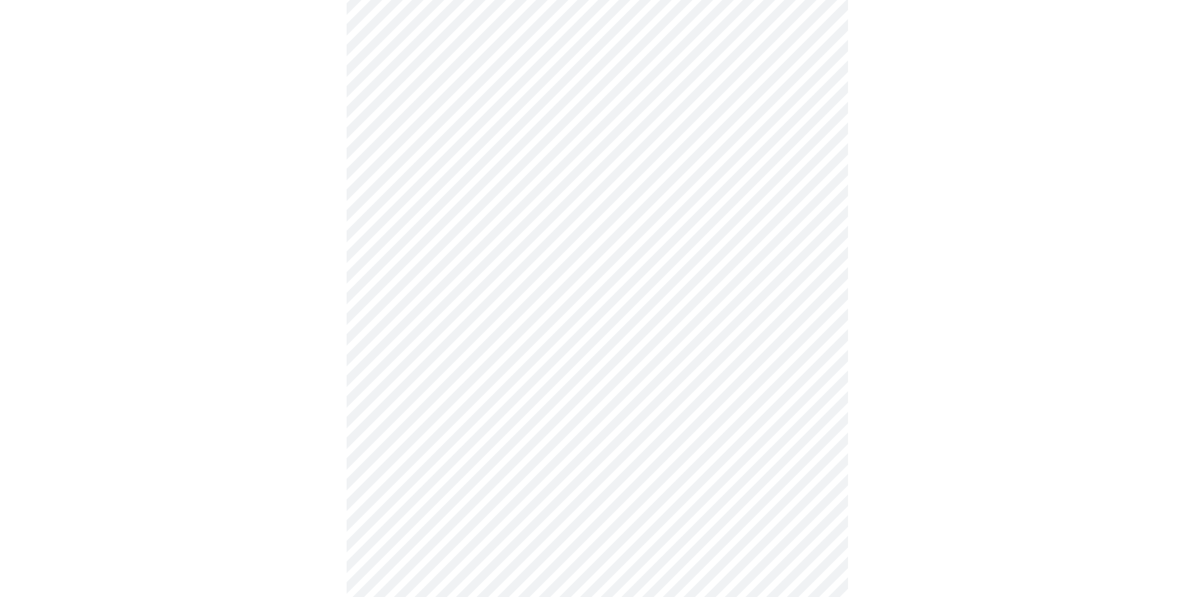
click at [584, 393] on body "MyMenopauseRx Appointments Messaging Labs Uploads Medications Community Refer a…" at bounding box center [597, 544] width 1184 height 1597
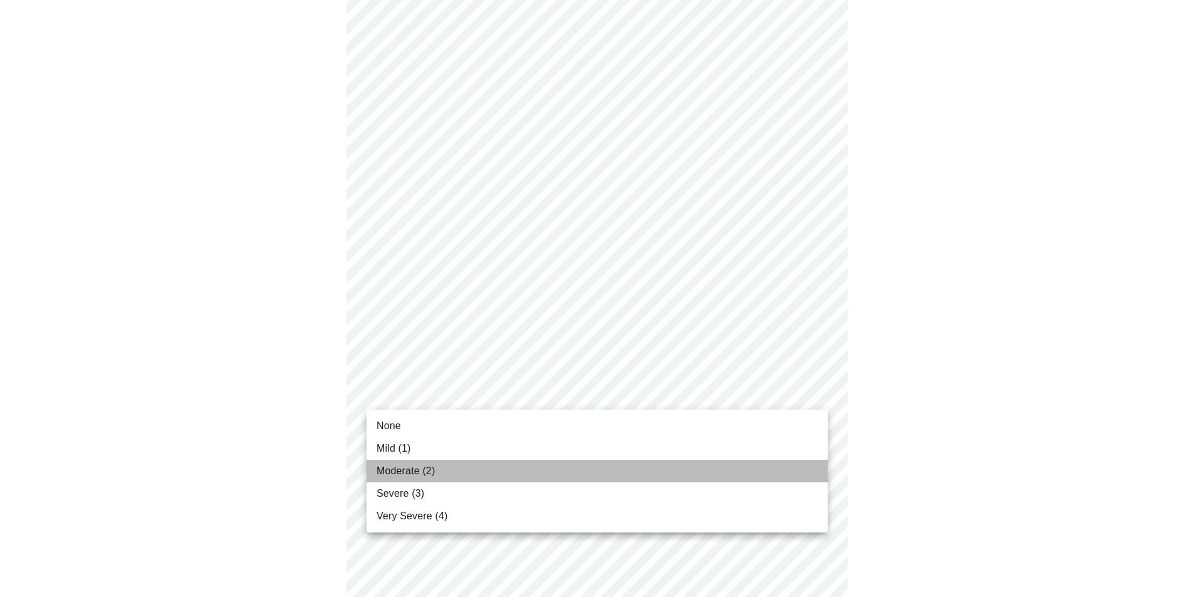
click at [416, 464] on span "Moderate (2)" at bounding box center [406, 471] width 58 height 15
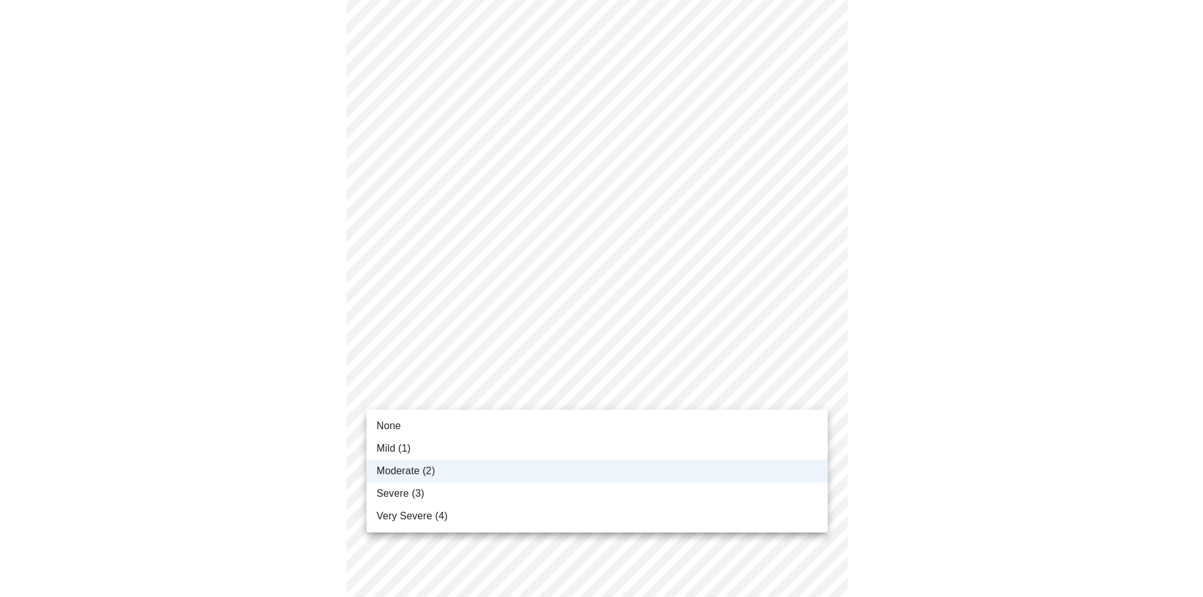
click at [552, 395] on body "MyMenopauseRx Appointments Messaging Labs Uploads Medications Community Refer a…" at bounding box center [601, 536] width 1193 height 1580
click at [416, 463] on li "Moderate (2)" at bounding box center [597, 471] width 461 height 23
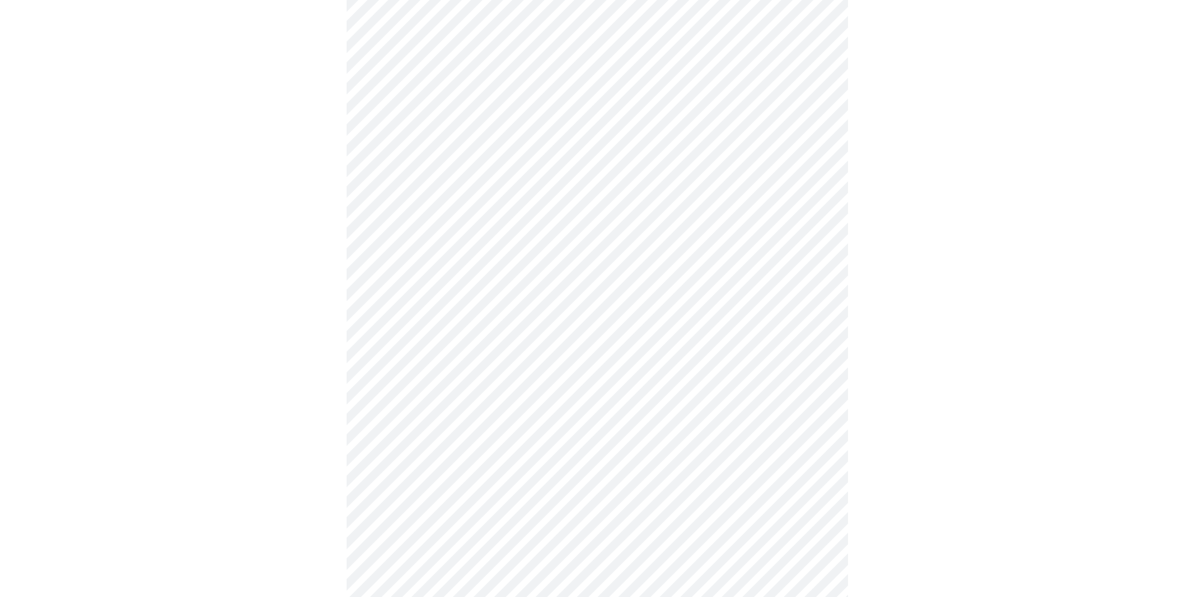
scroll to position [474, 0]
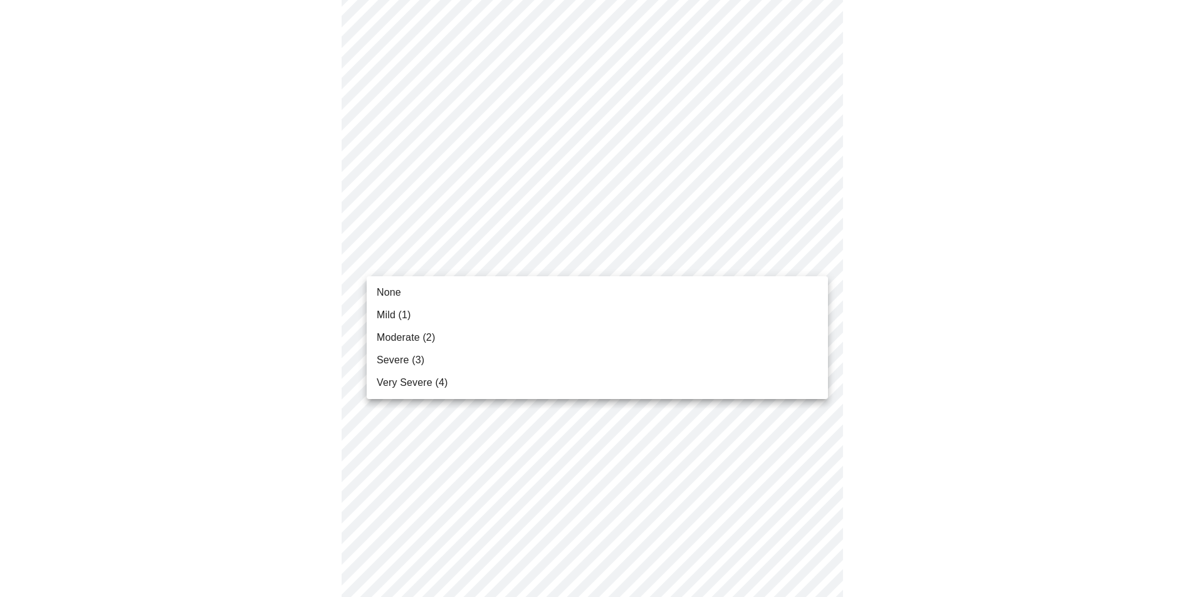
click at [590, 255] on body "MyMenopauseRx Appointments Messaging Labs Uploads Medications Community Refer a…" at bounding box center [597, 321] width 1184 height 1580
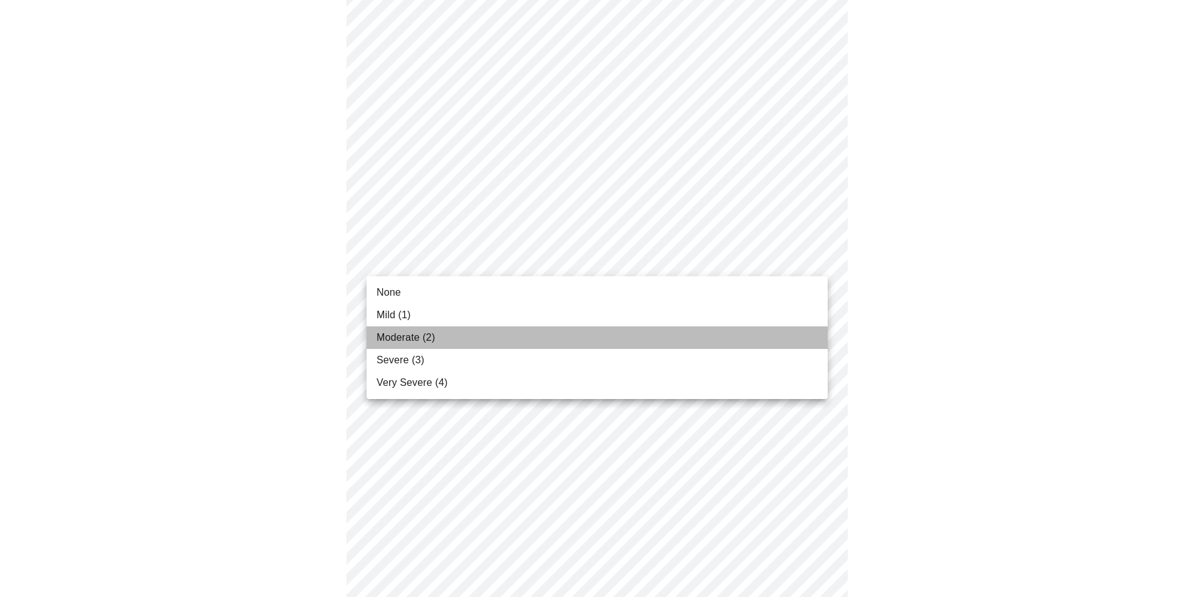
click at [414, 336] on span "Moderate (2)" at bounding box center [406, 337] width 58 height 15
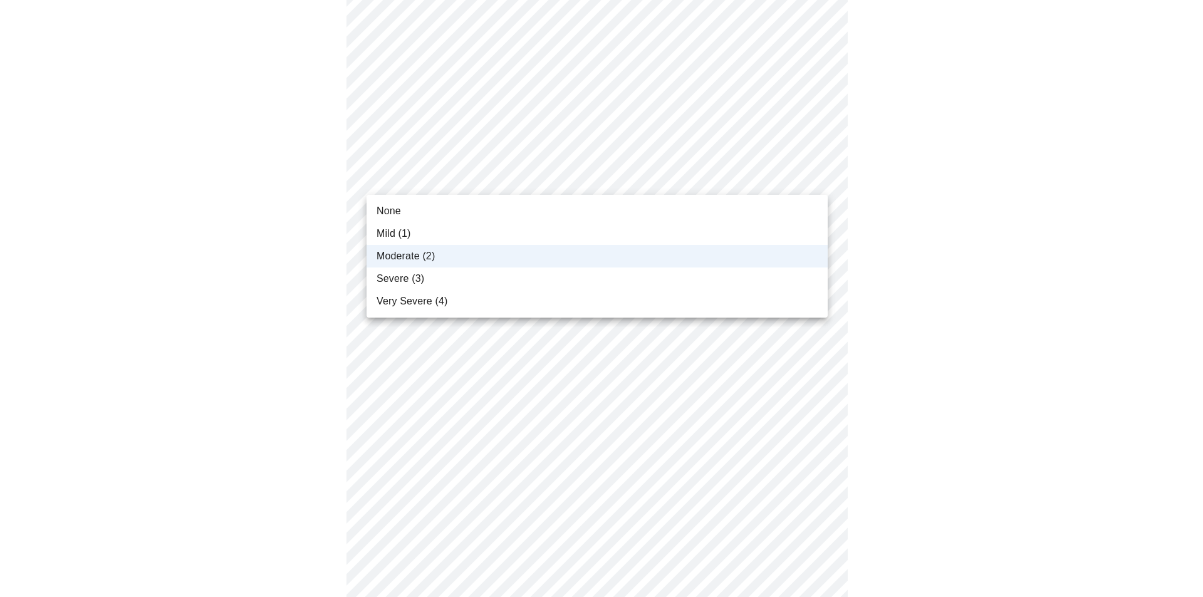
click at [456, 170] on body "MyMenopauseRx Appointments Messaging Labs Uploads Medications Community Refer a…" at bounding box center [601, 312] width 1193 height 1562
click at [416, 273] on span "Severe (3)" at bounding box center [401, 278] width 48 height 15
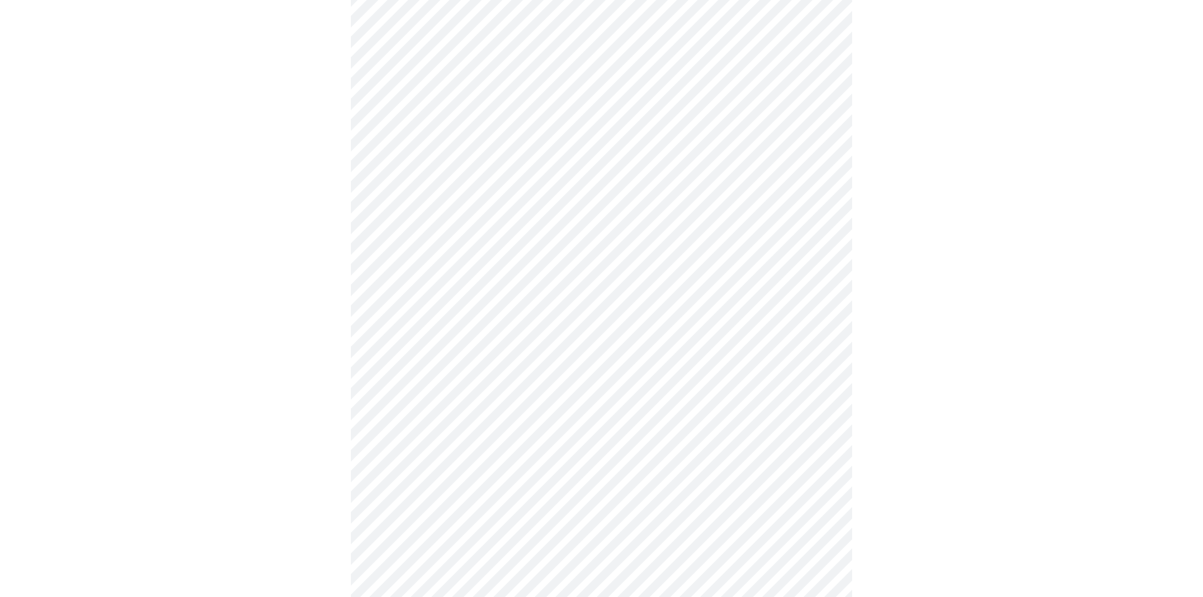
click at [574, 365] on body "MyMenopauseRx Appointments Messaging Labs Uploads Medications Community Refer a…" at bounding box center [601, 312] width 1193 height 1562
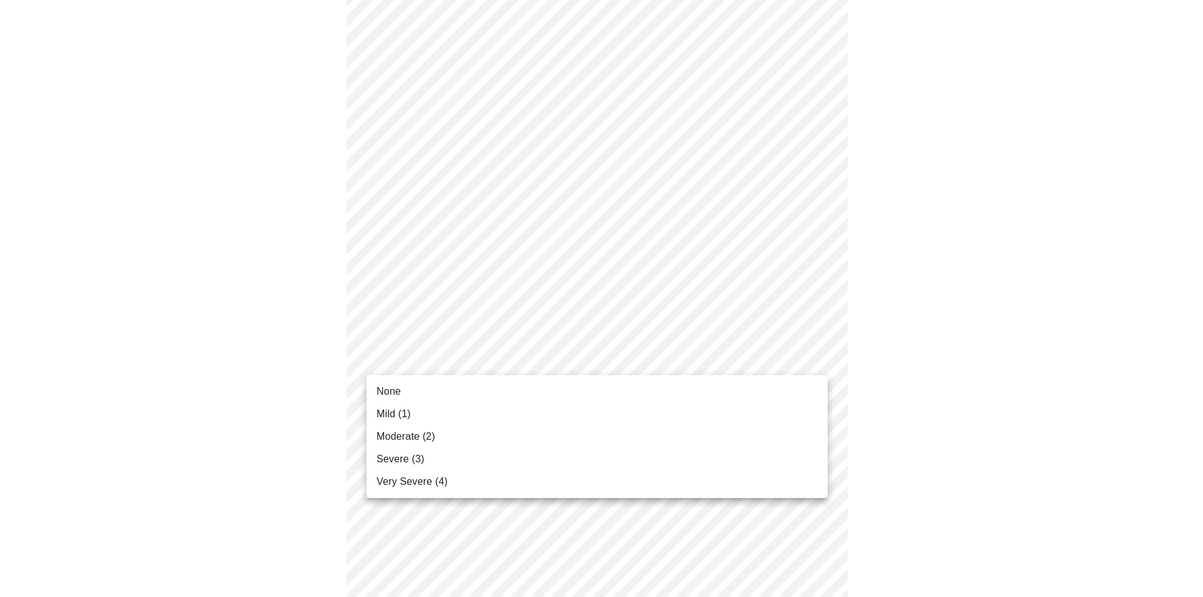
click at [409, 455] on span "Severe (3)" at bounding box center [401, 459] width 48 height 15
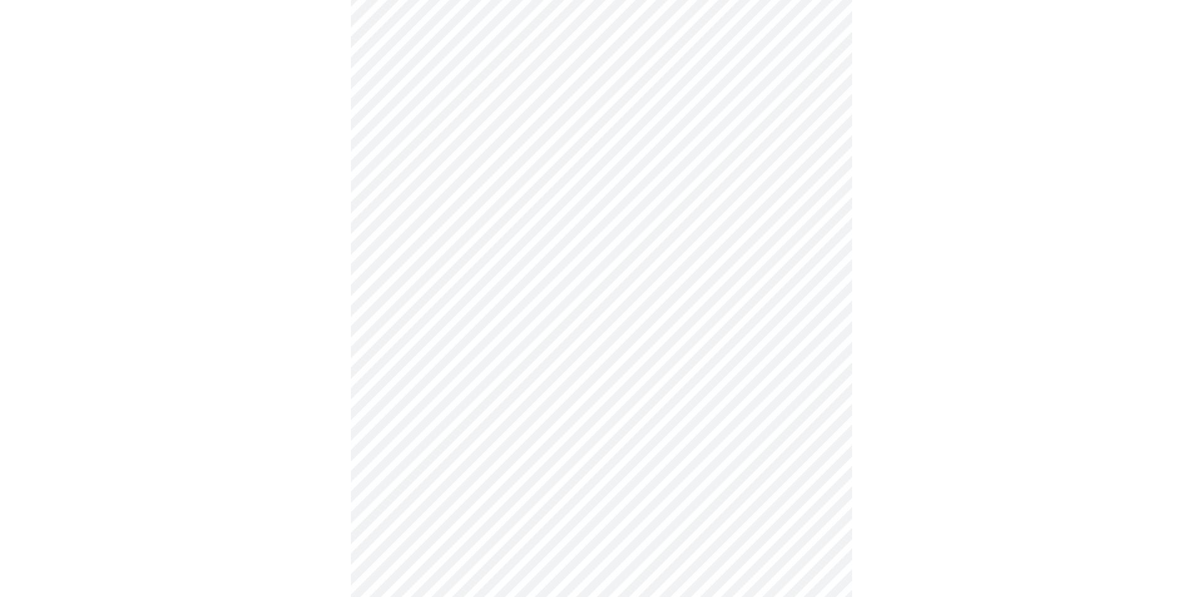
click at [434, 454] on body "MyMenopauseRx Appointments Messaging Labs Uploads Medications Community Refer a…" at bounding box center [601, 303] width 1193 height 1544
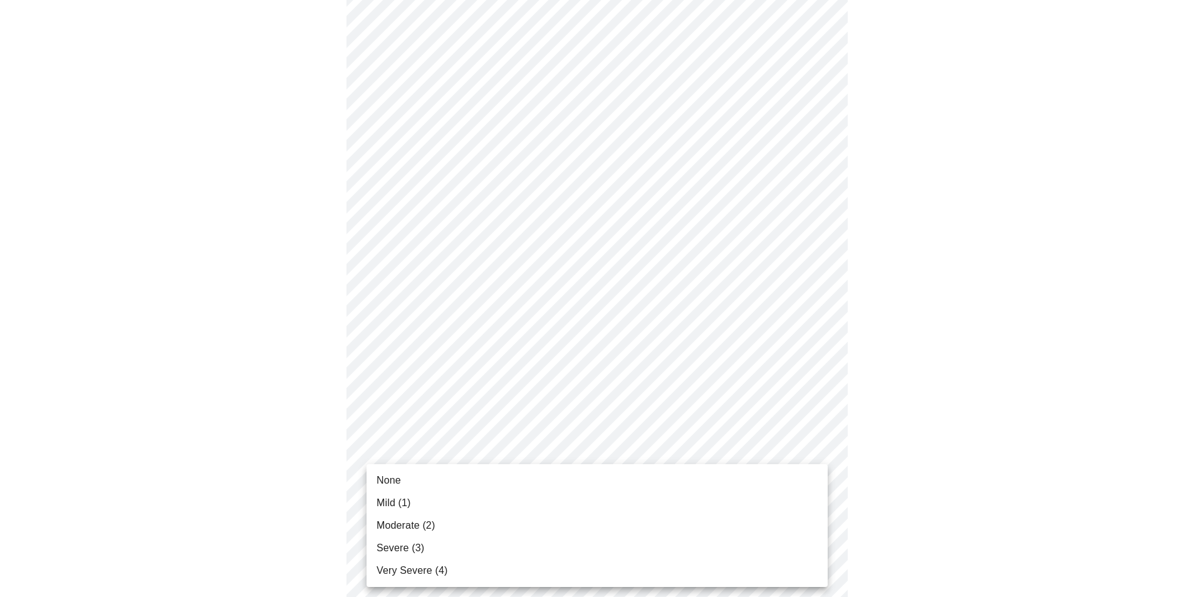
click at [412, 542] on span "Severe (3)" at bounding box center [401, 548] width 48 height 15
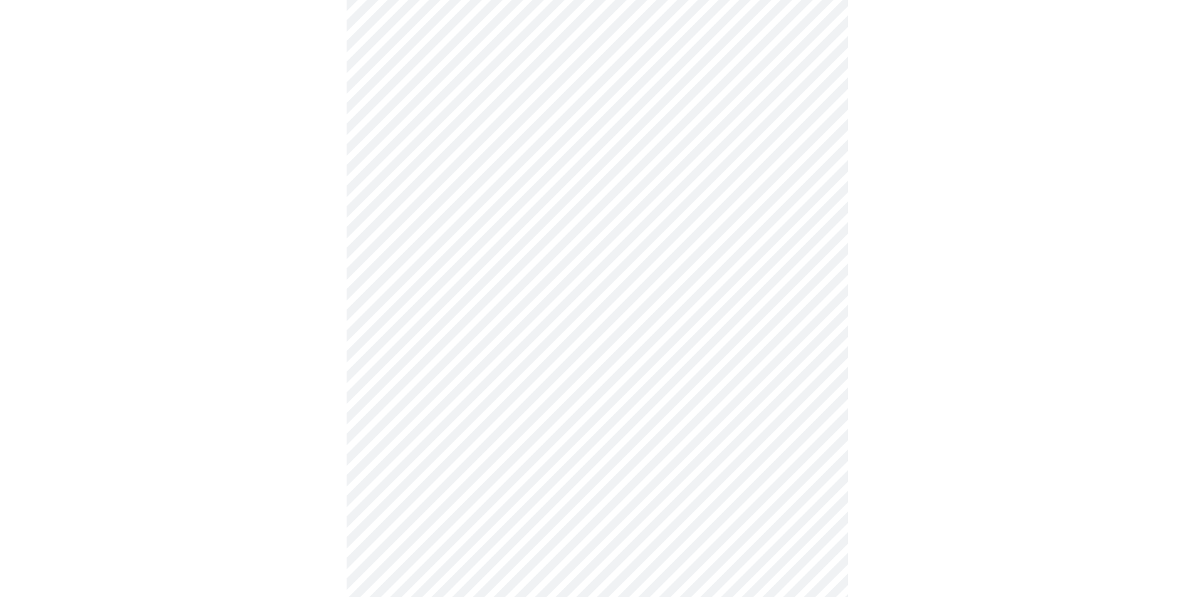
scroll to position [659, 0]
click at [562, 370] on body "MyMenopauseRx Appointments Messaging Labs Uploads Medications Community Refer a…" at bounding box center [601, 109] width 1193 height 1527
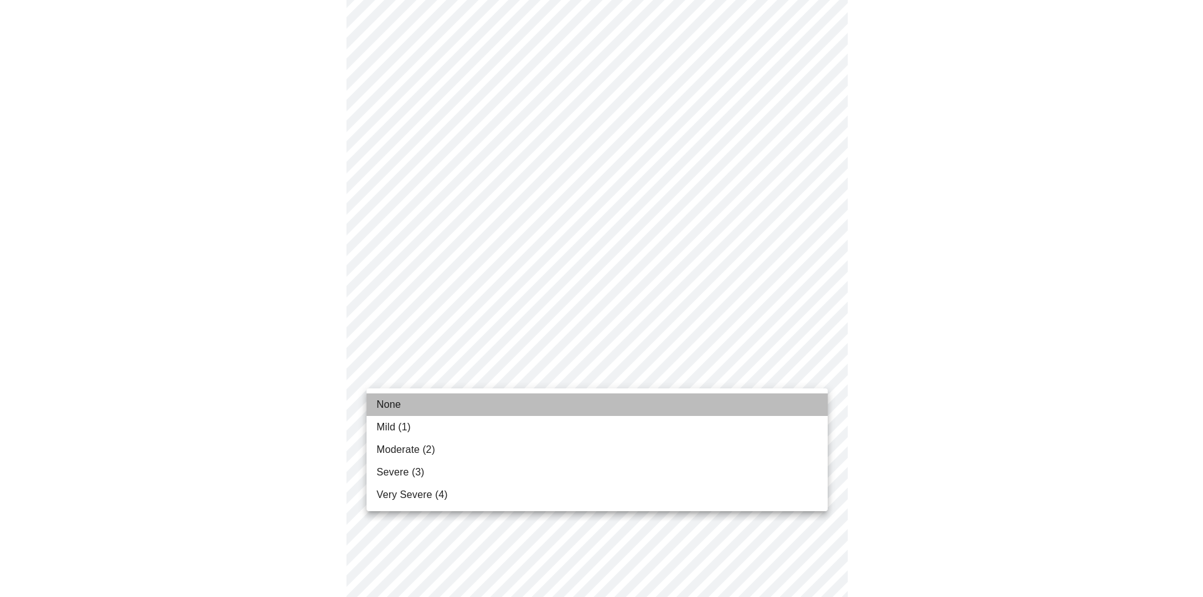
click at [406, 403] on li "None" at bounding box center [597, 405] width 461 height 23
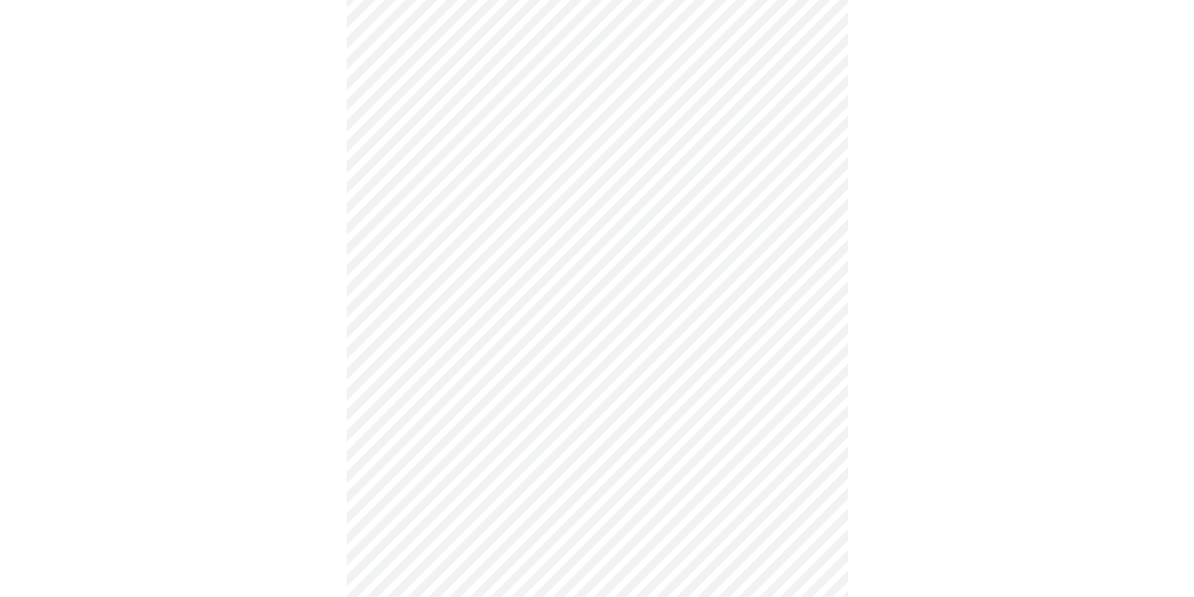
click at [552, 474] on body "MyMenopauseRx Appointments Messaging Labs Uploads Medications Community Refer a…" at bounding box center [597, 100] width 1184 height 1509
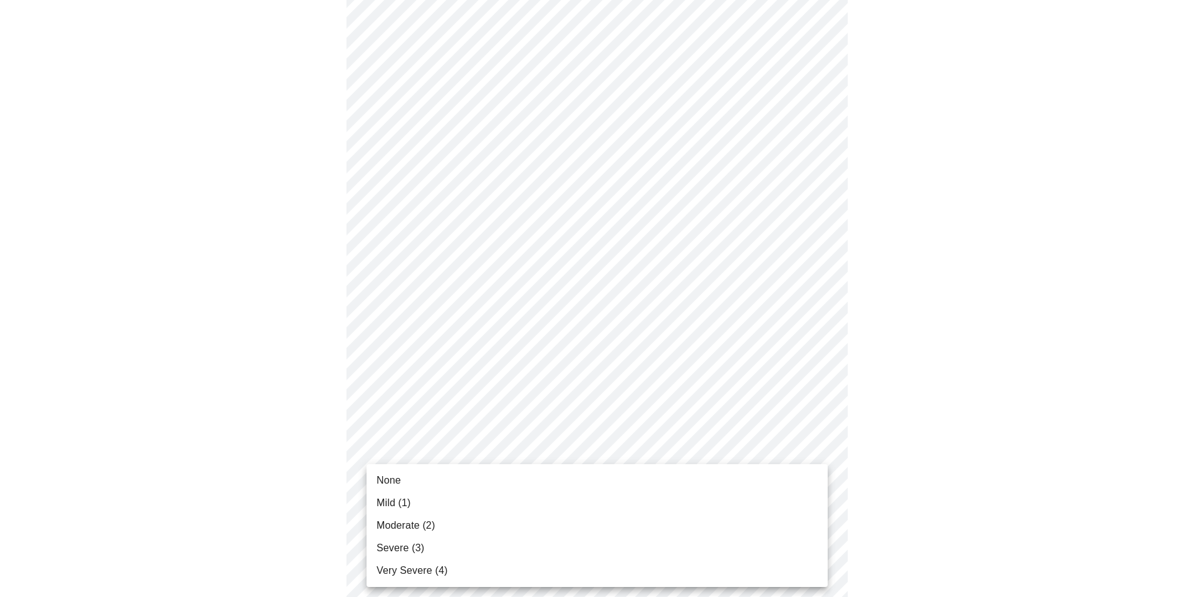
click at [436, 572] on span "Very Severe (4)" at bounding box center [412, 570] width 71 height 15
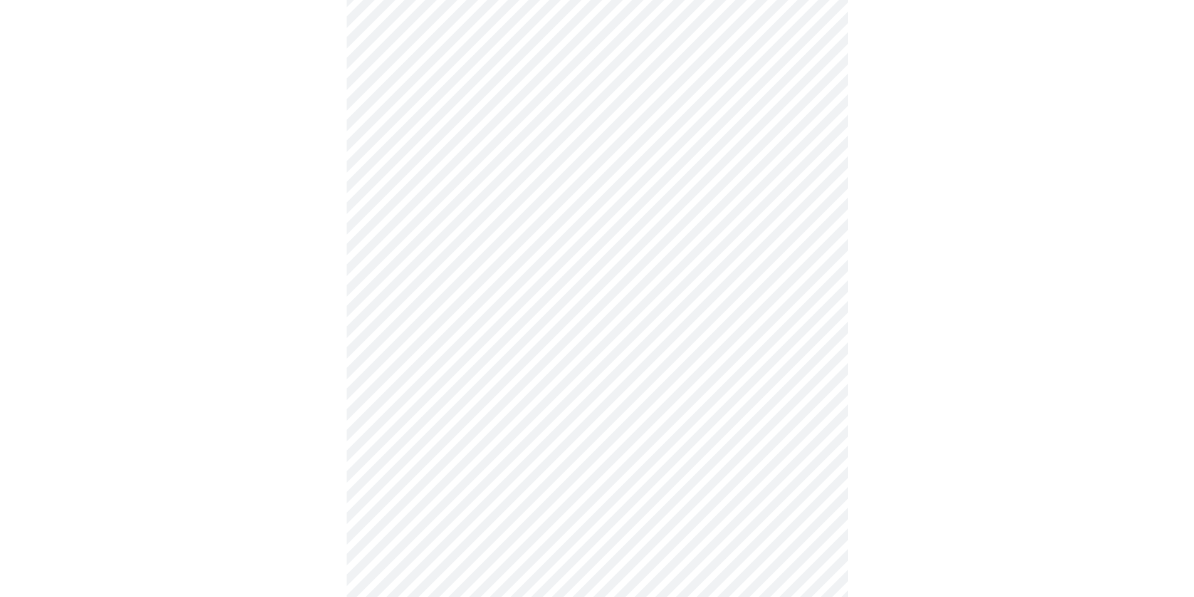
scroll to position [866, 0]
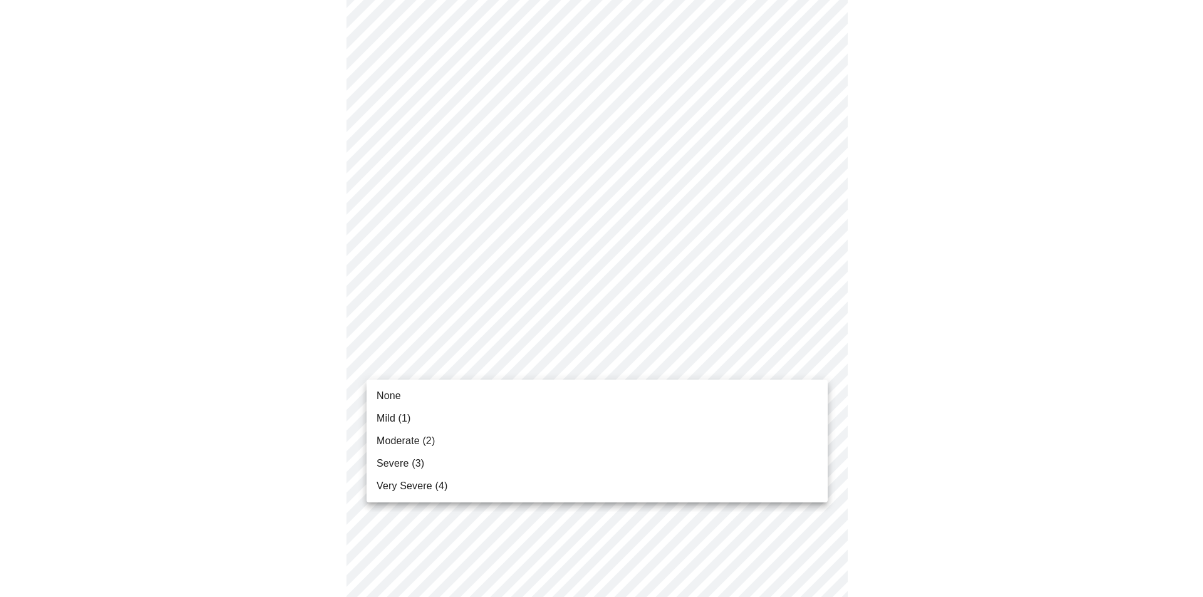
click at [397, 495] on li "Very Severe (4)" at bounding box center [597, 486] width 461 height 23
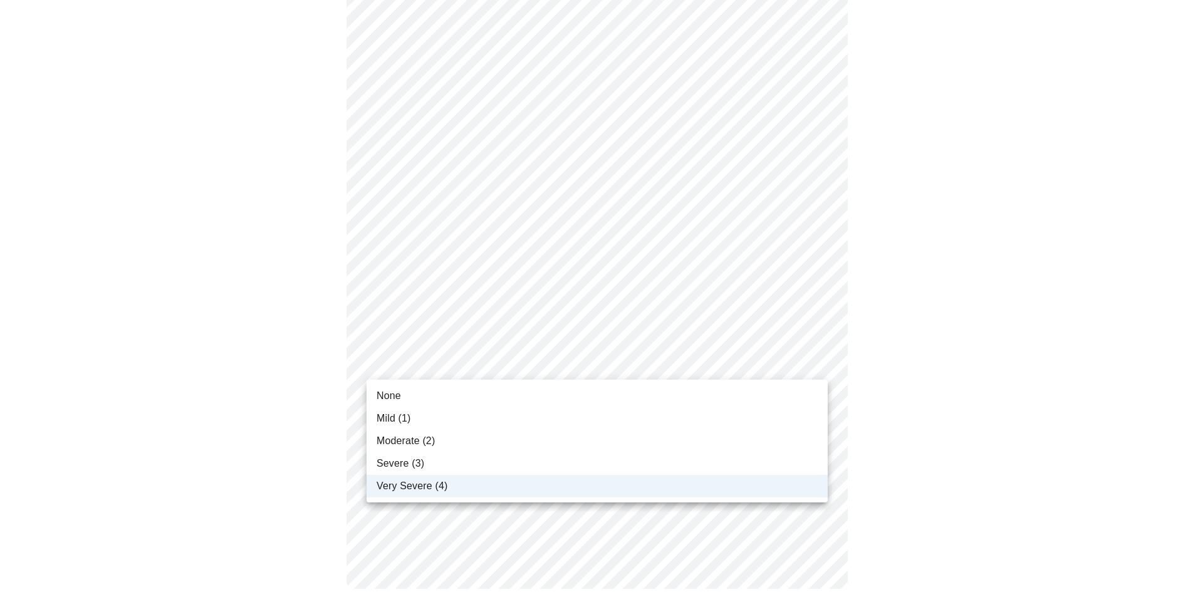
click at [413, 463] on span "Severe (3)" at bounding box center [401, 463] width 48 height 15
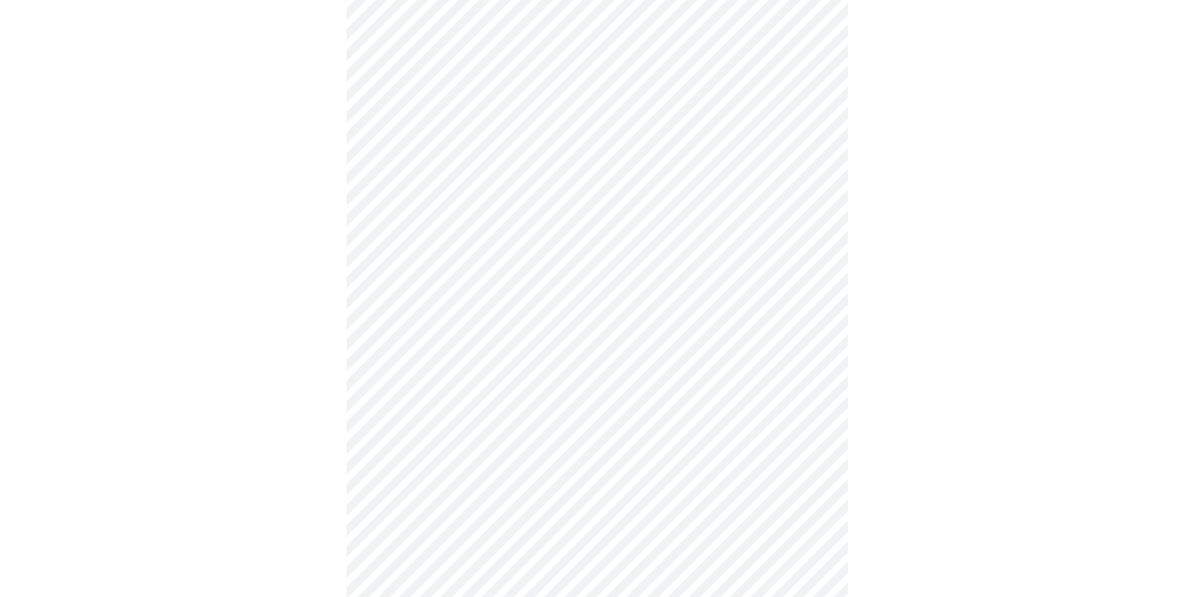
scroll to position [247, 0]
click at [605, 550] on body "MyMenopauseRx Appointments Messaging Labs Uploads Medications Community Refer a…" at bounding box center [597, 390] width 1184 height 1264
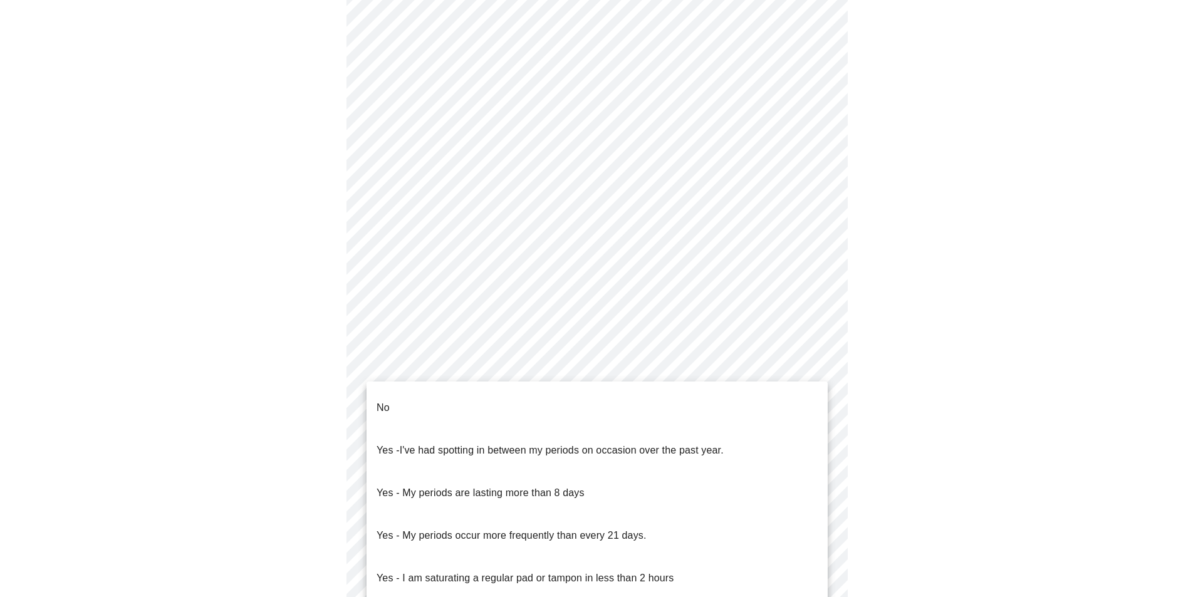
click at [400, 401] on li "No" at bounding box center [597, 408] width 461 height 43
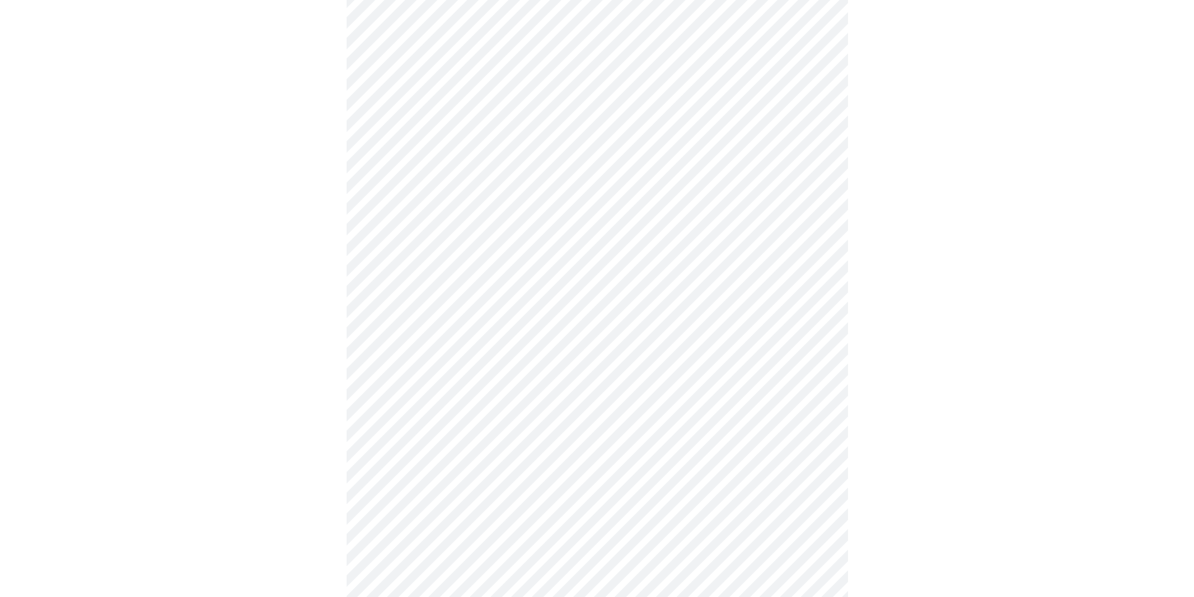
scroll to position [521, 0]
click at [701, 357] on body "MyMenopauseRx Appointments Messaging Labs Uploads Medications Community Refer a…" at bounding box center [601, 112] width 1193 height 1257
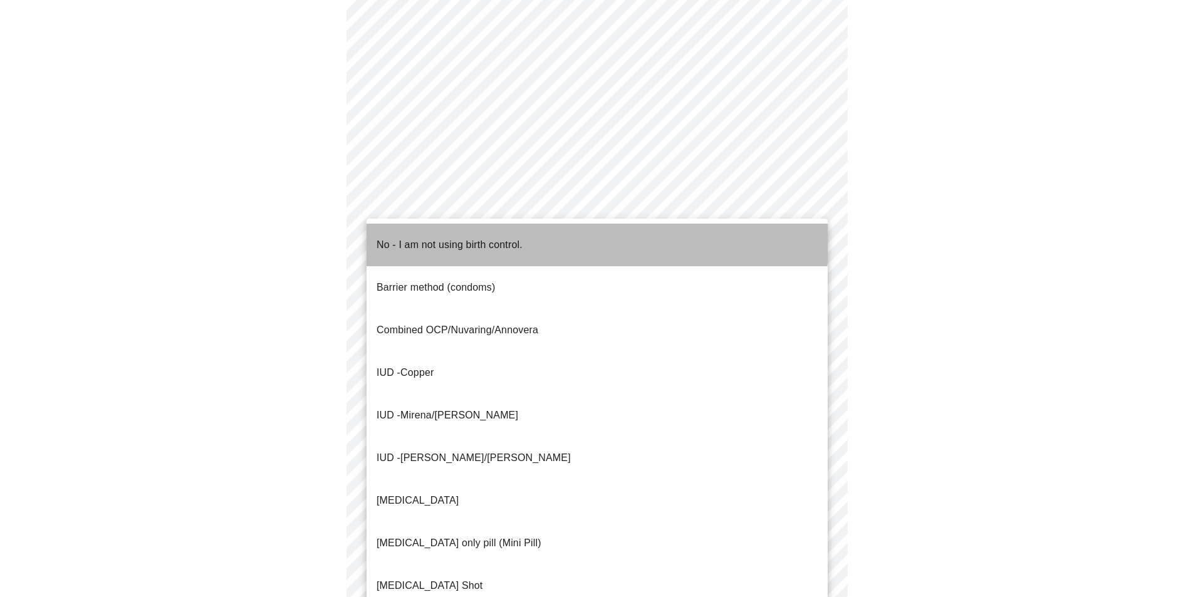
click at [379, 238] on p "No - I am not using birth control." at bounding box center [450, 245] width 146 height 15
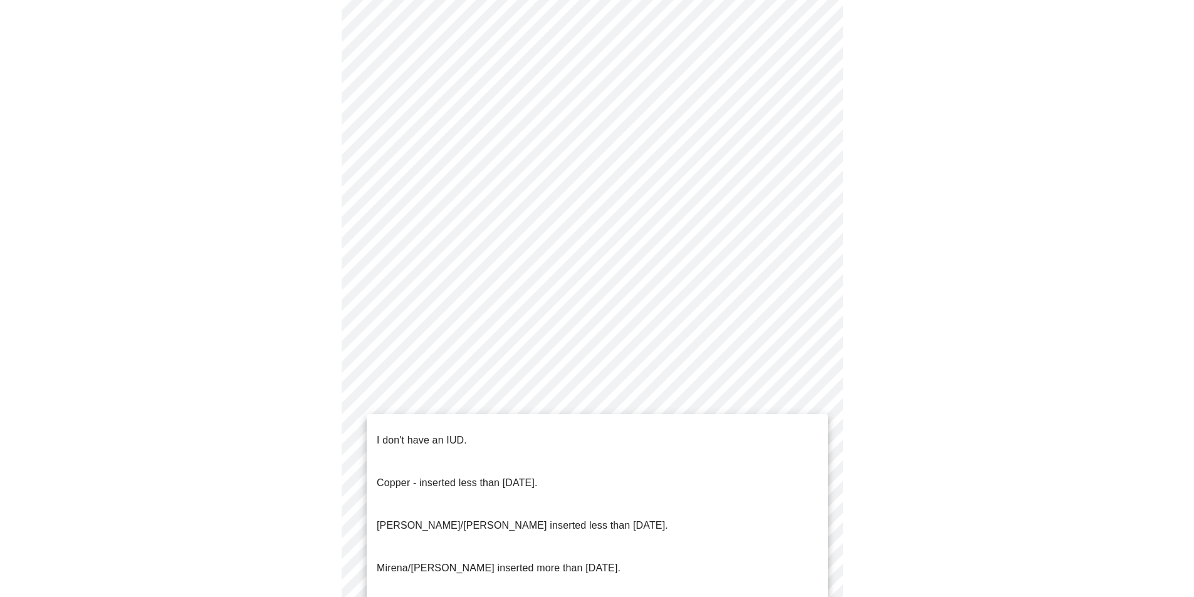
click at [539, 453] on body "MyMenopauseRx Appointments Messaging Labs Uploads Medications Community Refer a…" at bounding box center [597, 108] width 1184 height 1249
click at [443, 433] on p "I don't have an IUD." at bounding box center [422, 440] width 90 height 15
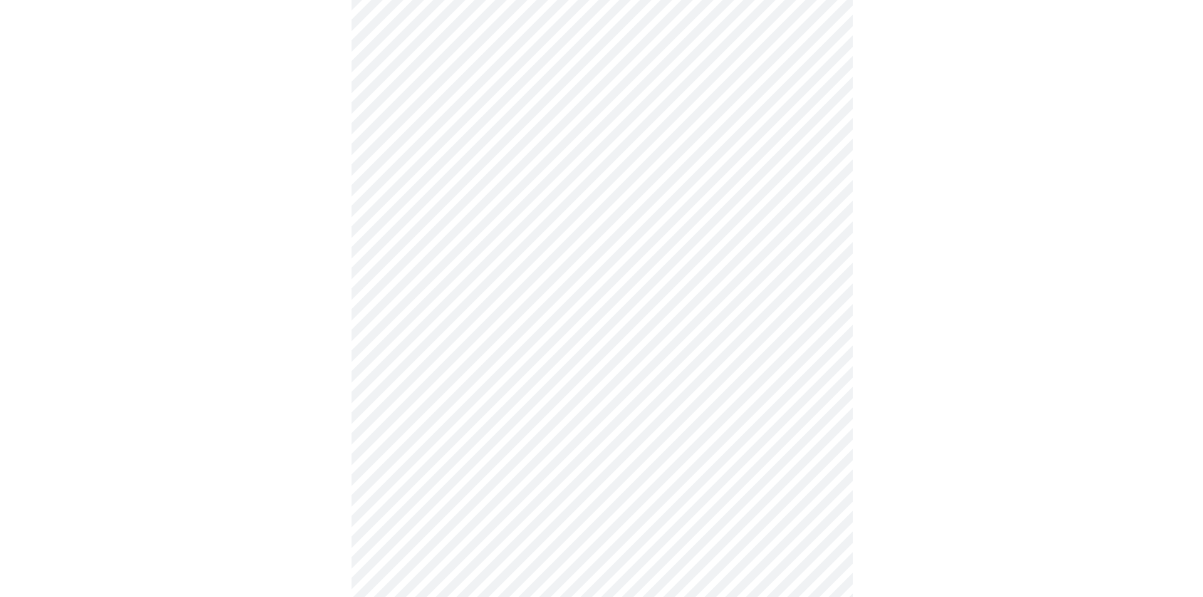
scroll to position [644, 0]
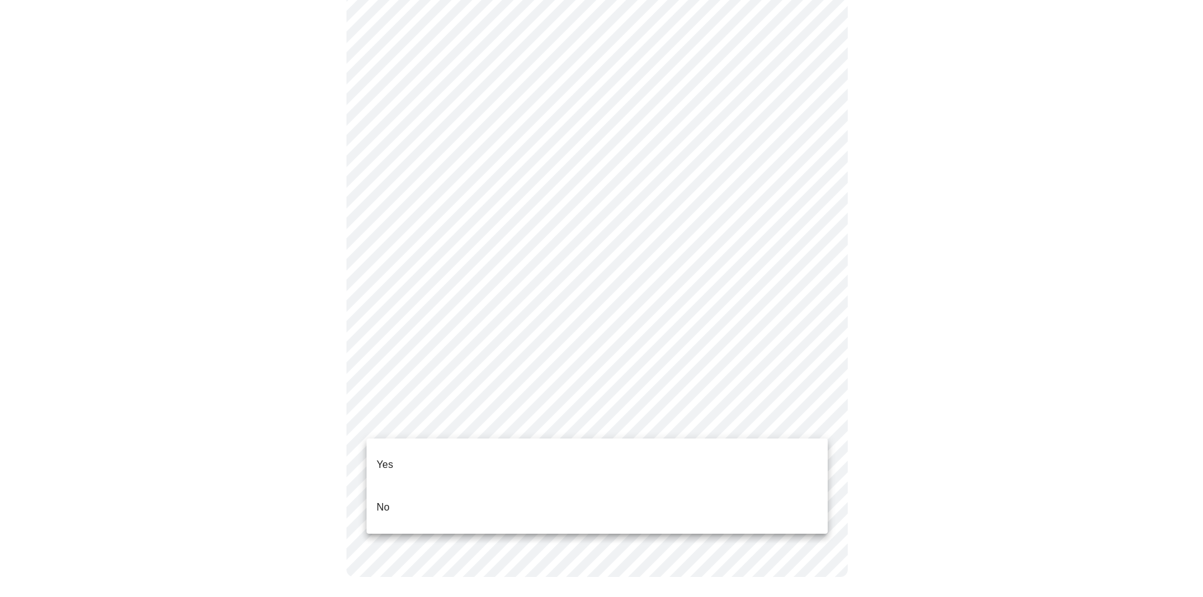
click at [375, 469] on li "Yes" at bounding box center [597, 465] width 461 height 43
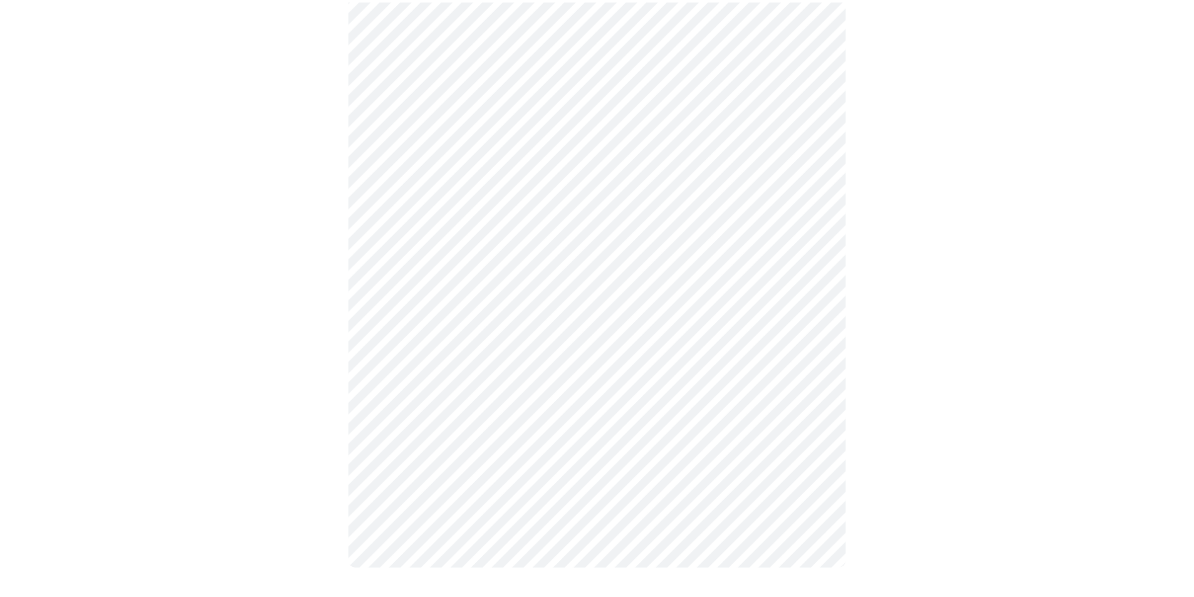
scroll to position [637, 0]
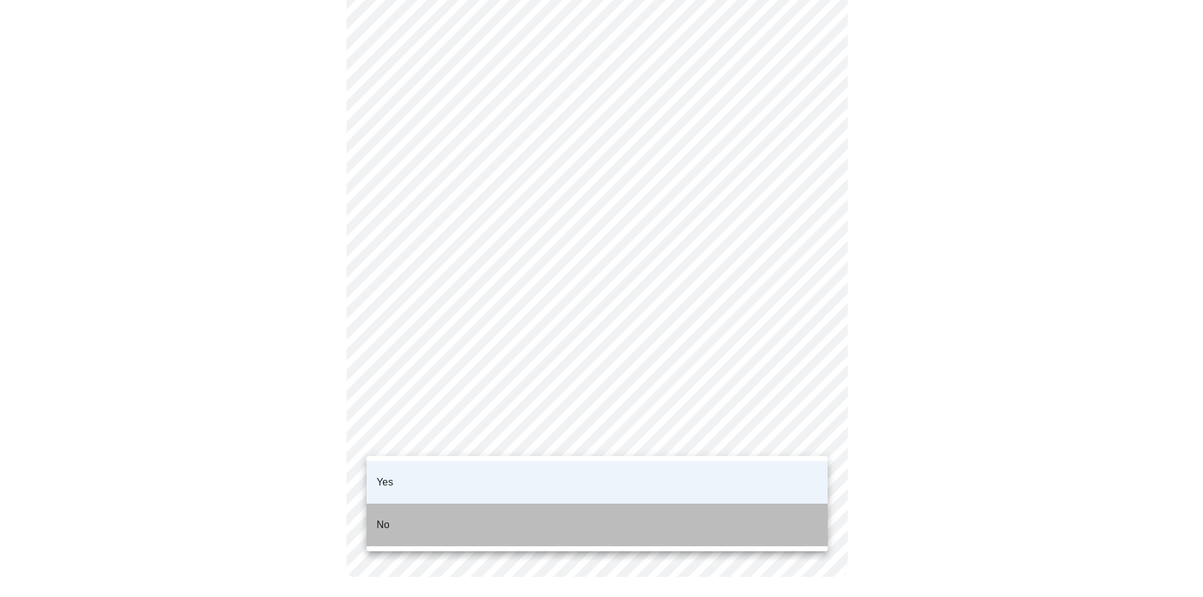
click at [379, 504] on li "No" at bounding box center [597, 525] width 461 height 43
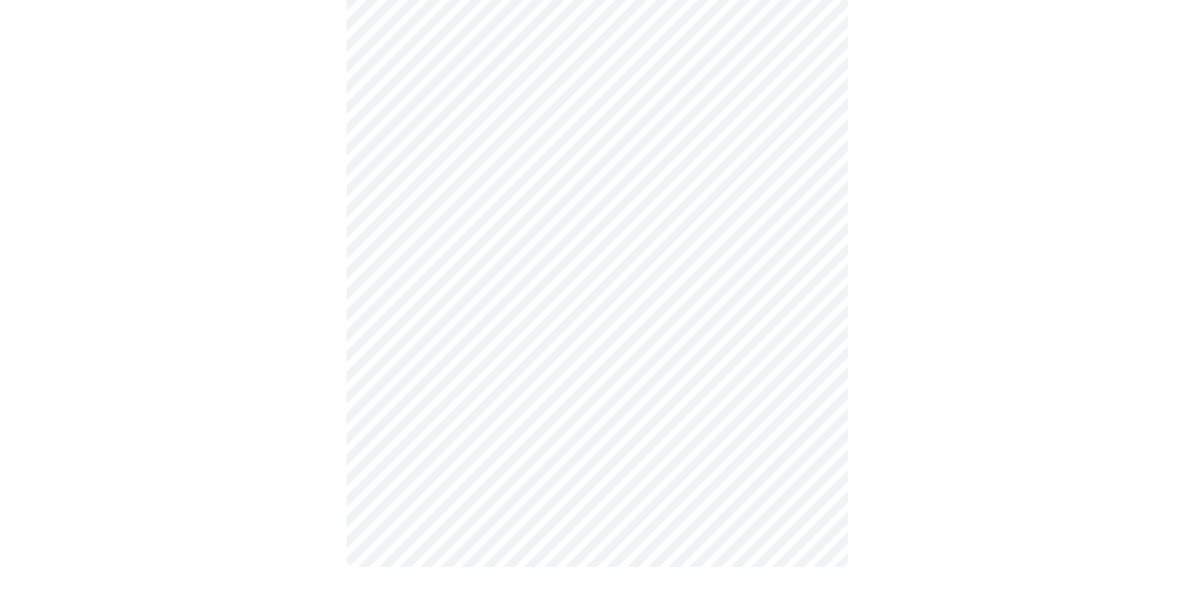
scroll to position [0, 0]
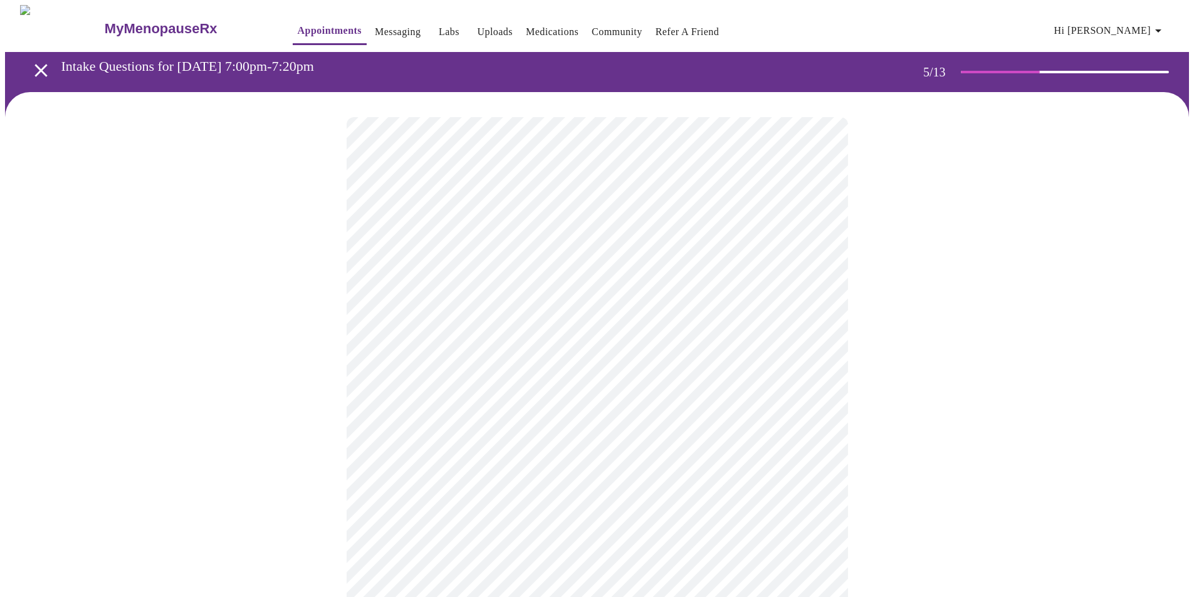
click at [503, 330] on body "MyMenopauseRx Appointments Messaging Labs Uploads Medications Community Refer a…" at bounding box center [597, 512] width 1184 height 1015
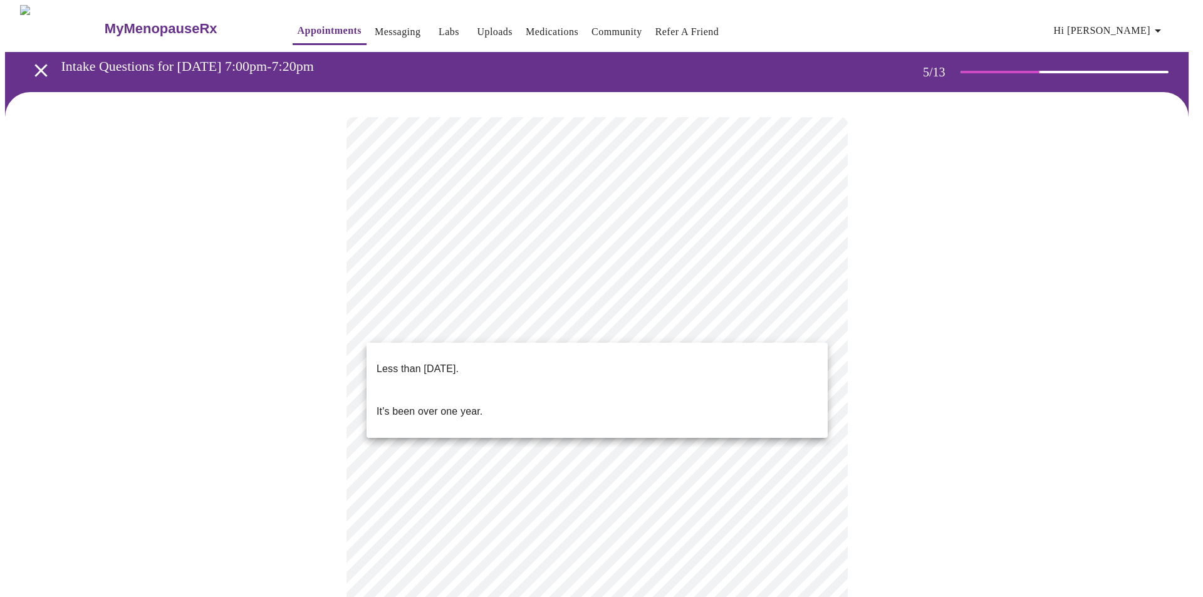
click at [455, 404] on p "It's been over one year." at bounding box center [430, 411] width 106 height 15
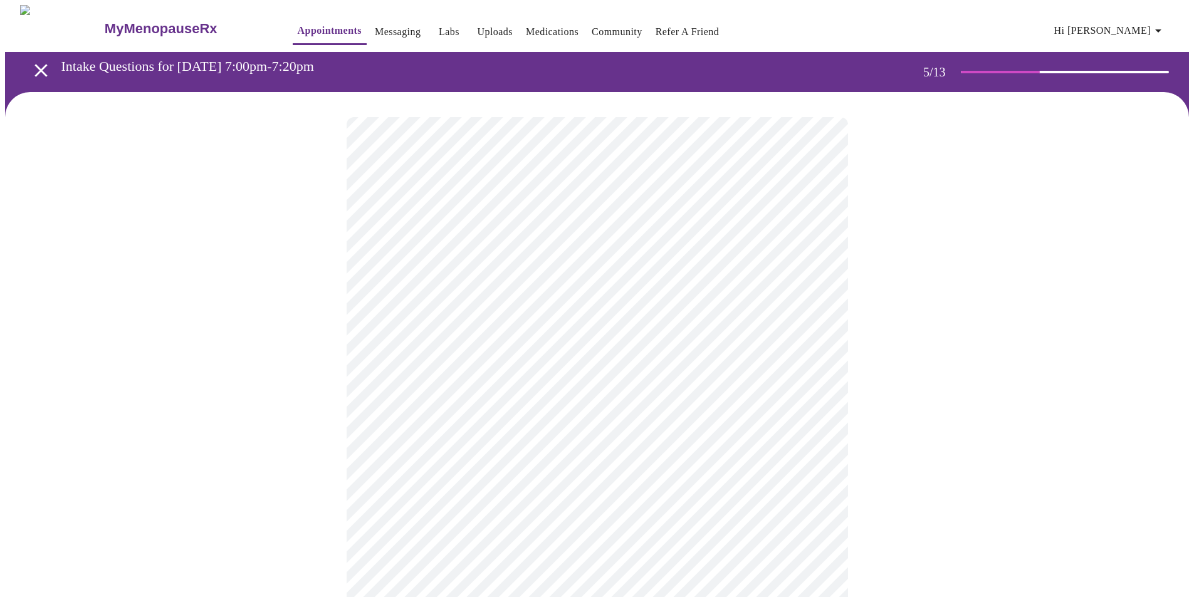
click at [529, 437] on body "MyMenopauseRx Appointments Messaging Labs Uploads Medications Community Refer a…" at bounding box center [597, 509] width 1184 height 1008
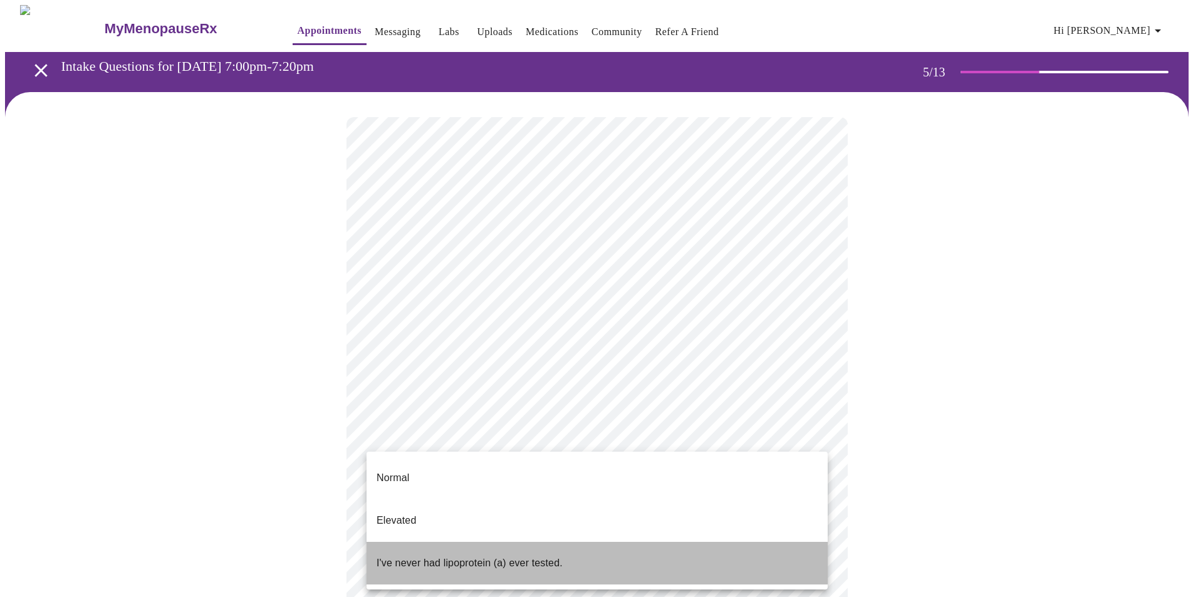
click at [432, 556] on p "I've never had lipoprotein (a) ever tested." at bounding box center [470, 563] width 186 height 15
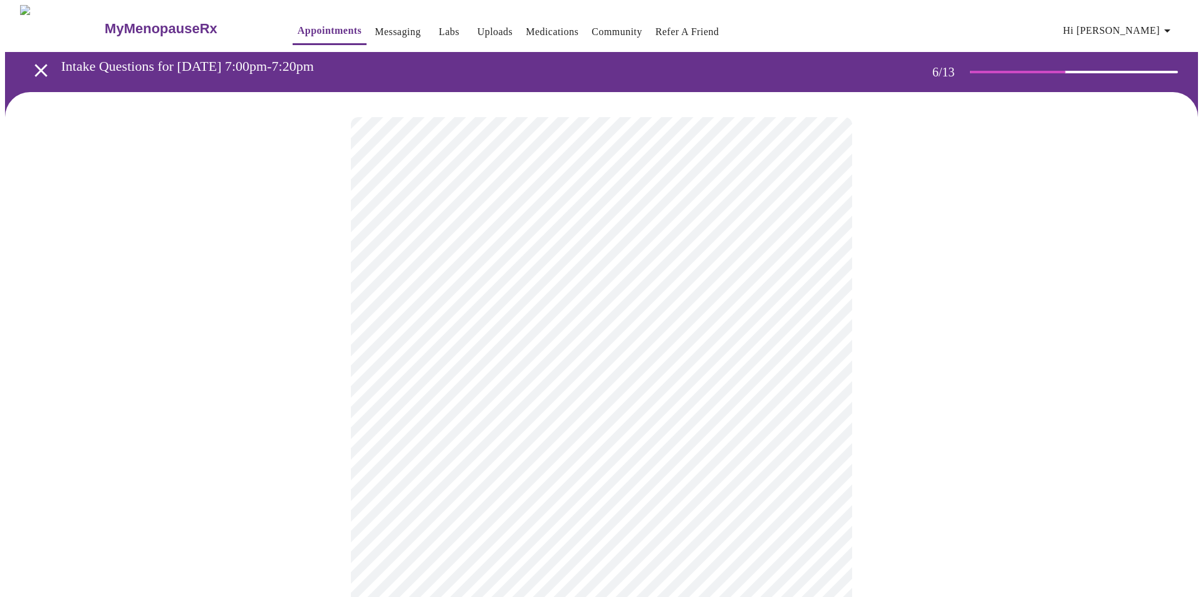
click at [498, 362] on body "MyMenopauseRx Appointments Messaging Labs Uploads Medications Community Refer a…" at bounding box center [601, 339] width 1193 height 669
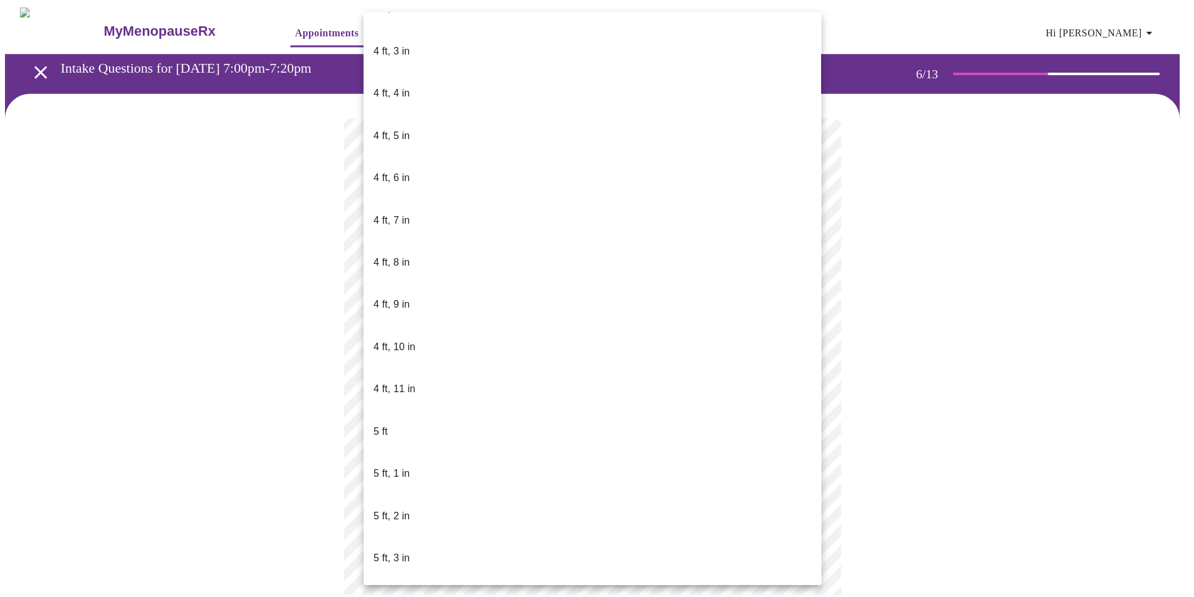
scroll to position [657, 0]
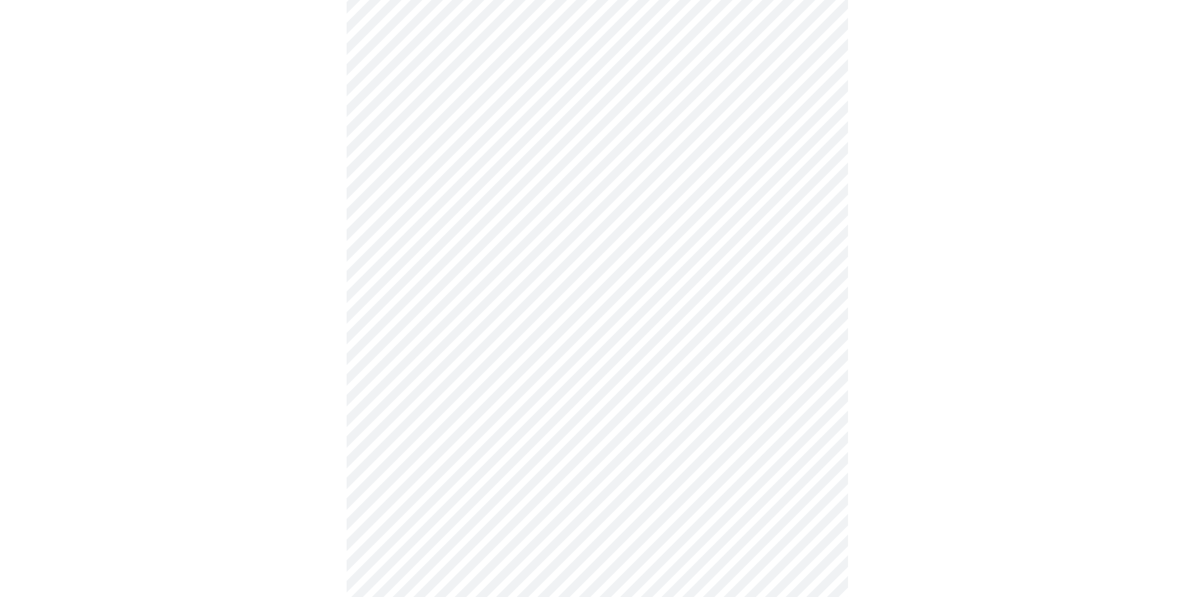
scroll to position [2930, 0]
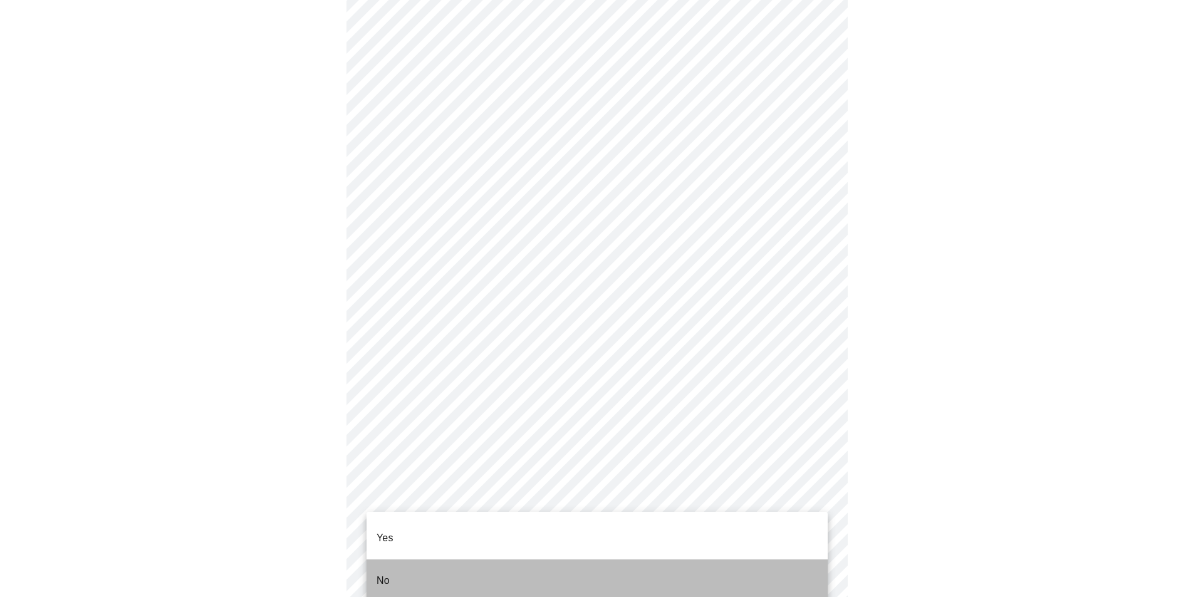
click at [384, 574] on p "No" at bounding box center [383, 581] width 13 height 15
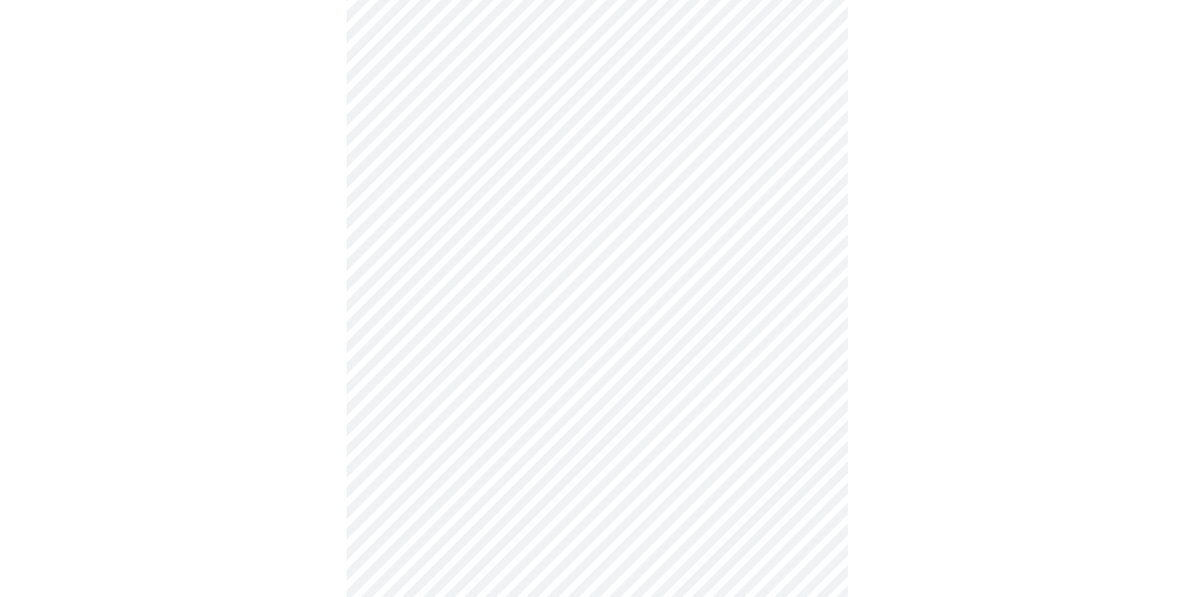
scroll to position [3311, 0]
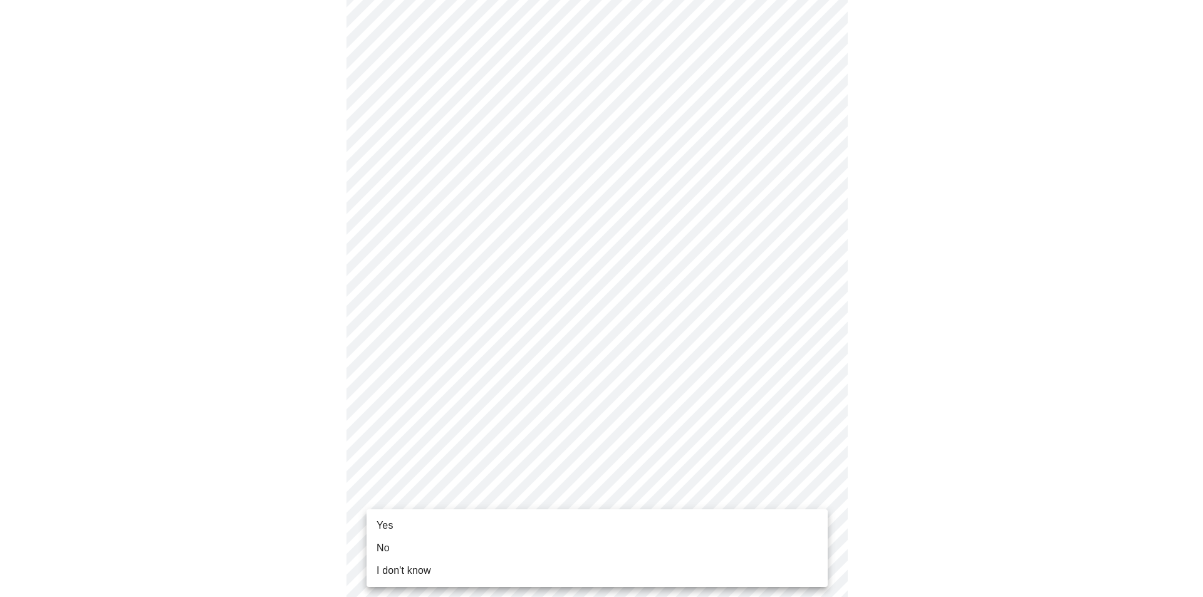
click at [548, 530] on body "MyMenopauseRx Appointments Messaging Labs Uploads Medications Community Refer a…" at bounding box center [601, 102] width 1193 height 1224
click at [435, 528] on li "Yes" at bounding box center [597, 526] width 461 height 23
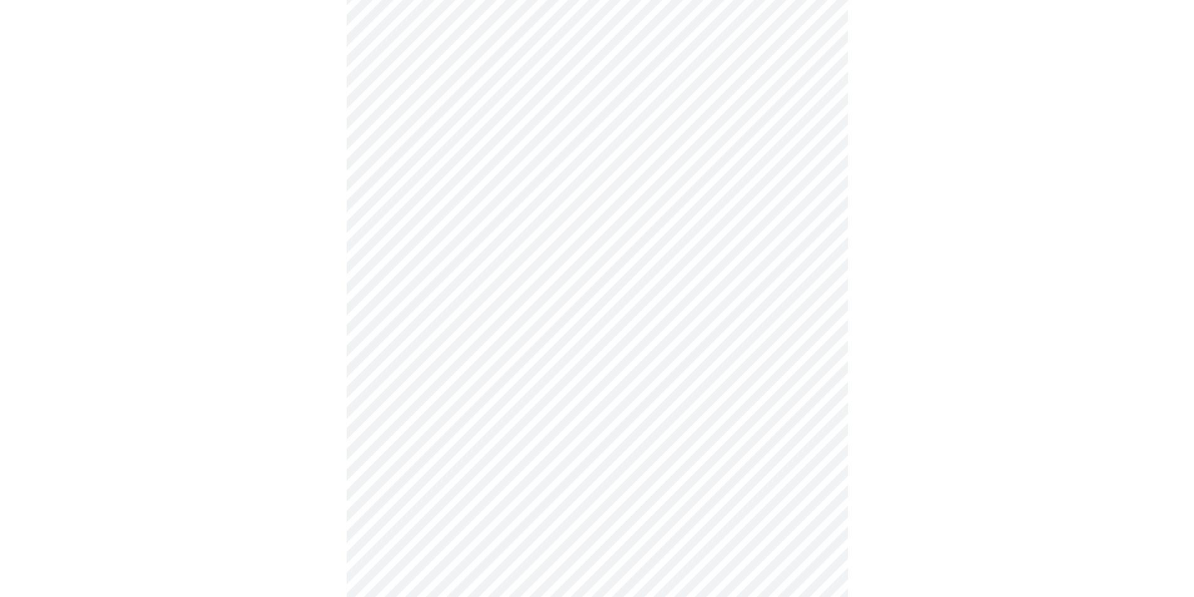
scroll to position [0, 0]
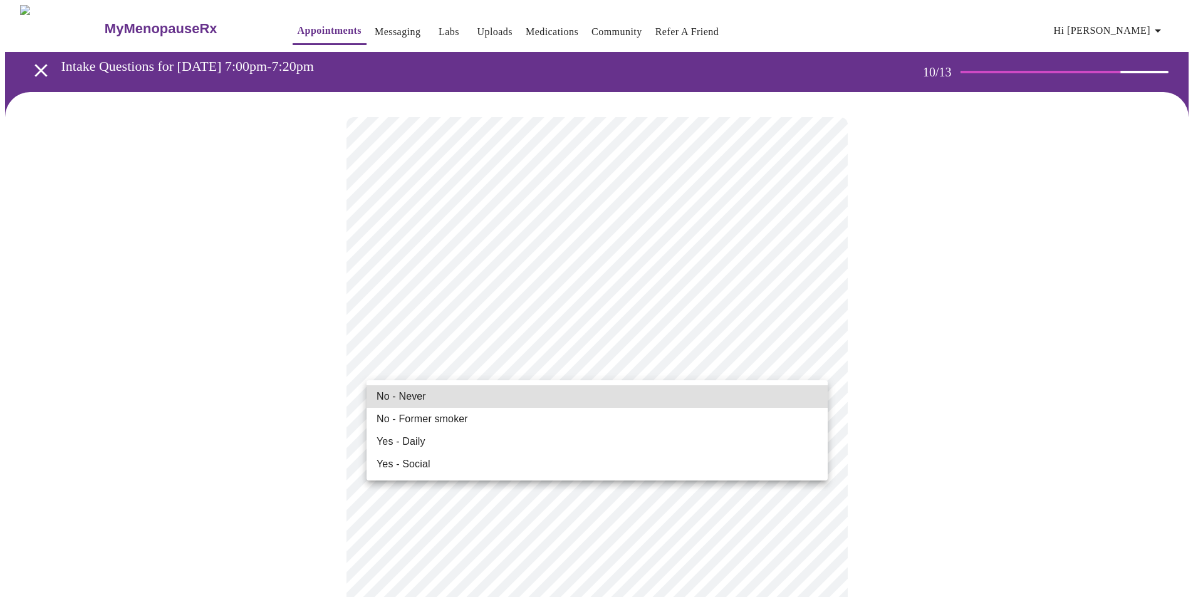
click at [457, 392] on li "No - Never" at bounding box center [597, 396] width 461 height 23
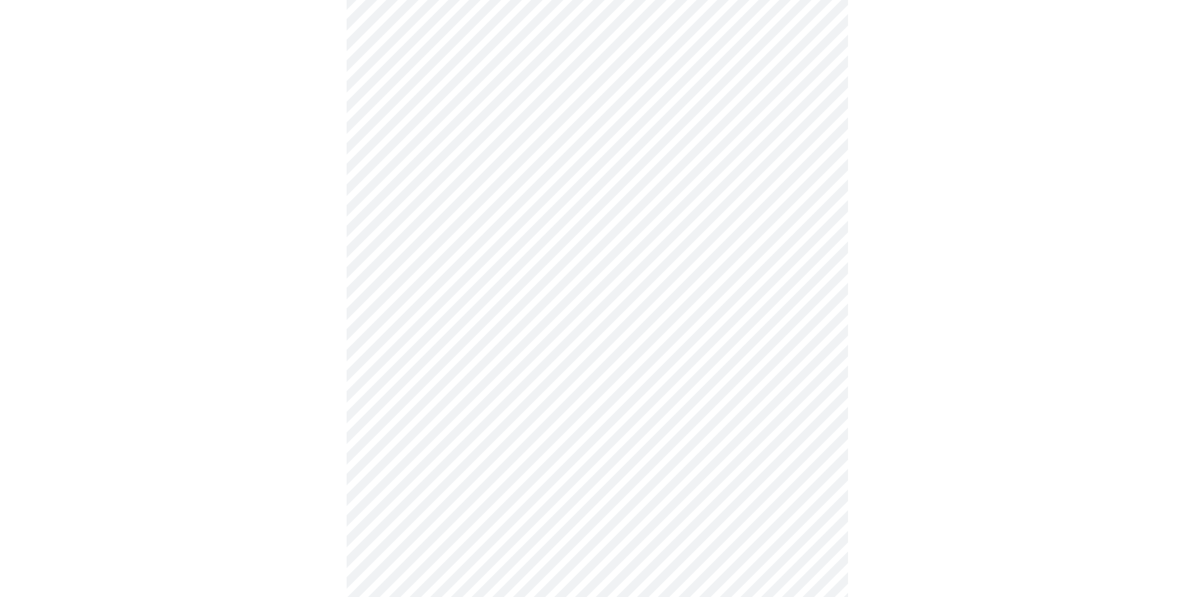
scroll to position [914, 0]
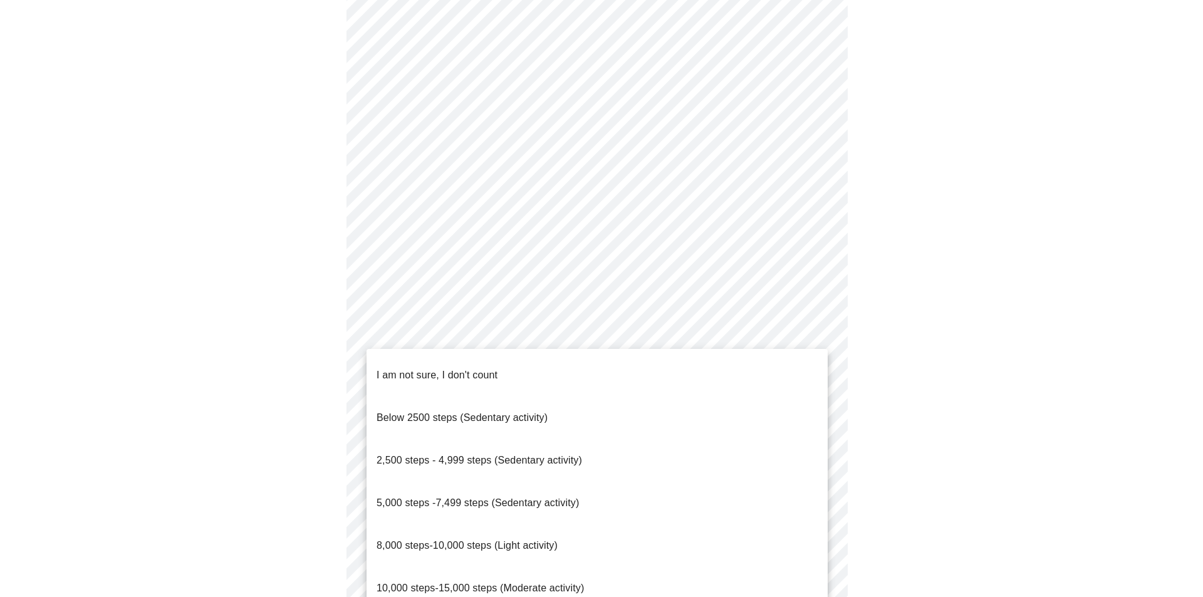
click at [477, 540] on span "8,000 steps-10,000 steps (Light activity)" at bounding box center [467, 545] width 181 height 11
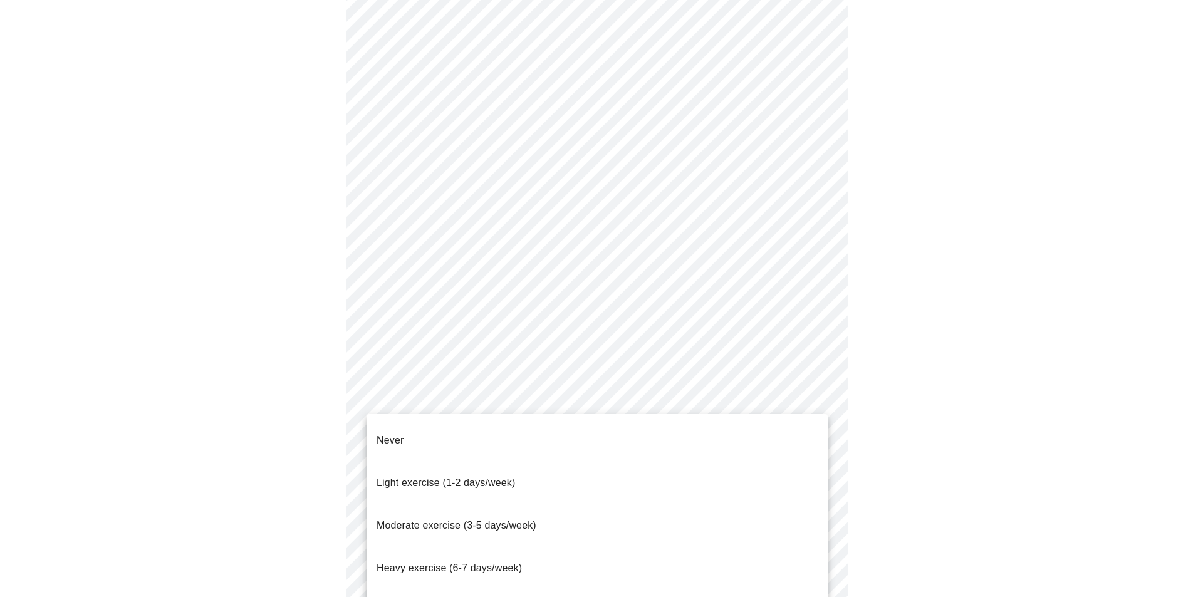
click at [467, 478] on span "Light exercise (1-2 days/week)" at bounding box center [446, 483] width 139 height 11
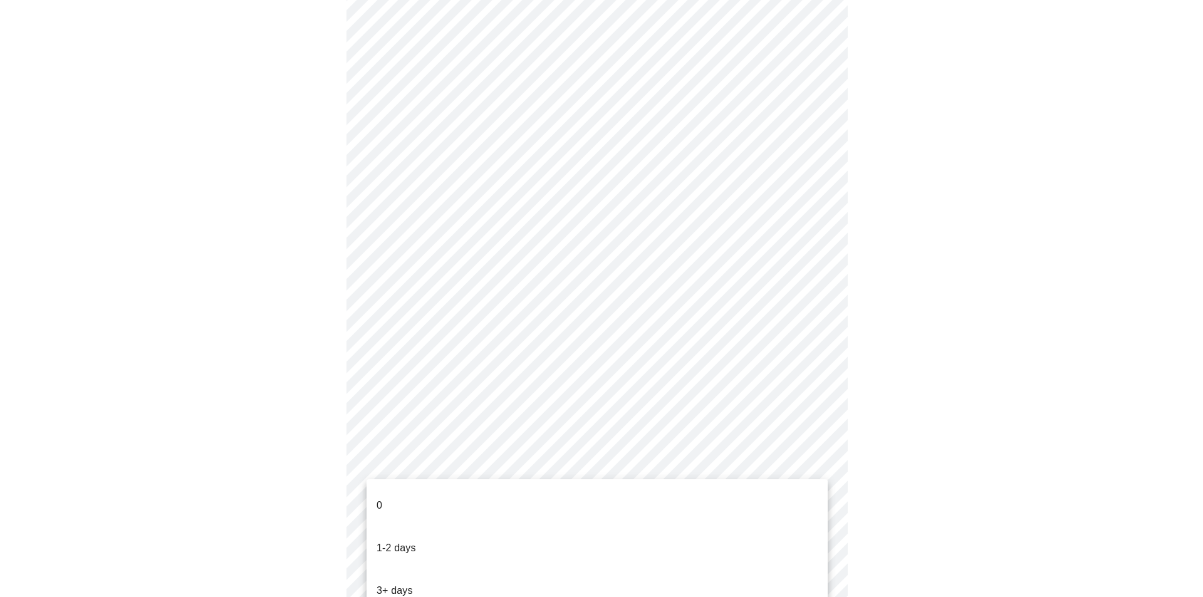
click at [384, 503] on li "0" at bounding box center [597, 506] width 461 height 43
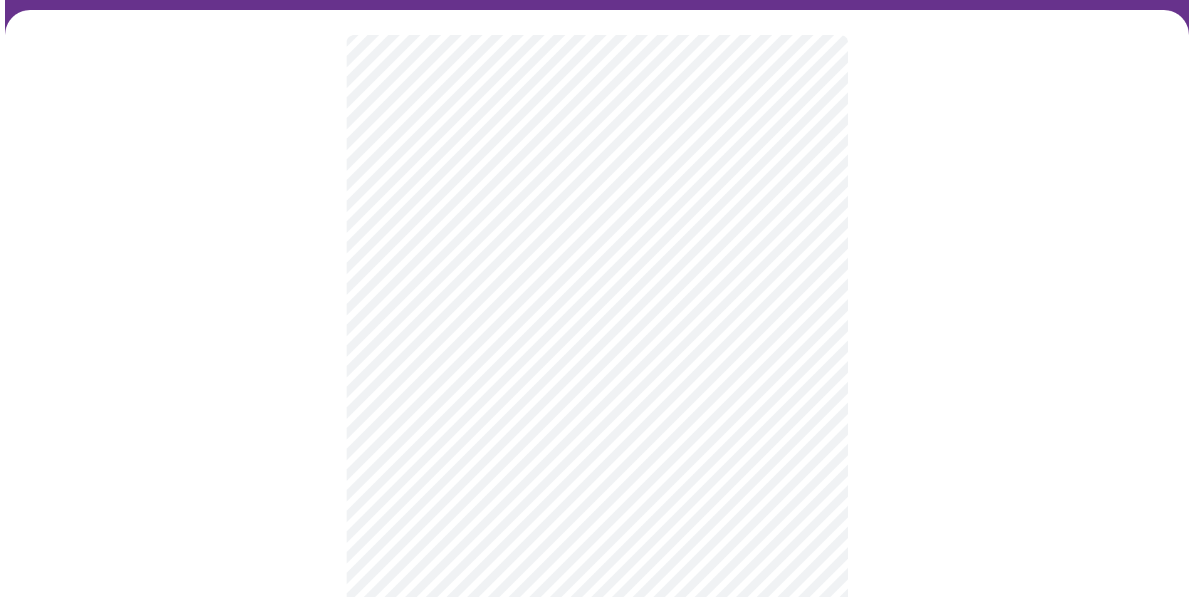
scroll to position [74, 0]
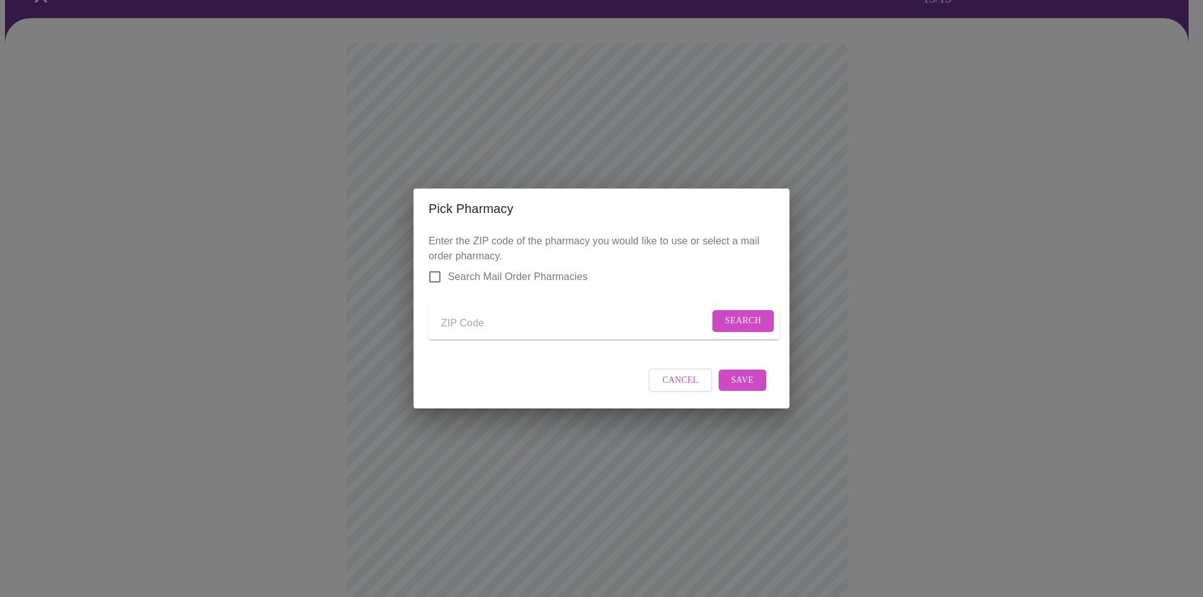
click at [471, 321] on input "Send a message to your care team" at bounding box center [575, 323] width 268 height 20
type input "48167"
click at [741, 317] on span "Search" at bounding box center [743, 321] width 36 height 16
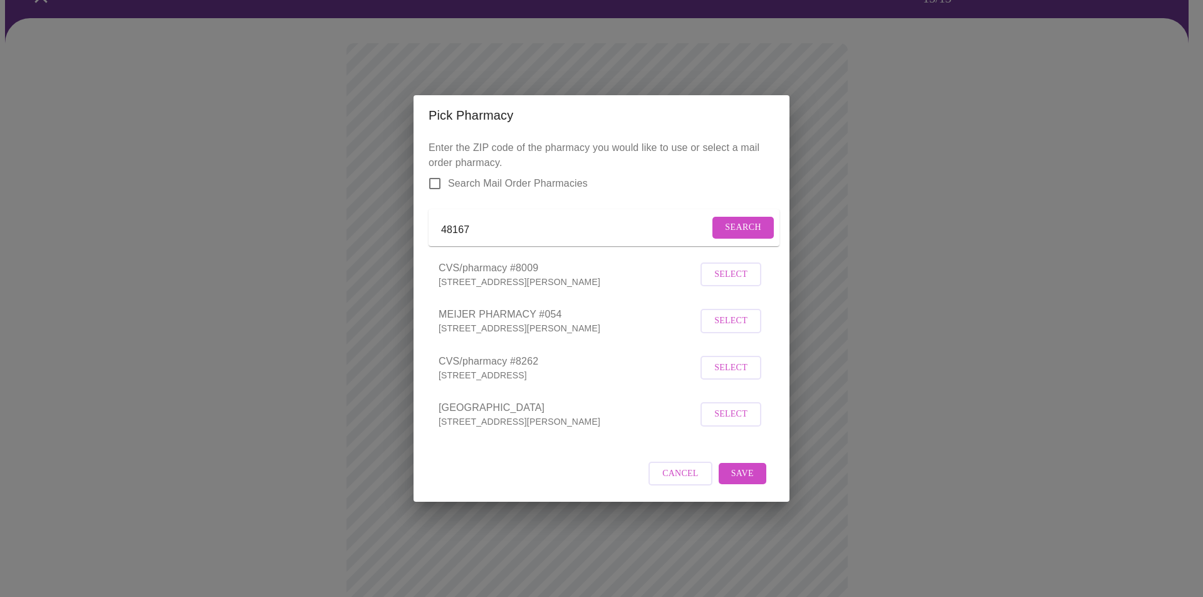
click at [711, 325] on button "Select" at bounding box center [731, 321] width 61 height 24
click at [753, 481] on span "Save" at bounding box center [742, 473] width 23 height 16
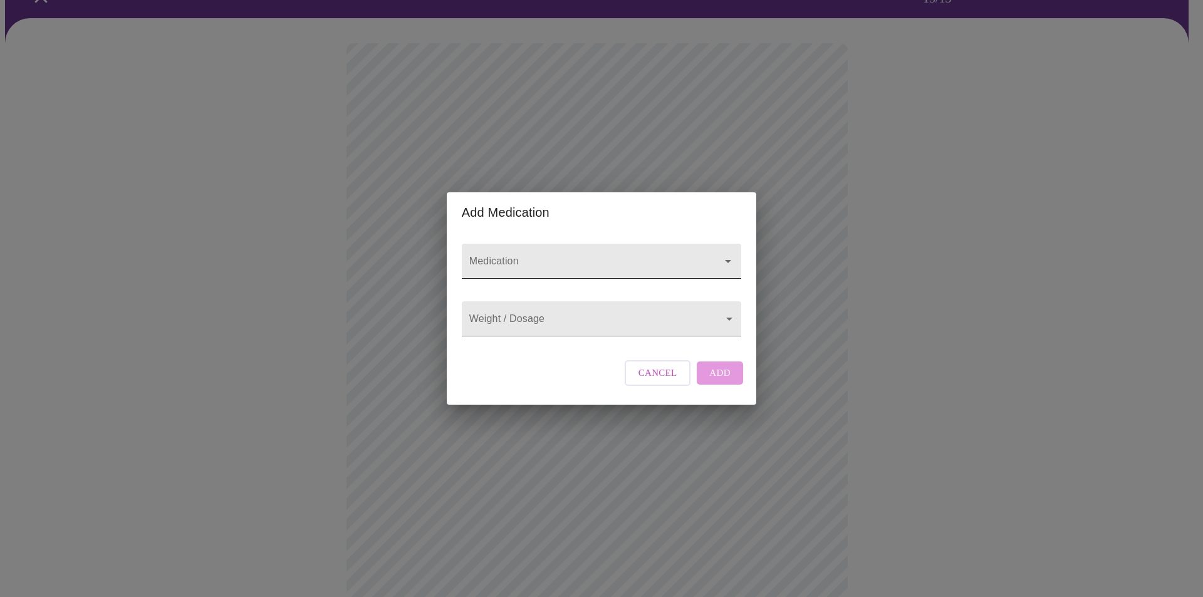
click at [725, 254] on icon "Open" at bounding box center [728, 261] width 15 height 15
click at [660, 381] on span "Cancel" at bounding box center [658, 373] width 39 height 16
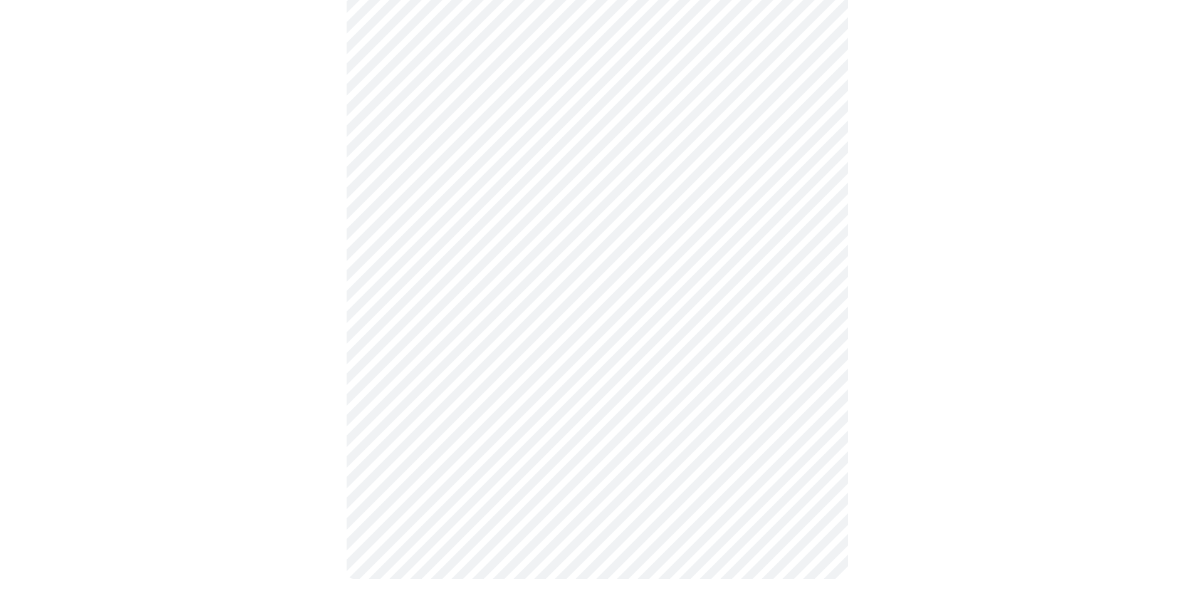
scroll to position [345, 0]
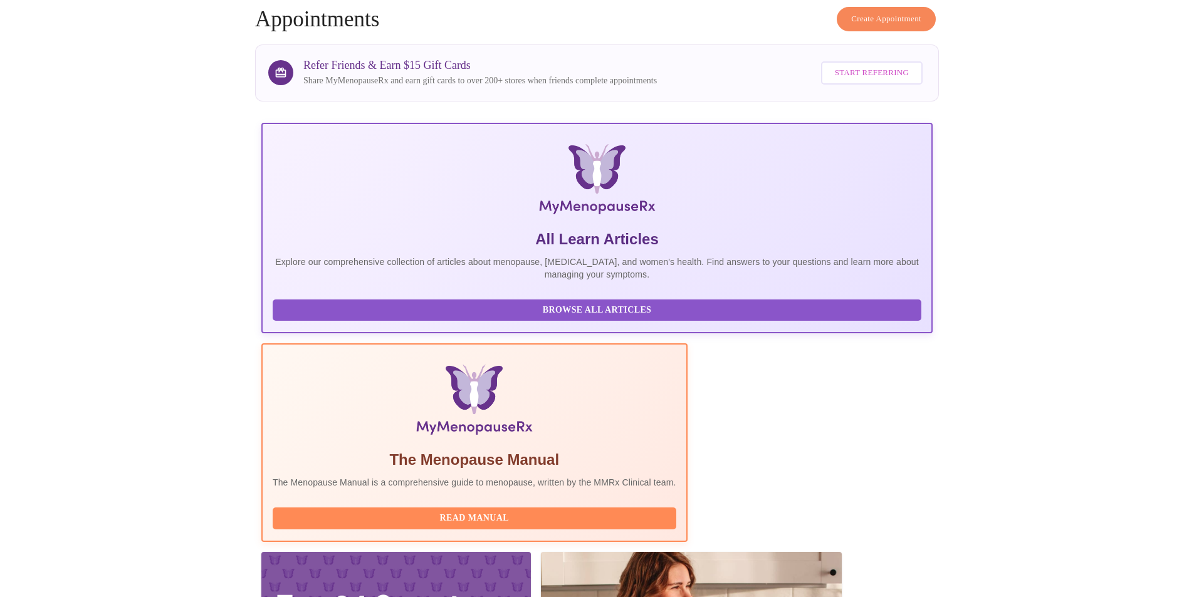
scroll to position [89, 0]
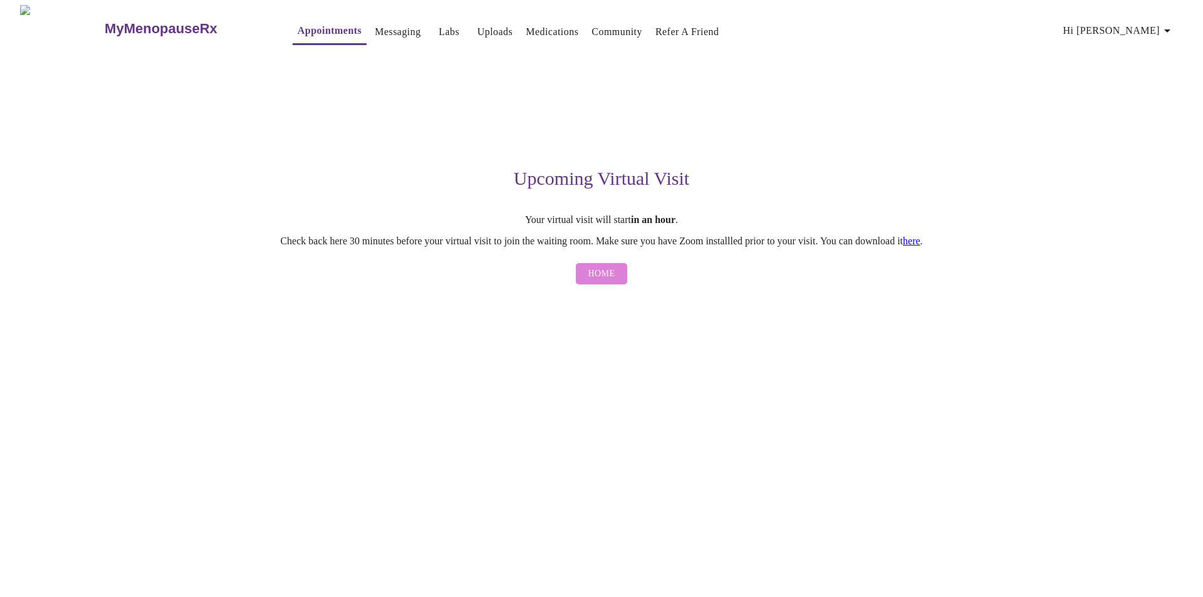
click at [604, 282] on span "Home" at bounding box center [602, 274] width 27 height 16
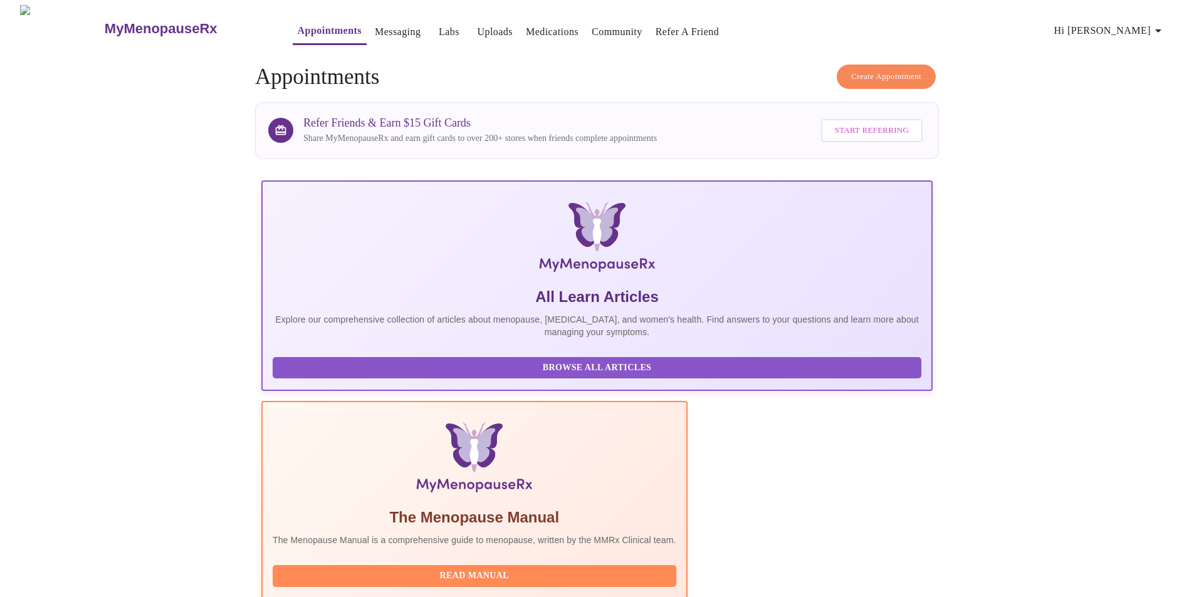
scroll to position [89, 0]
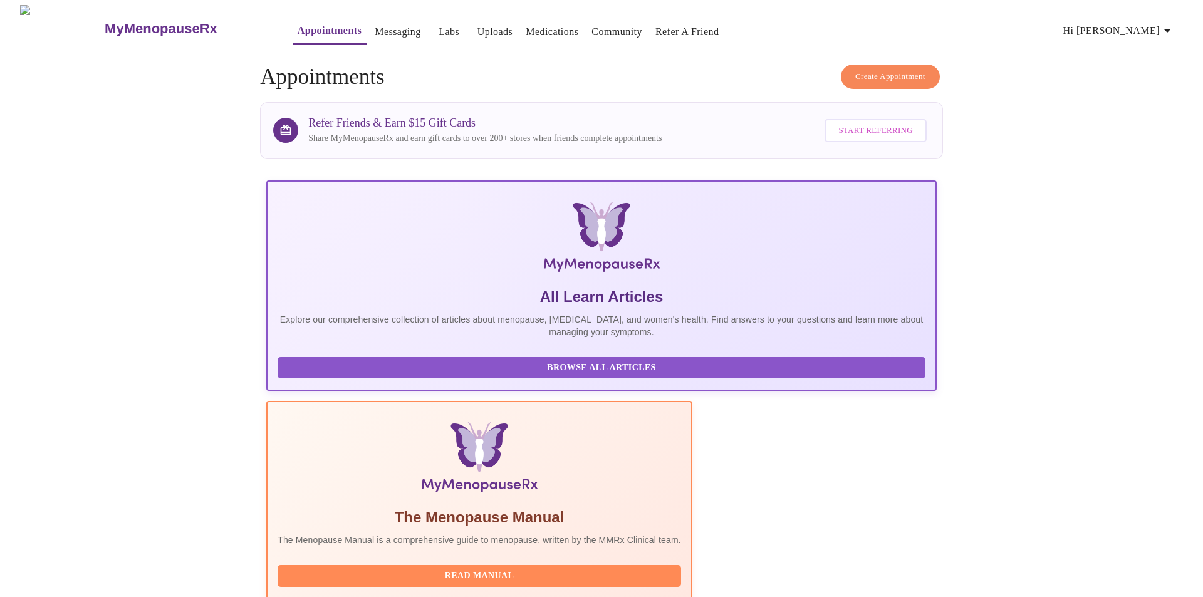
click at [385, 26] on link "Messaging" at bounding box center [398, 32] width 46 height 18
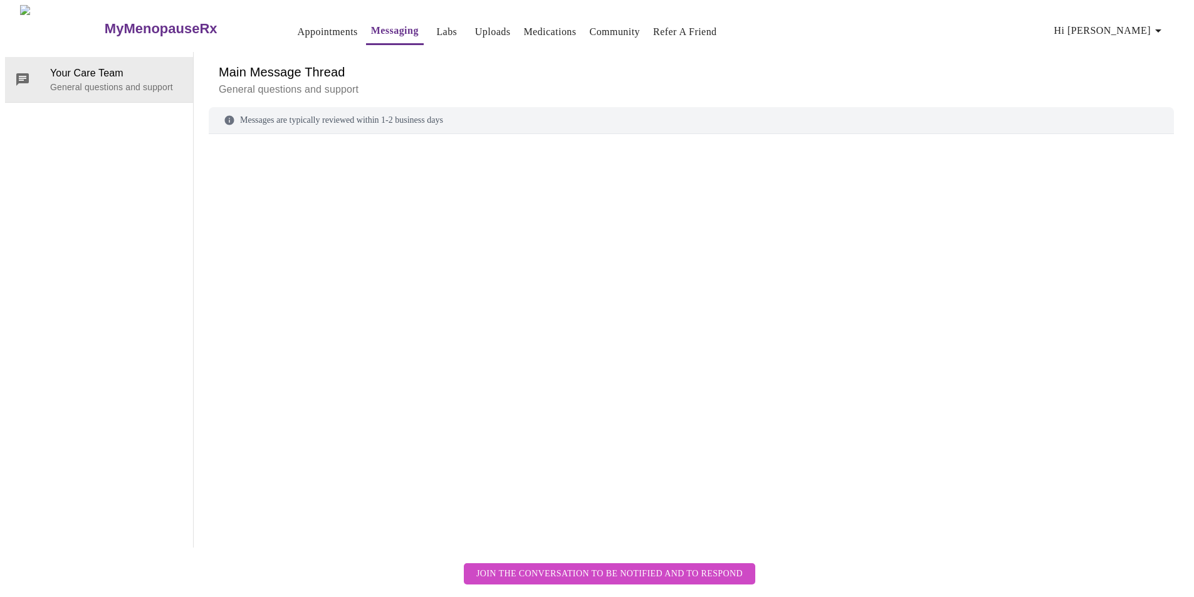
scroll to position [47, 0]
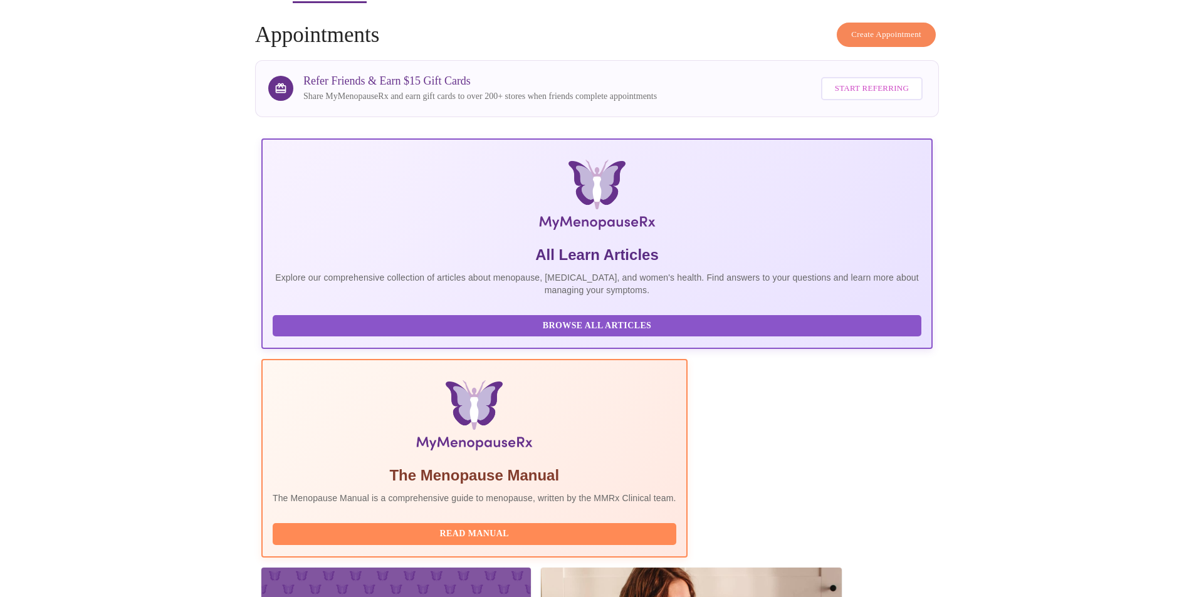
scroll to position [89, 0]
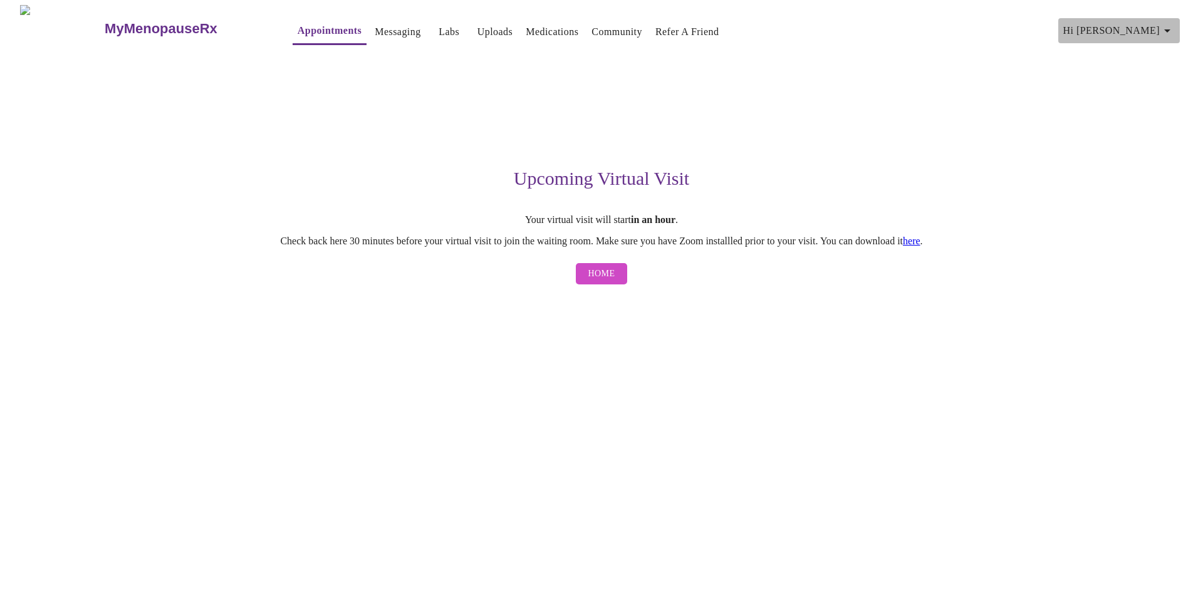
click at [1169, 26] on icon "button" at bounding box center [1167, 30] width 15 height 15
click at [1077, 100] on div at bounding box center [601, 298] width 1203 height 597
click at [313, 28] on link "Appointments" at bounding box center [330, 31] width 64 height 18
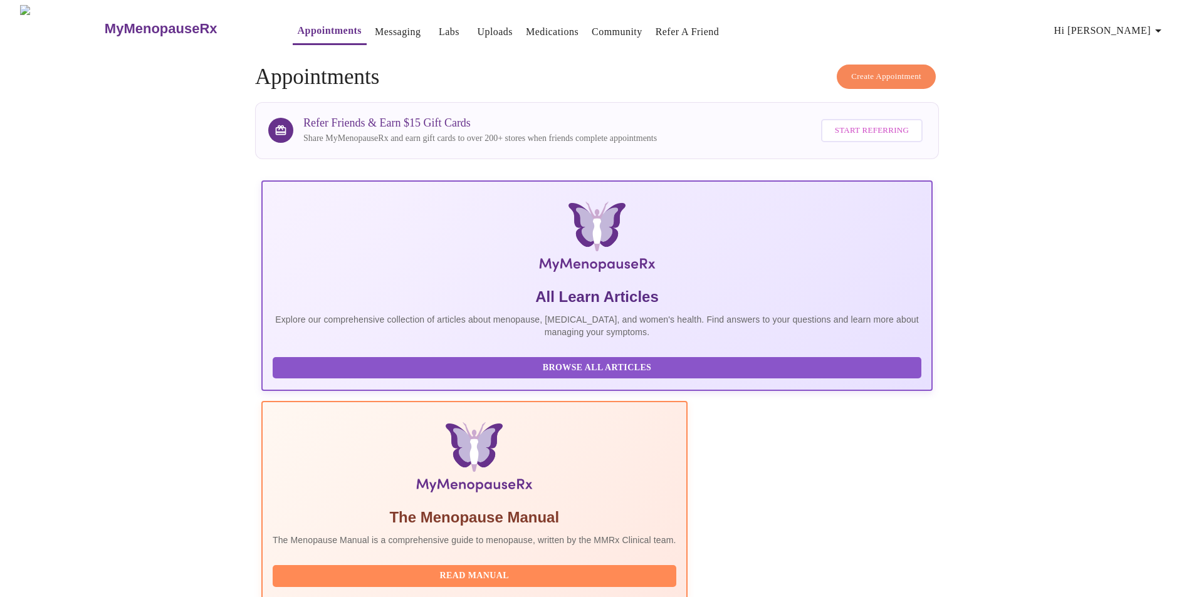
click at [353, 287] on h5 "All Learn Articles" at bounding box center [597, 297] width 649 height 20
click at [883, 123] on span "Start Referring" at bounding box center [872, 130] width 74 height 14
click at [876, 78] on span "Create Appointment" at bounding box center [886, 77] width 70 height 14
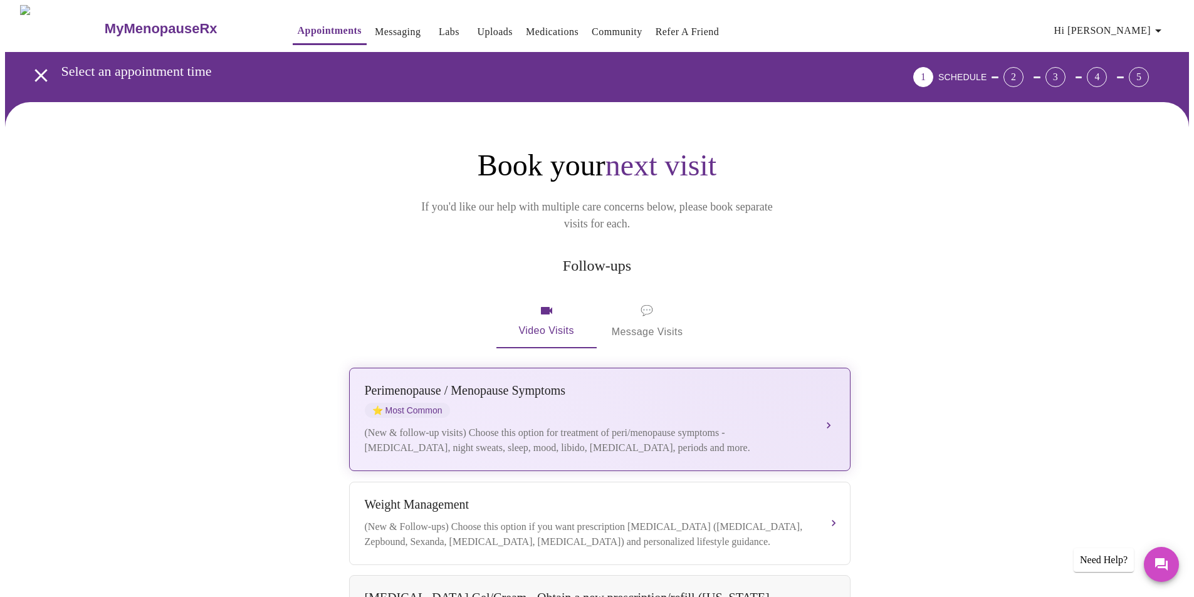
click at [829, 404] on button "[MEDICAL_DATA] / Menopause Symptoms ⭐ Most Common (New & follow-up visits) Choo…" at bounding box center [599, 419] width 501 height 103
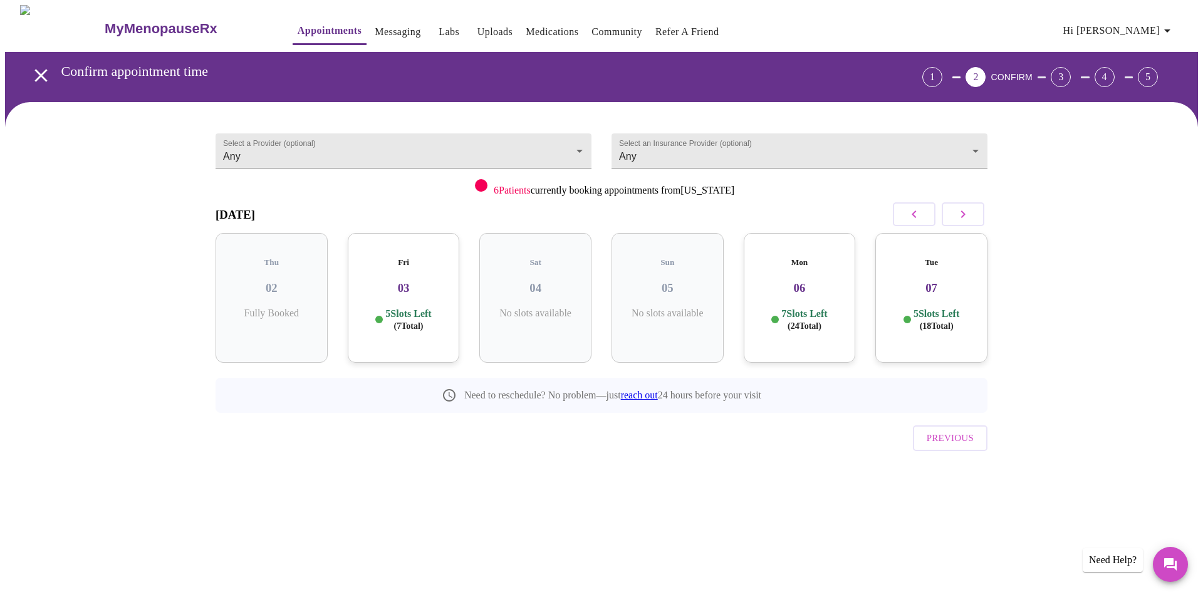
click at [647, 390] on link "reach out" at bounding box center [639, 395] width 37 height 11
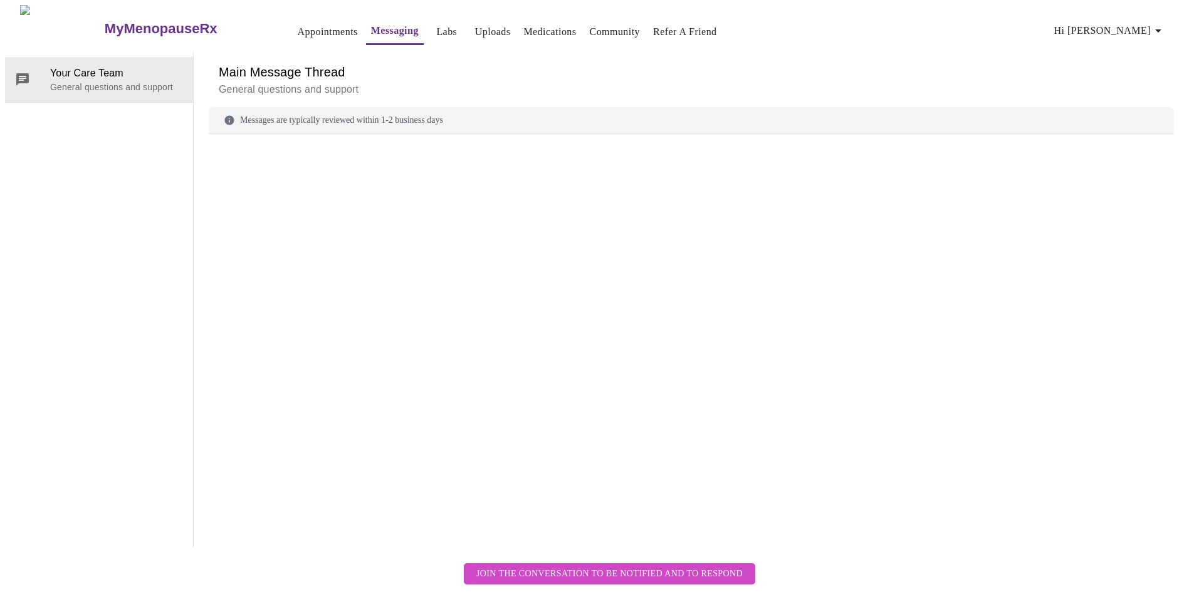
scroll to position [47, 0]
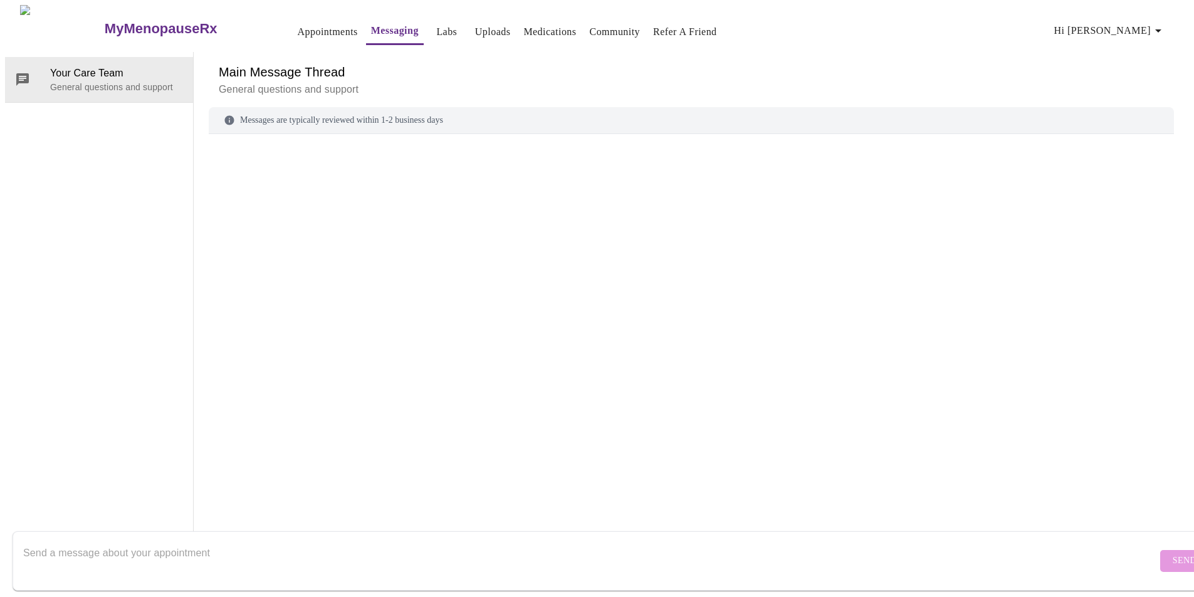
click at [168, 541] on textarea "Send a message about your appointment" at bounding box center [590, 561] width 1134 height 40
type textarea "I need to cancel my appointment coming up in an hour."
click at [1173, 553] on span "Send" at bounding box center [1185, 561] width 24 height 16
